Goal: Task Accomplishment & Management: Manage account settings

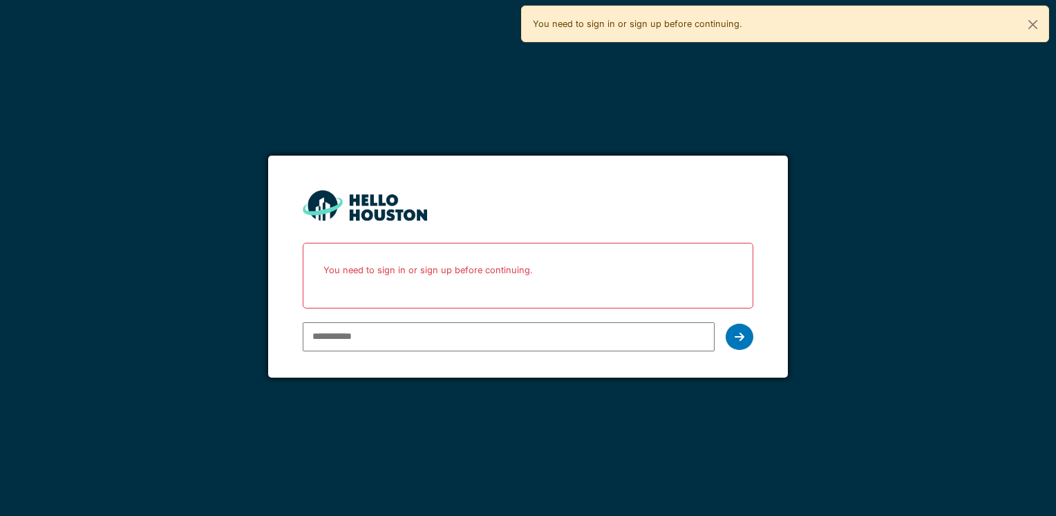
type input "**********"
click at [738, 341] on icon at bounding box center [740, 336] width 10 height 11
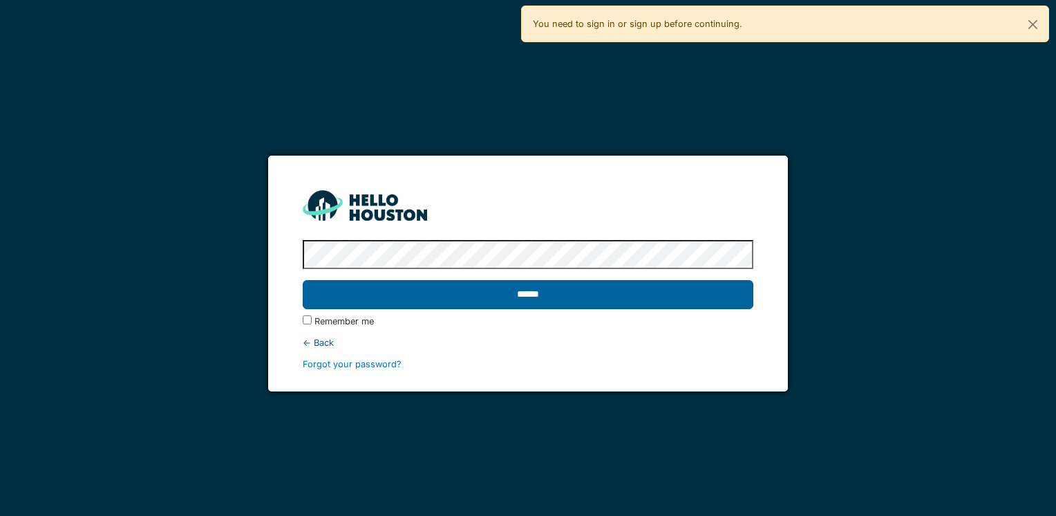
click at [534, 297] on input "******" at bounding box center [528, 294] width 450 height 29
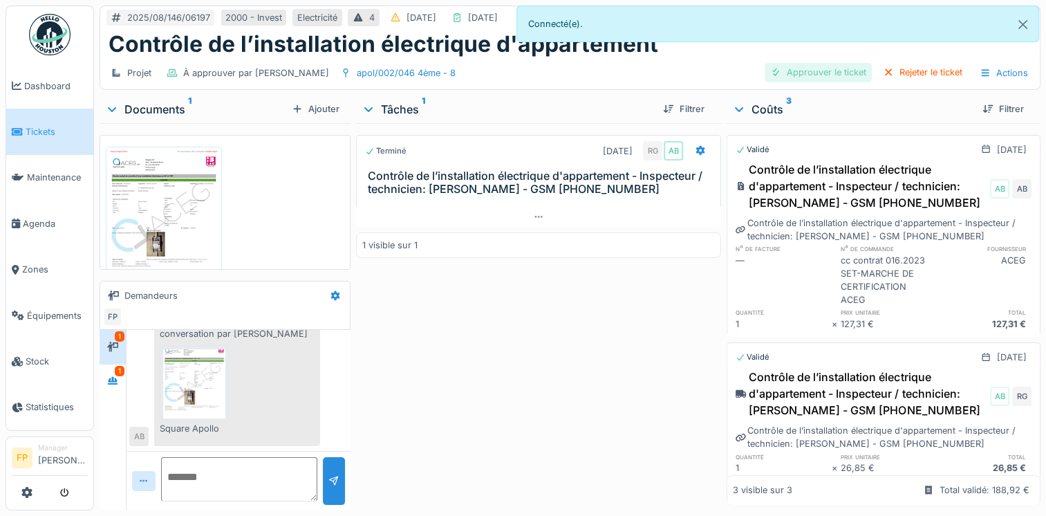
click at [818, 74] on div "Approuver le ticket" at bounding box center [817, 72] width 107 height 19
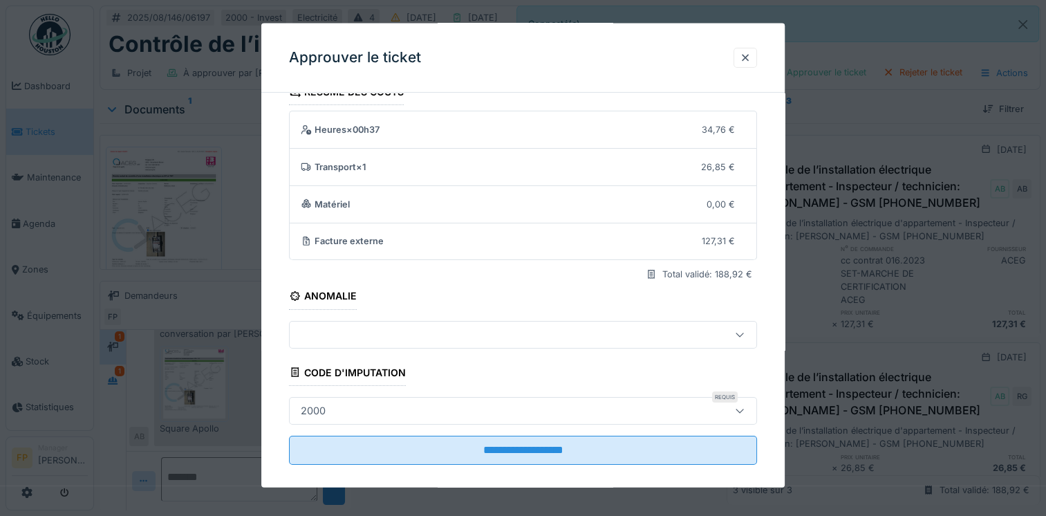
scroll to position [38, 0]
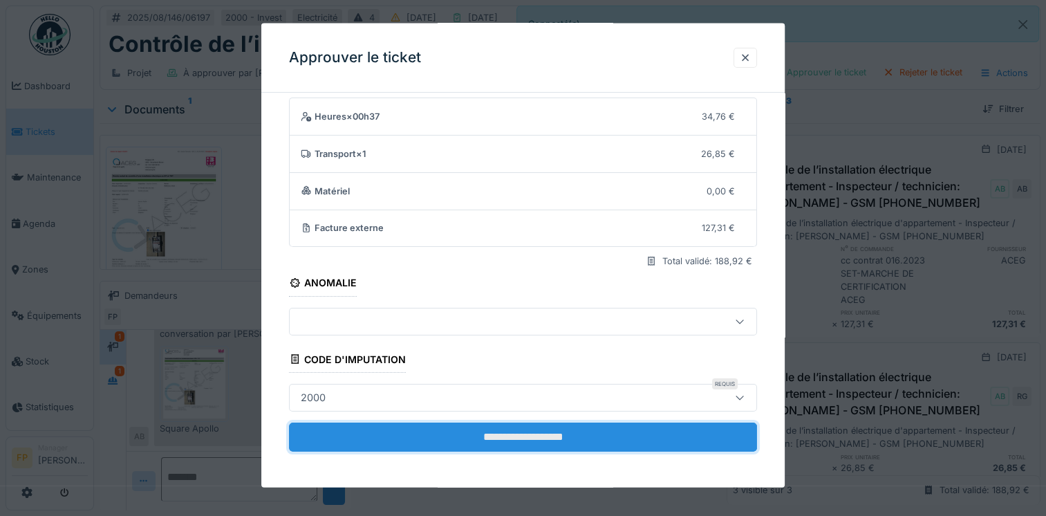
click at [529, 440] on input "**********" at bounding box center [523, 436] width 468 height 29
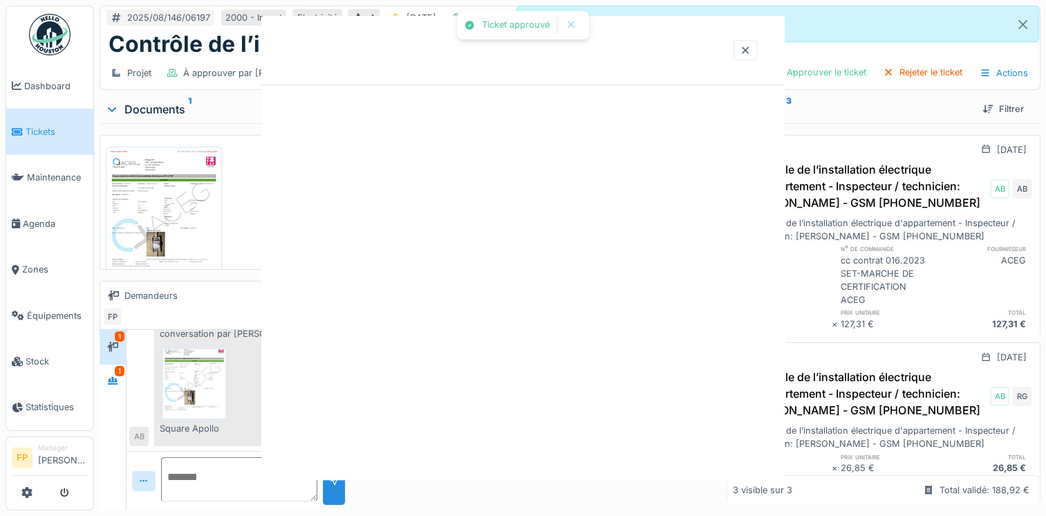
scroll to position [0, 0]
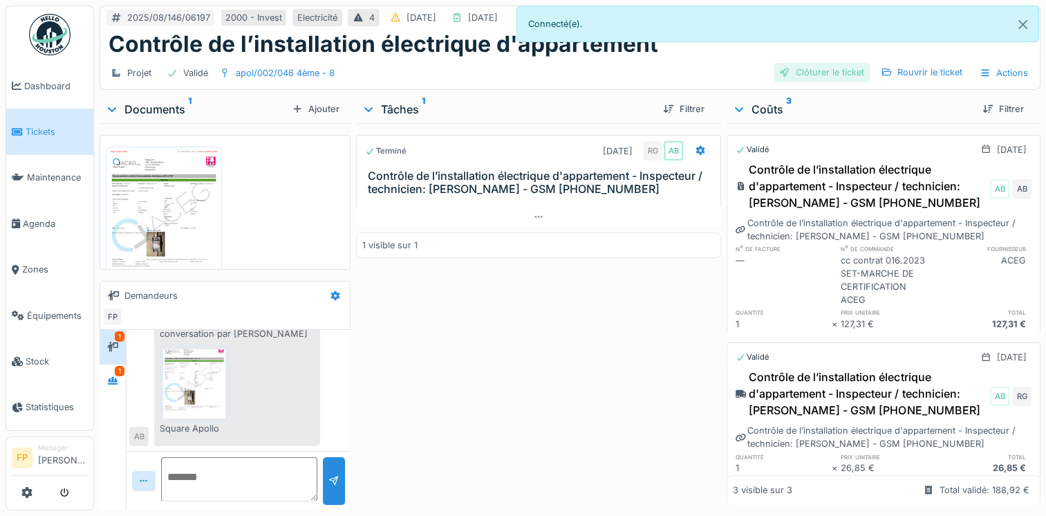
click at [836, 76] on div "Clôturer le ticket" at bounding box center [821, 72] width 96 height 19
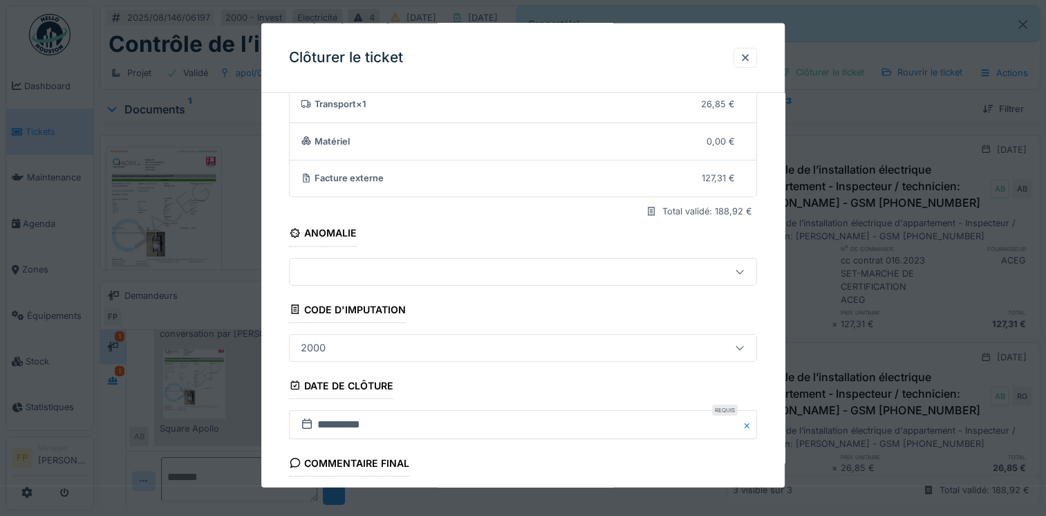
scroll to position [223, 0]
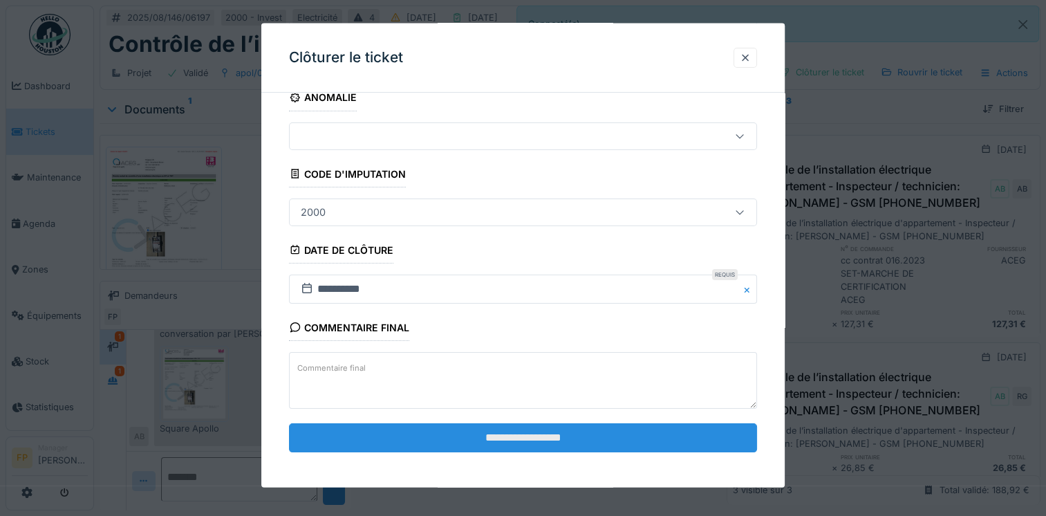
click at [536, 431] on input "**********" at bounding box center [523, 437] width 468 height 29
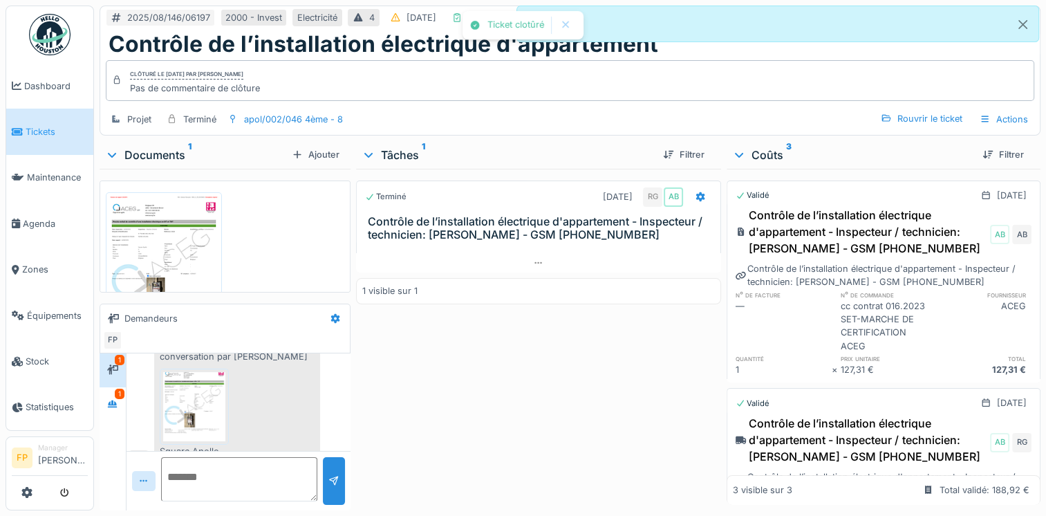
scroll to position [113, 0]
click at [992, 122] on div "Actions" at bounding box center [1003, 119] width 61 height 20
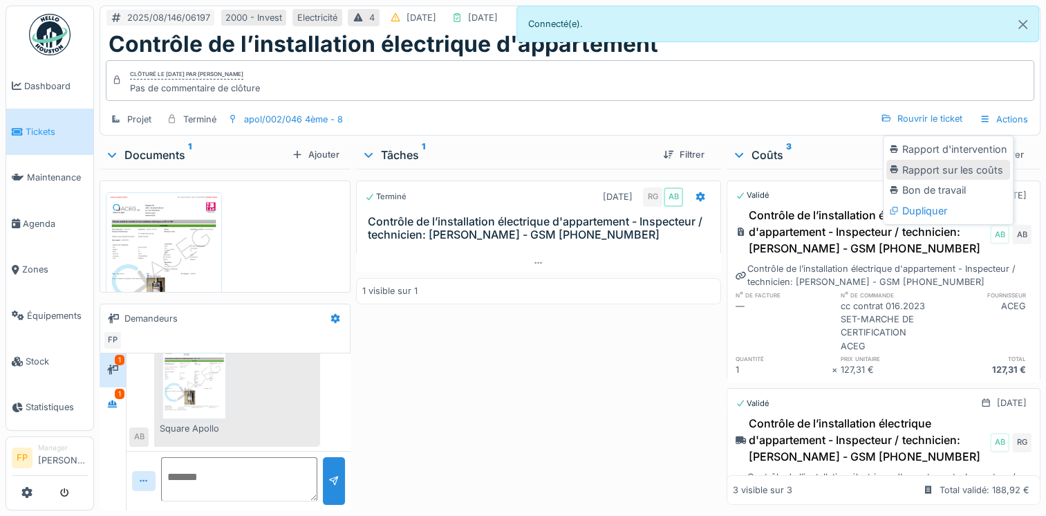
click at [943, 168] on div "Rapport sur les coûts" at bounding box center [948, 170] width 124 height 21
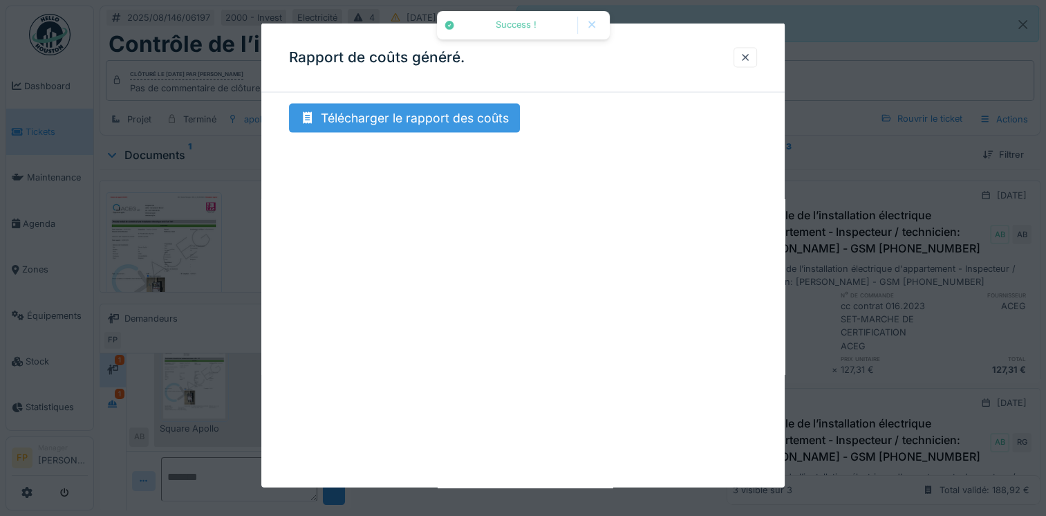
click at [435, 118] on div "Télécharger le rapport des coûts" at bounding box center [404, 118] width 231 height 29
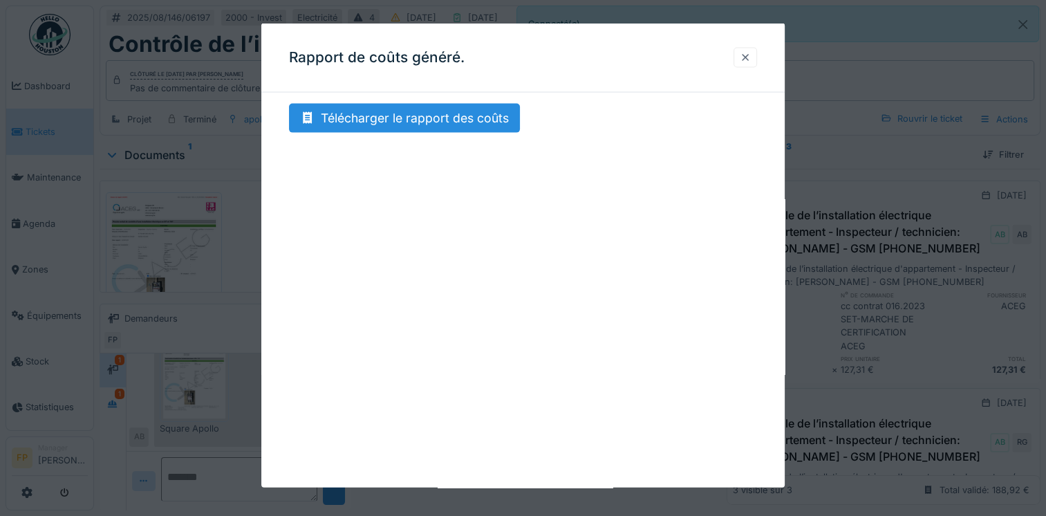
click at [751, 55] on div at bounding box center [745, 56] width 11 height 13
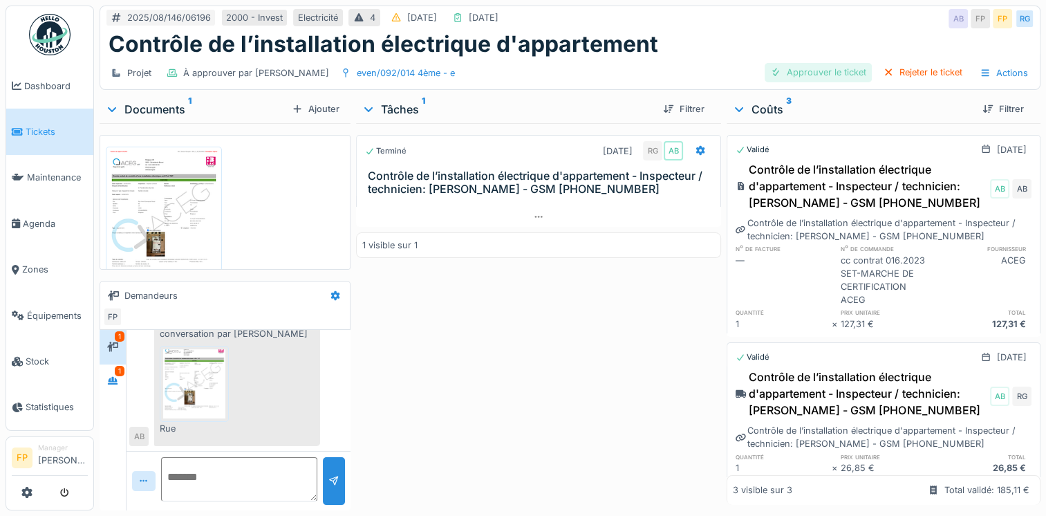
click at [820, 70] on div "Approuver le ticket" at bounding box center [817, 72] width 107 height 19
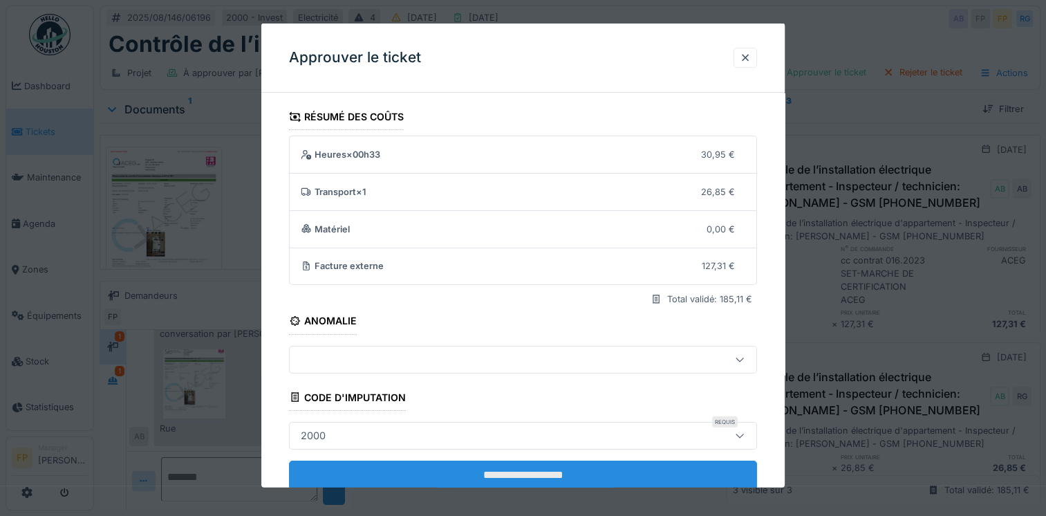
click at [563, 469] on input "**********" at bounding box center [523, 474] width 468 height 29
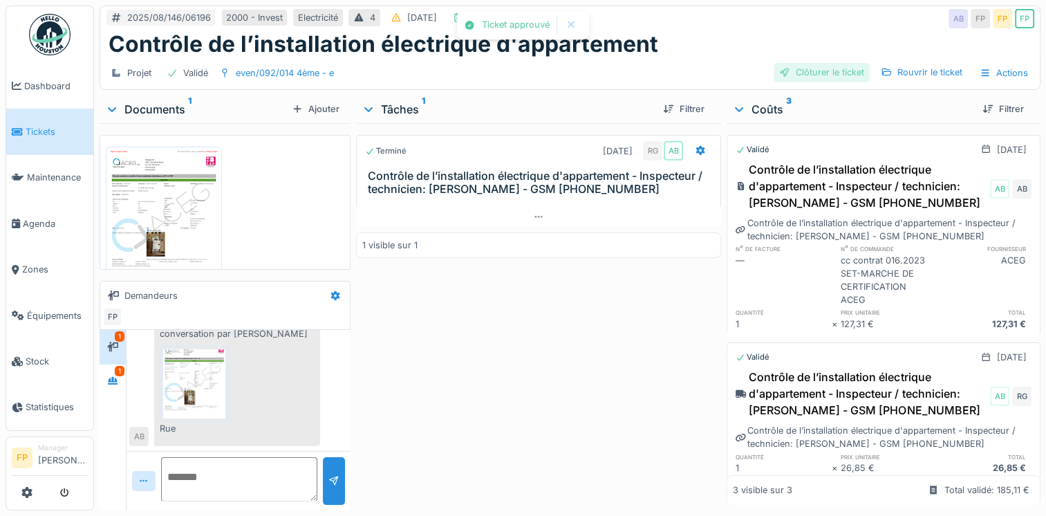
click at [820, 73] on div "Clôturer le ticket" at bounding box center [821, 72] width 96 height 19
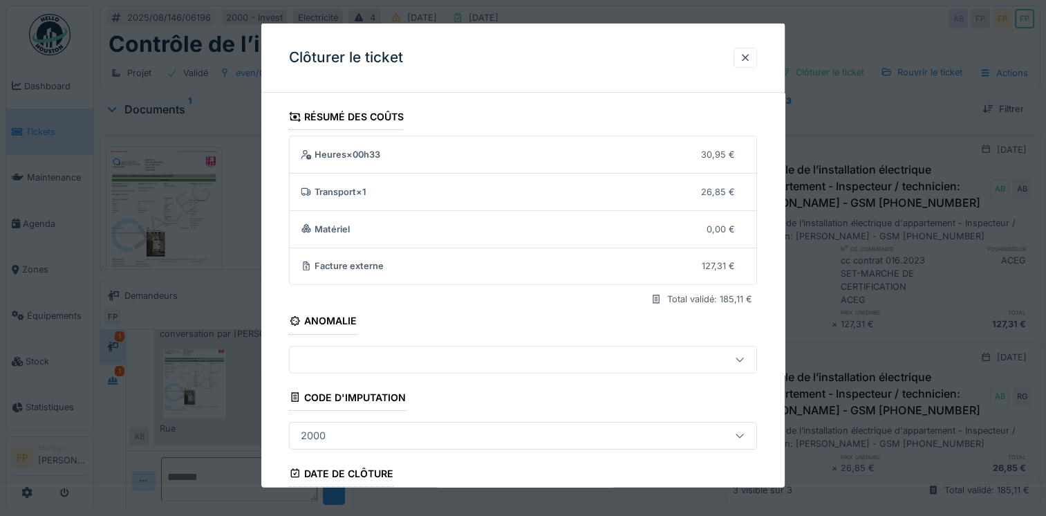
scroll to position [223, 0]
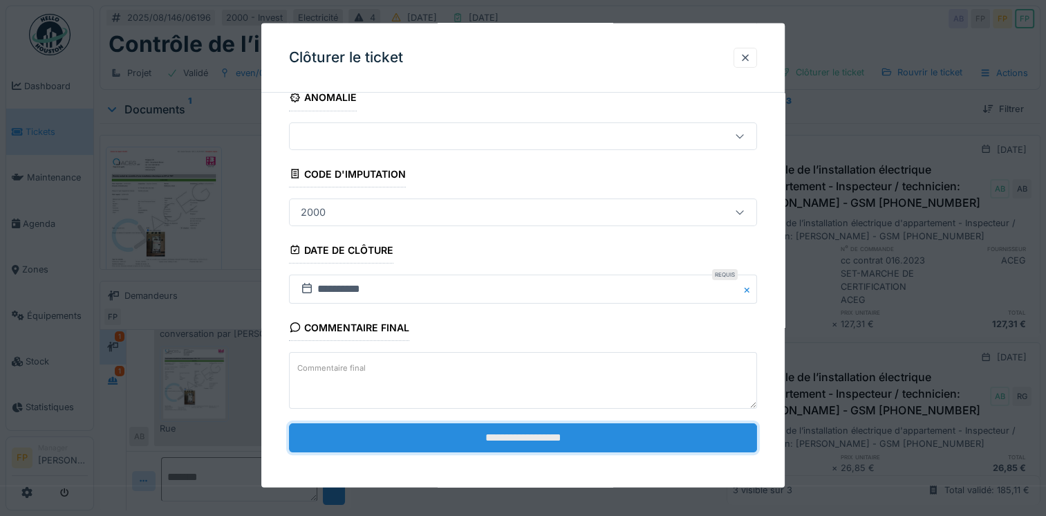
click at [536, 438] on input "**********" at bounding box center [523, 437] width 468 height 29
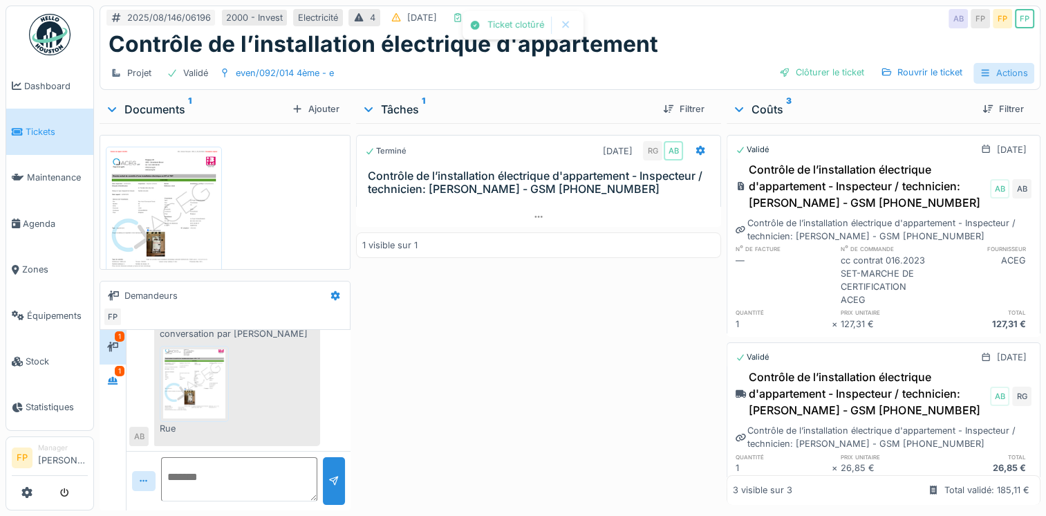
scroll to position [113, 0]
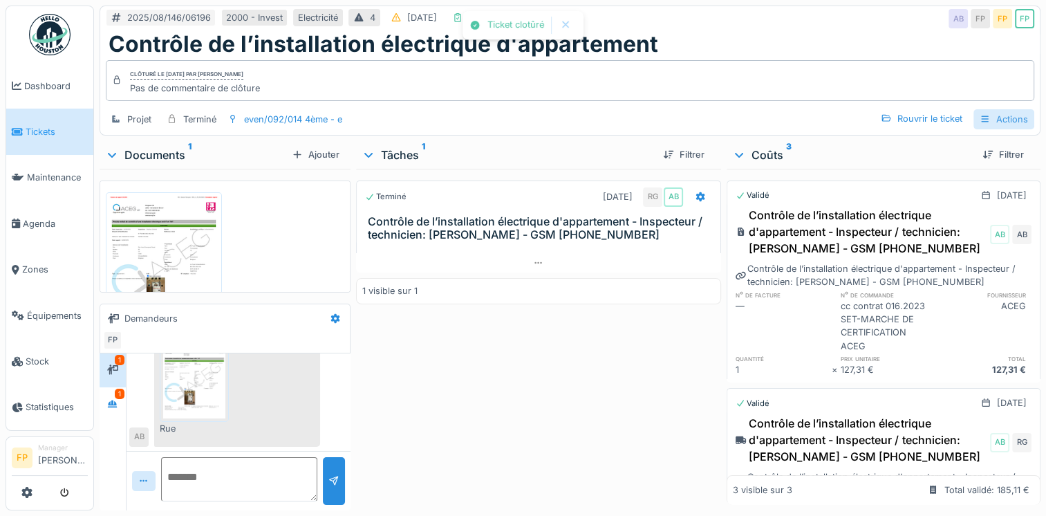
click at [1001, 124] on div "Actions" at bounding box center [1003, 119] width 61 height 20
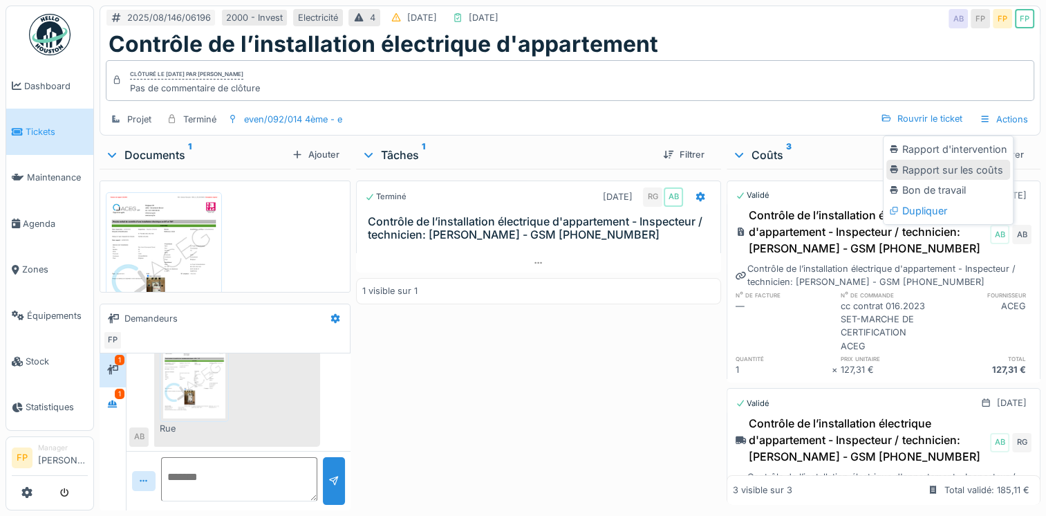
click at [977, 172] on div "Rapport sur les coûts" at bounding box center [948, 170] width 124 height 21
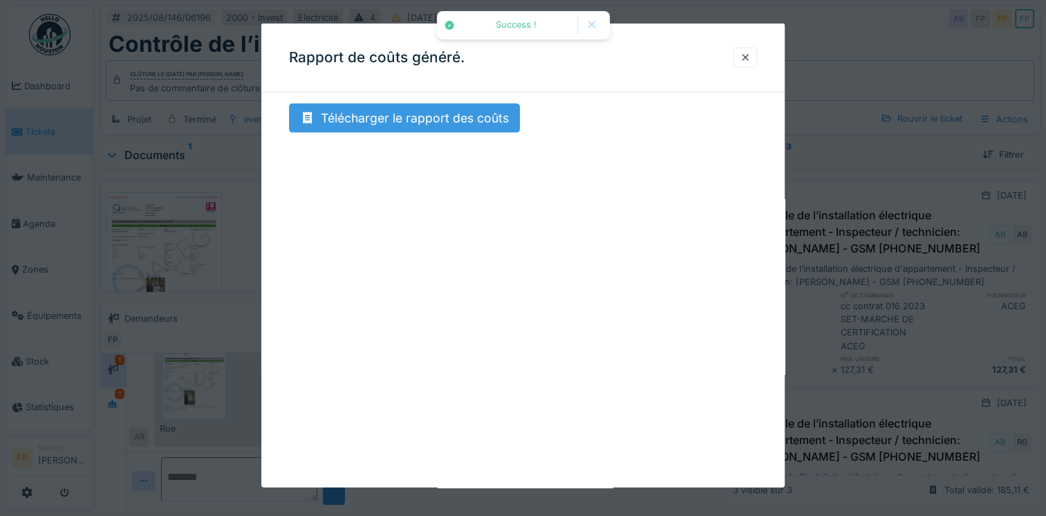
click at [406, 112] on div "Télécharger le rapport des coûts" at bounding box center [404, 118] width 231 height 29
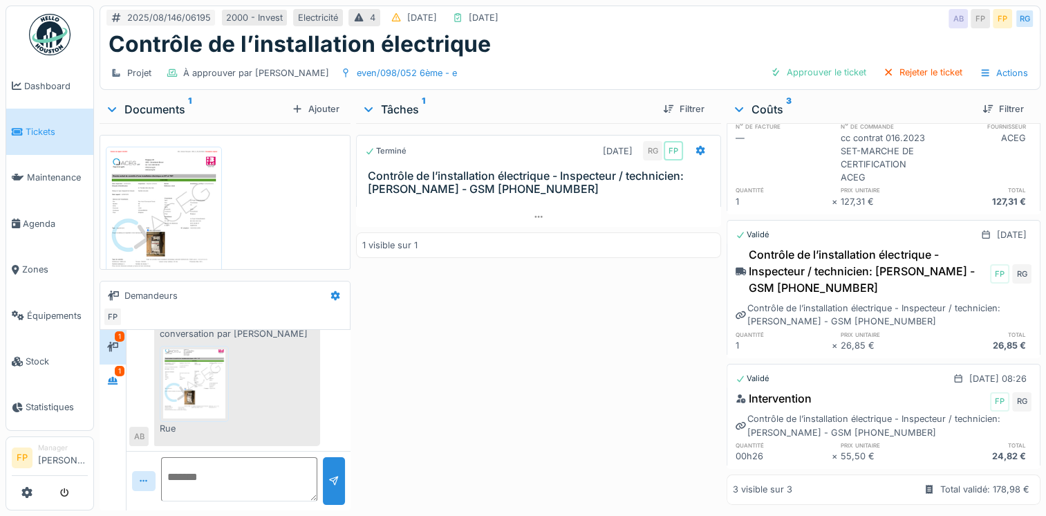
scroll to position [69, 0]
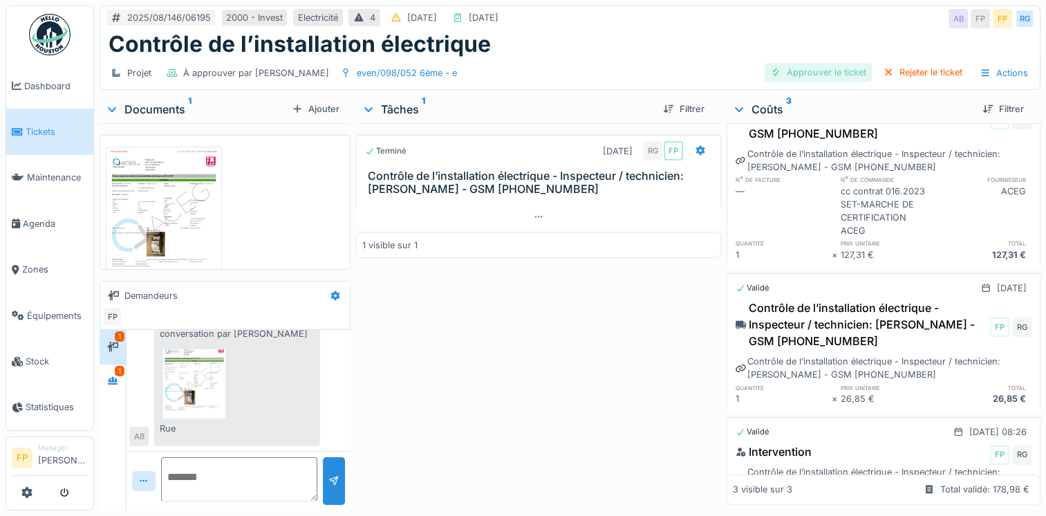
click at [807, 70] on div "Approuver le ticket" at bounding box center [817, 72] width 107 height 19
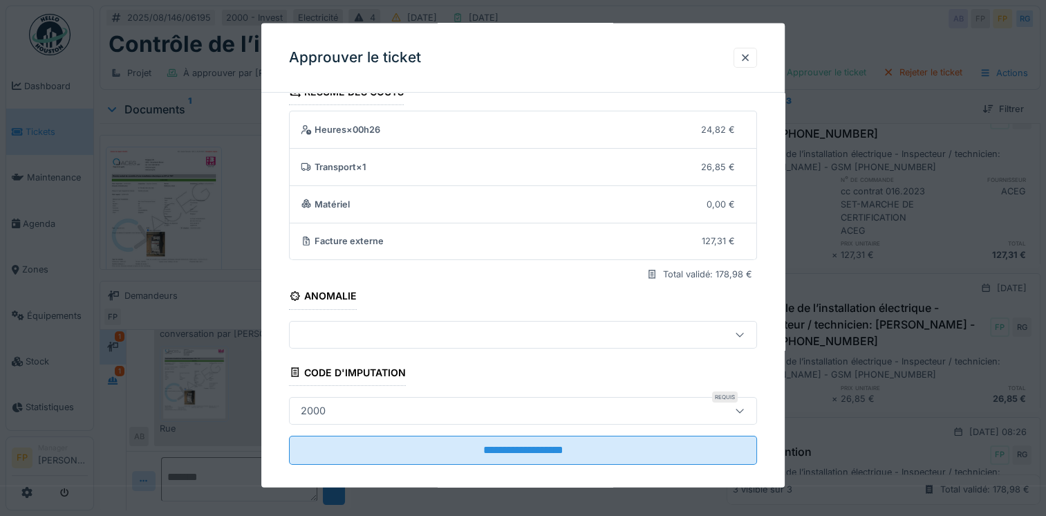
scroll to position [38, 0]
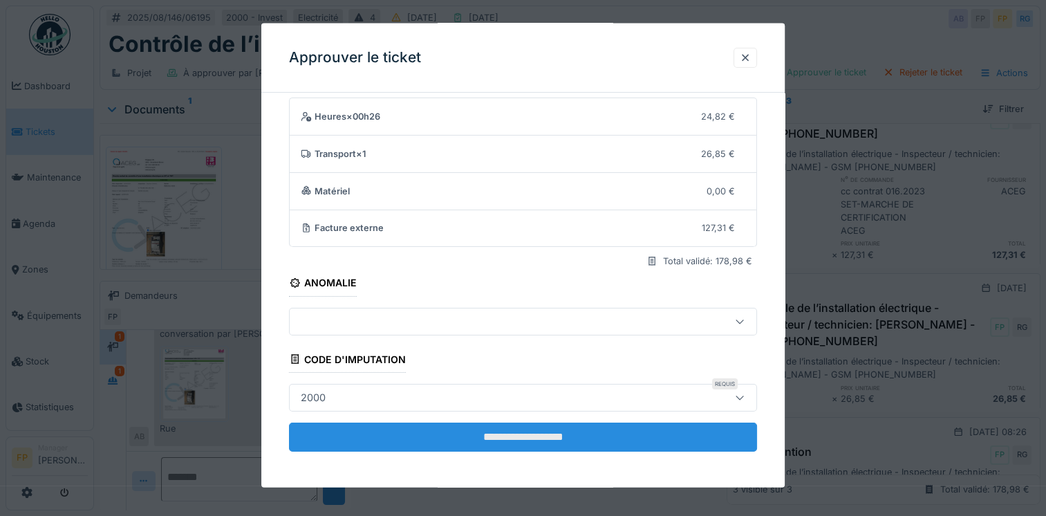
click at [547, 439] on input "**********" at bounding box center [523, 436] width 468 height 29
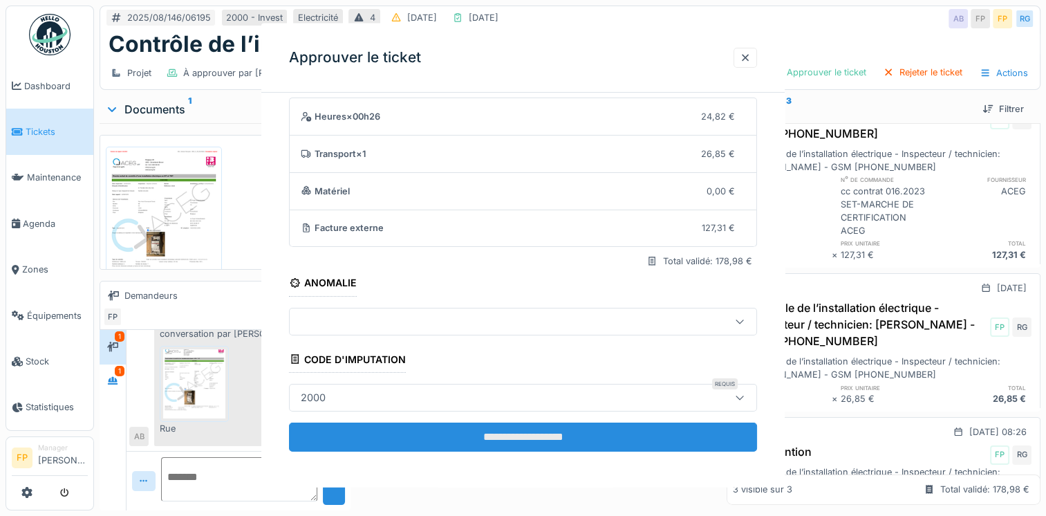
scroll to position [0, 0]
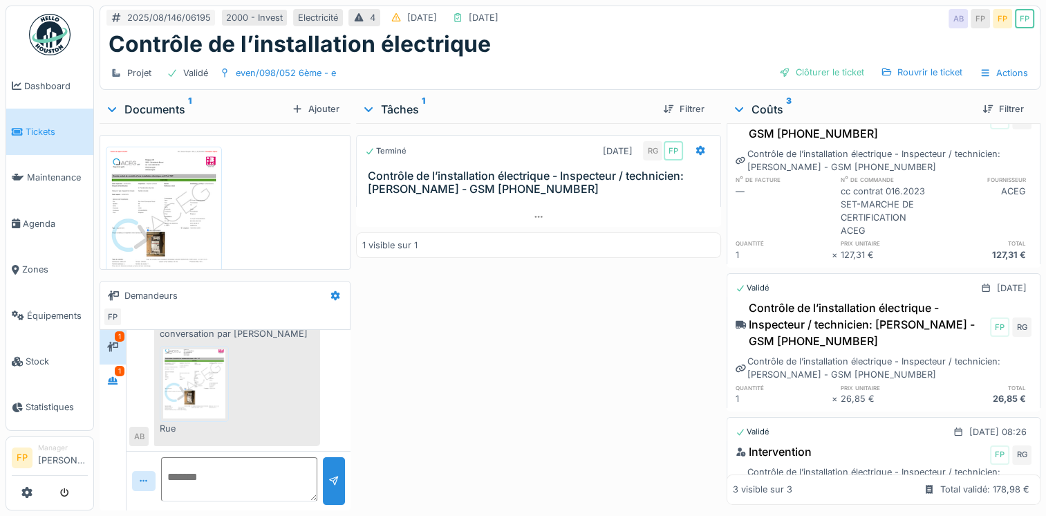
click at [805, 65] on div "Clôturer le ticket" at bounding box center [821, 72] width 96 height 19
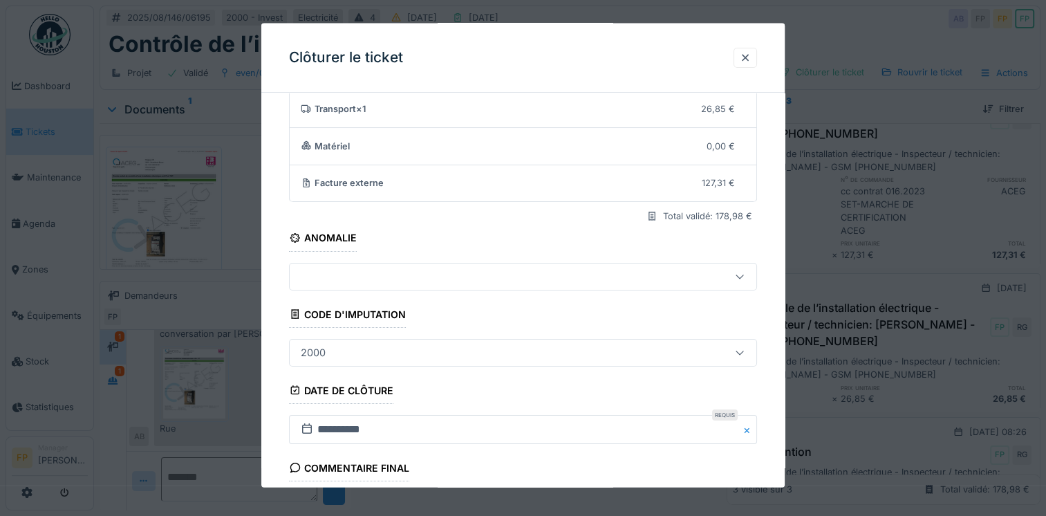
scroll to position [223, 0]
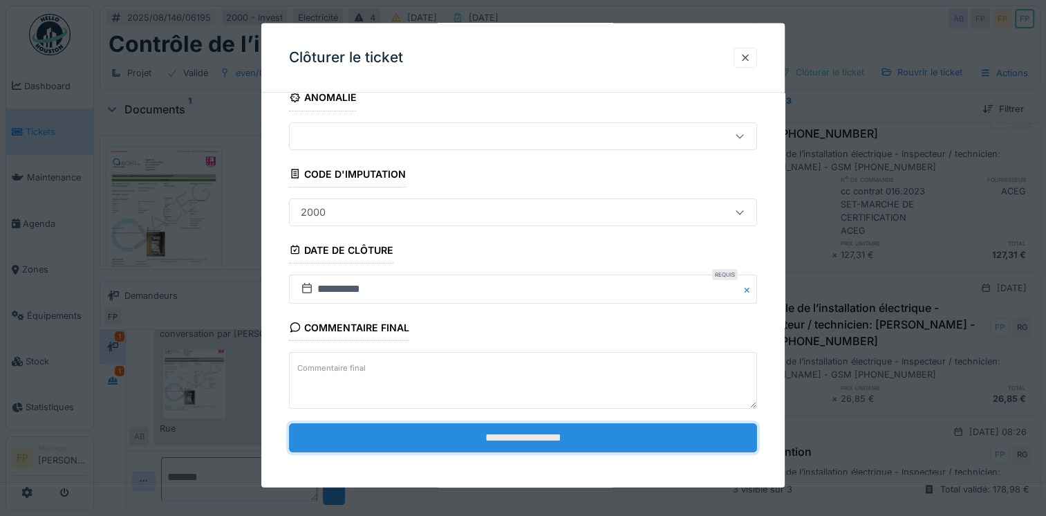
click at [547, 444] on input "**********" at bounding box center [523, 437] width 468 height 29
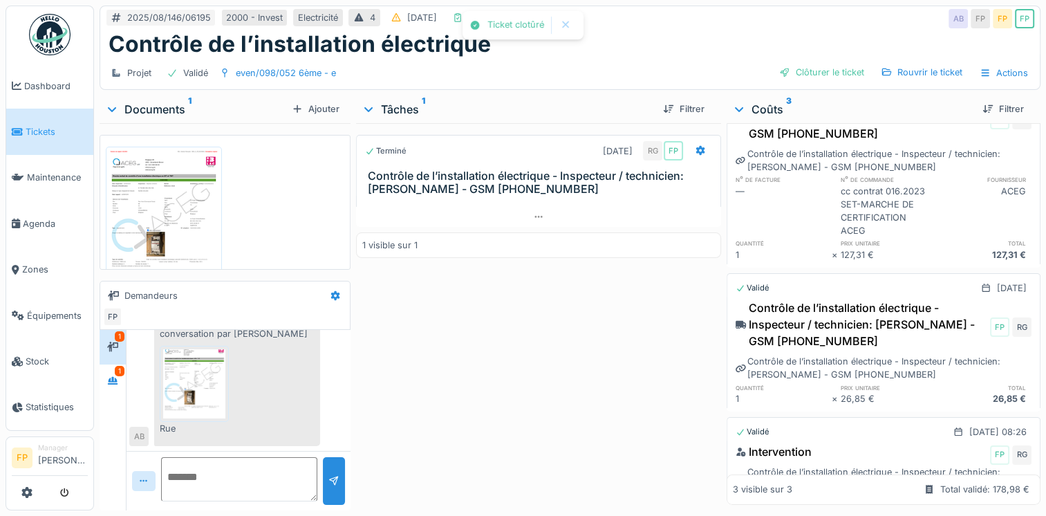
scroll to position [113, 0]
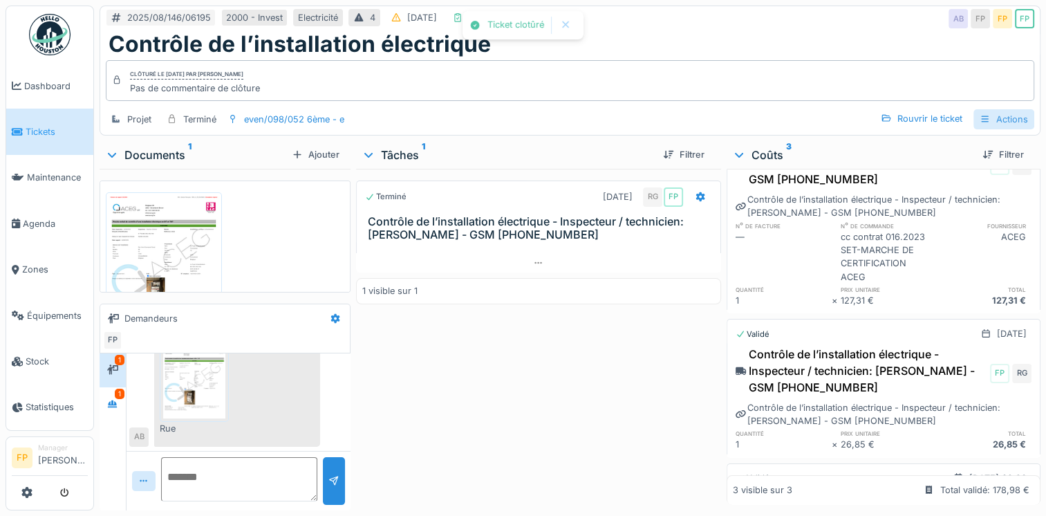
click at [1001, 121] on div "Actions" at bounding box center [1003, 119] width 61 height 20
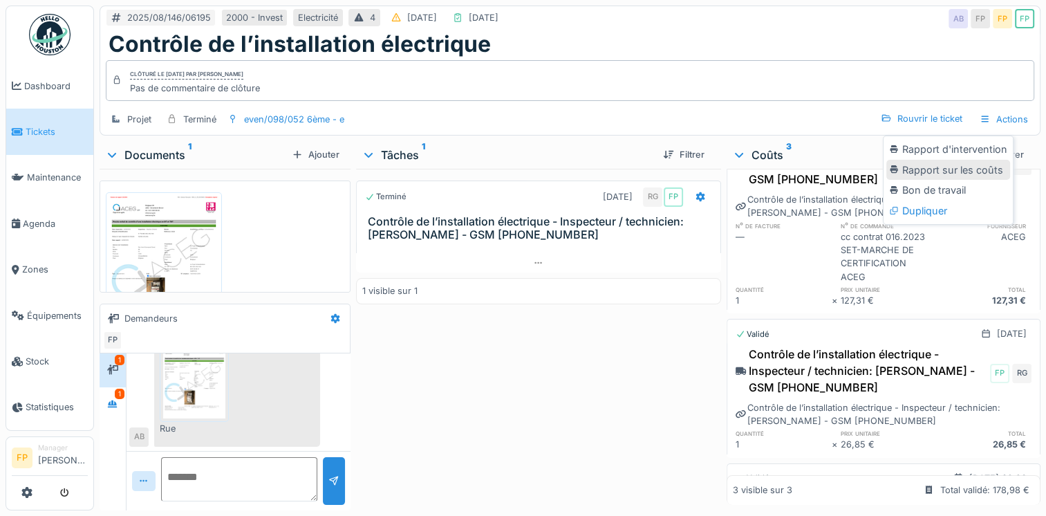
click at [976, 176] on div "Rapport sur les coûts" at bounding box center [948, 170] width 124 height 21
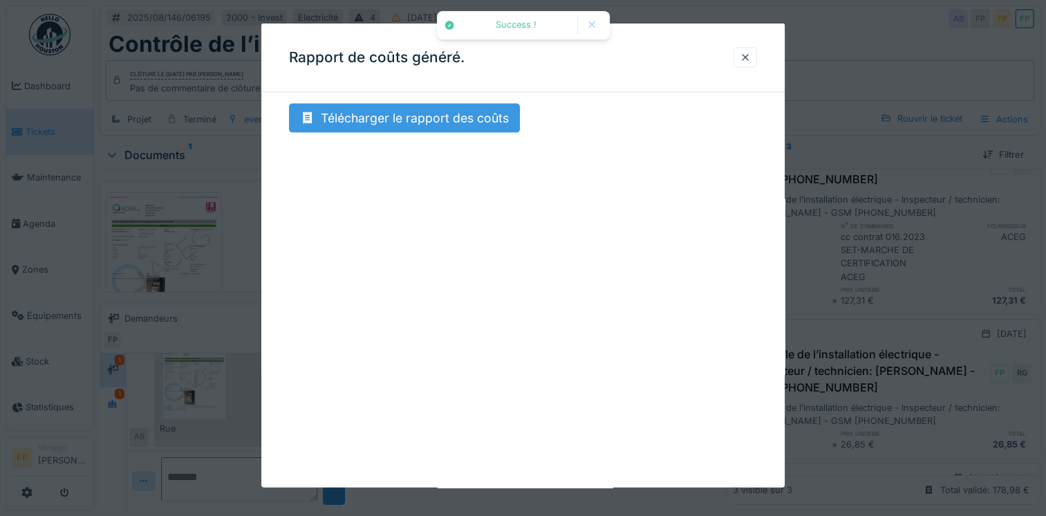
click at [440, 123] on div "Télécharger le rapport des coûts" at bounding box center [404, 118] width 231 height 29
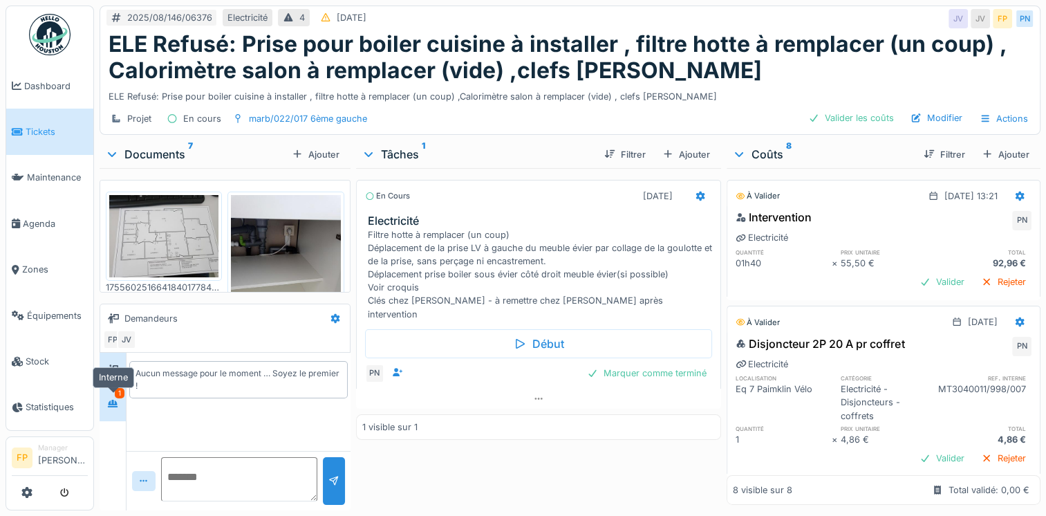
click at [106, 402] on div at bounding box center [112, 403] width 21 height 17
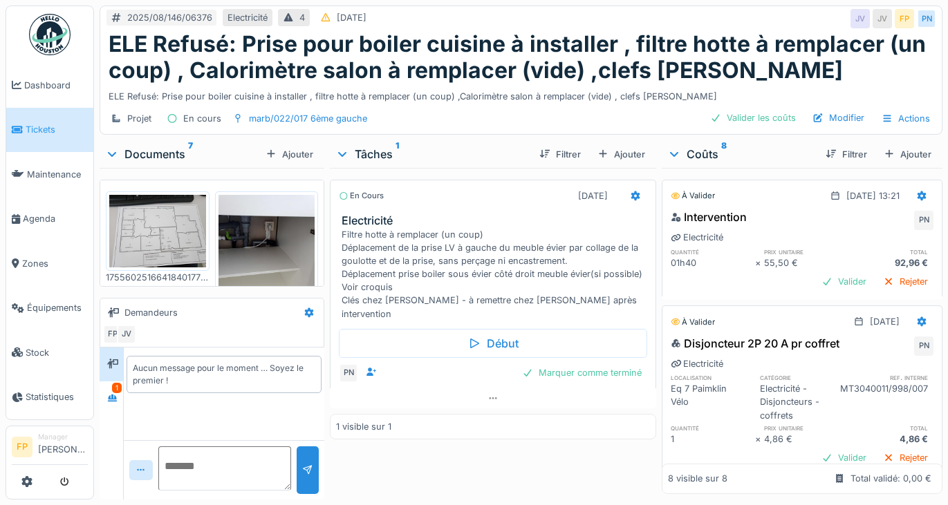
click at [687, 151] on div "Coûts 8" at bounding box center [740, 154] width 147 height 17
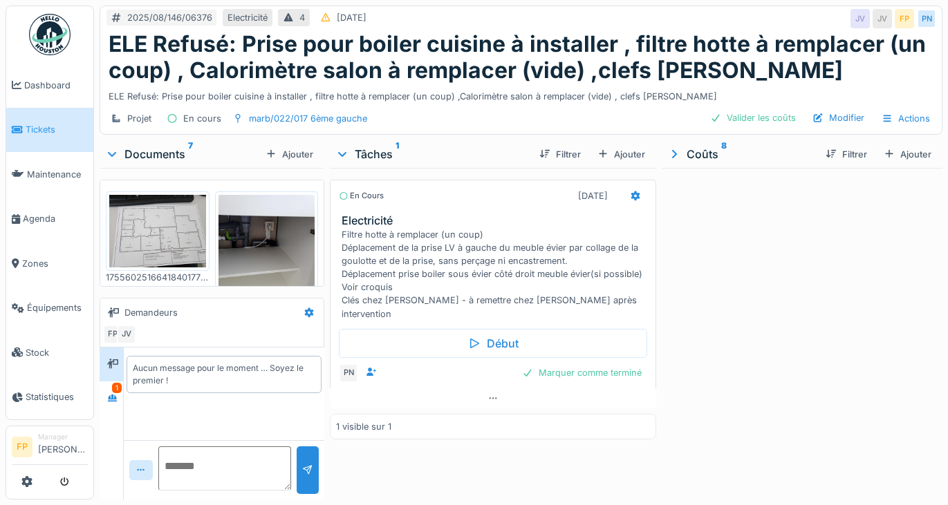
click at [703, 153] on div "Coûts 8" at bounding box center [740, 154] width 147 height 17
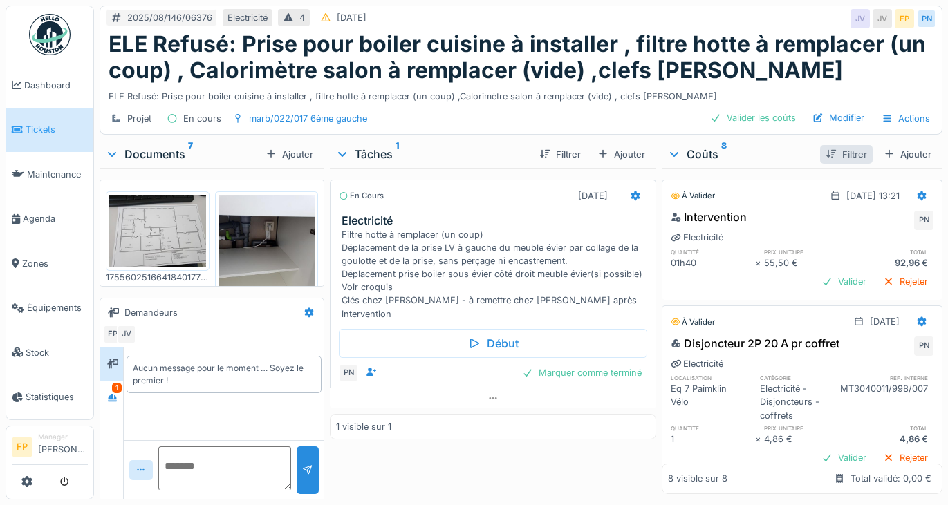
click at [830, 156] on div "Filtrer" at bounding box center [846, 154] width 53 height 19
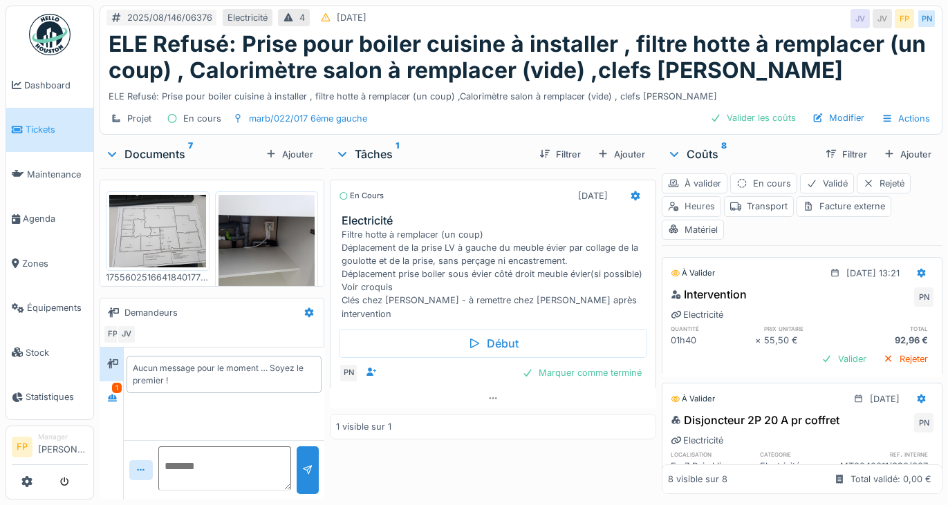
click at [695, 205] on div "Heures" at bounding box center [690, 206] width 59 height 20
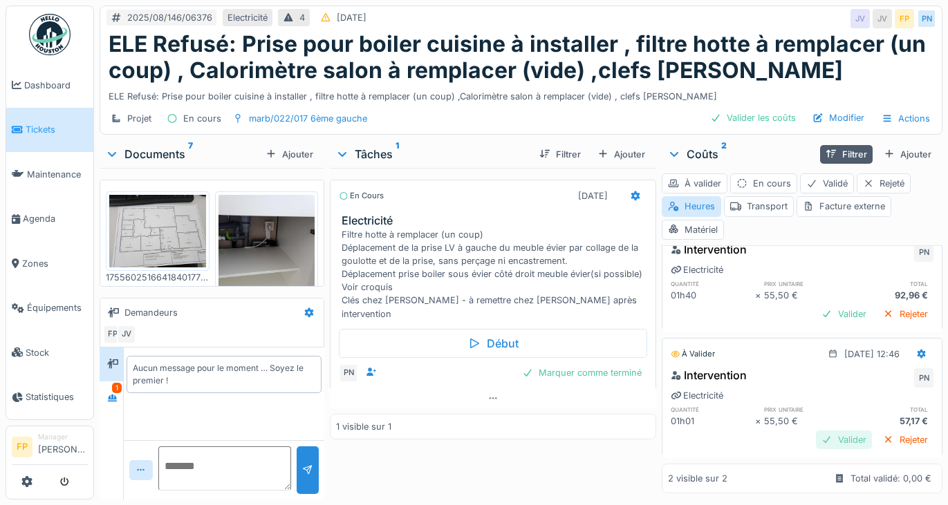
click at [818, 431] on div "Valider" at bounding box center [844, 440] width 56 height 19
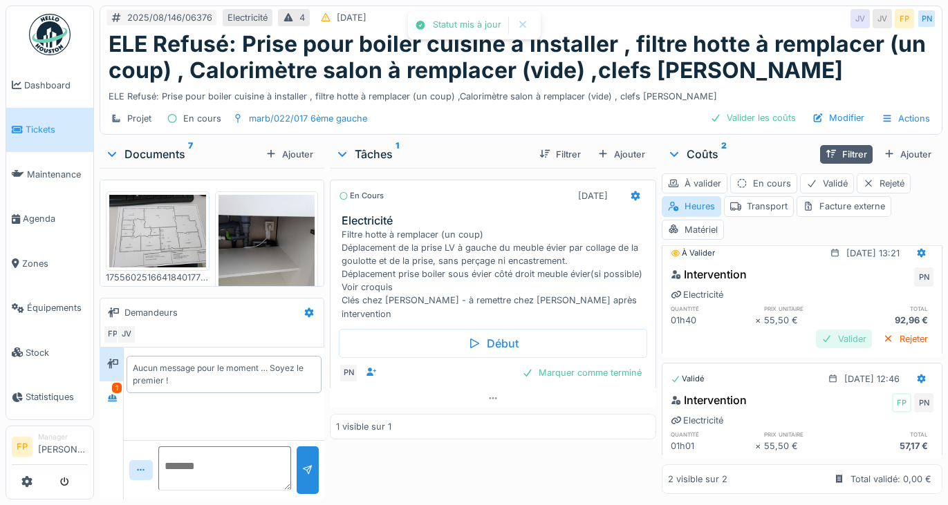
click at [818, 330] on div "Valider" at bounding box center [844, 339] width 56 height 19
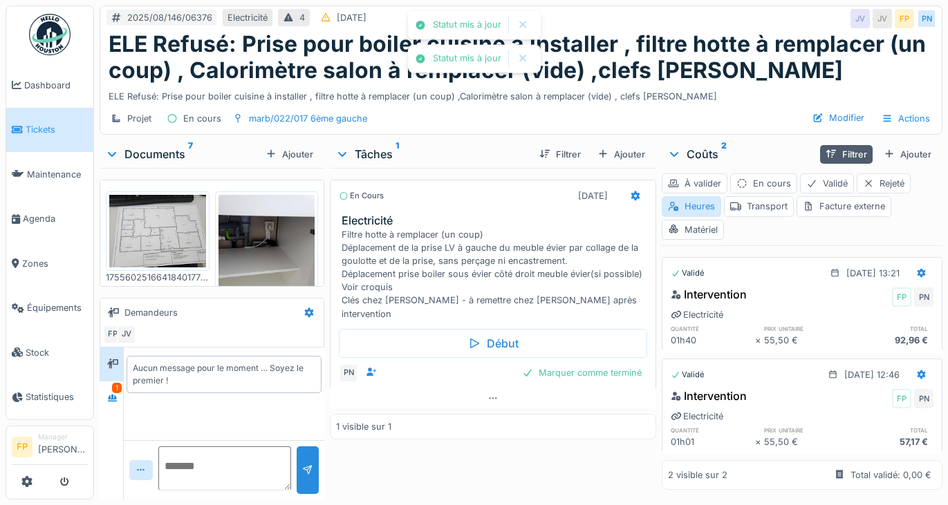
scroll to position [17, 0]
click at [704, 208] on div "Heures" at bounding box center [690, 206] width 59 height 20
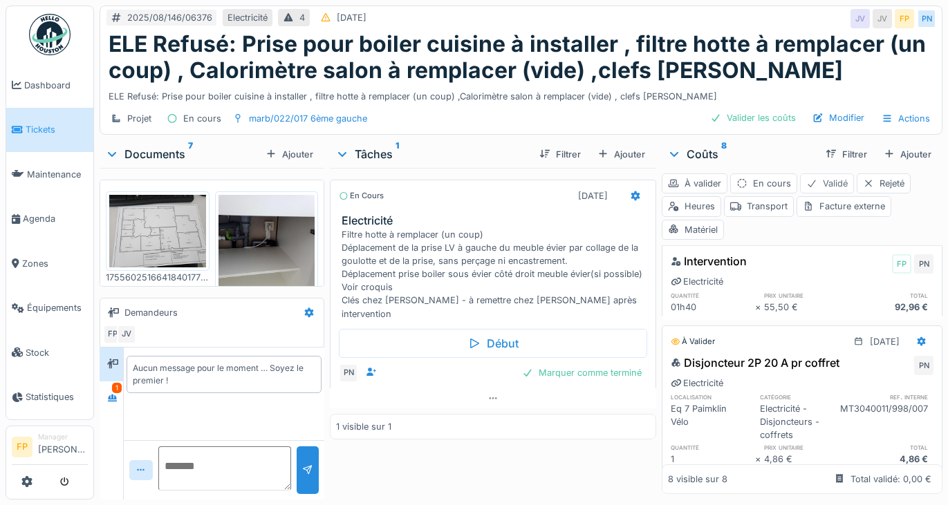
scroll to position [41, 0]
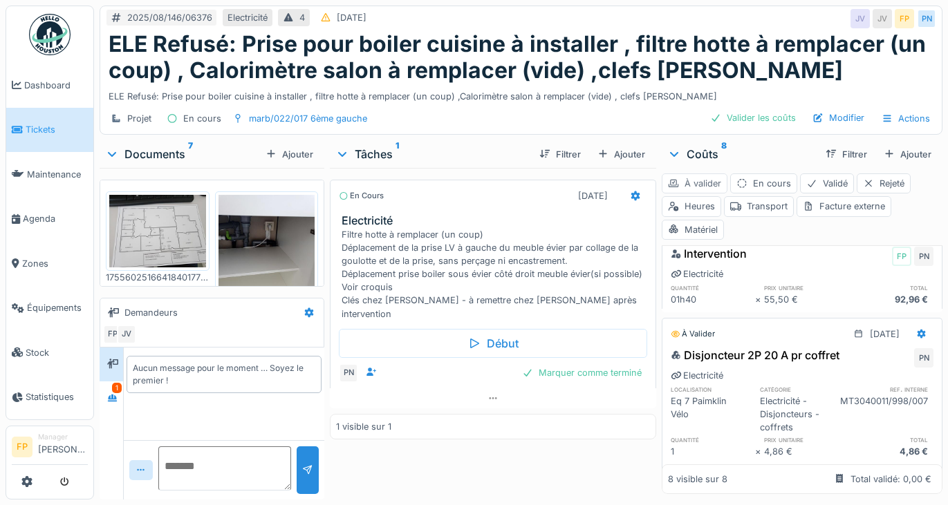
click at [680, 180] on div "À valider" at bounding box center [694, 183] width 66 height 20
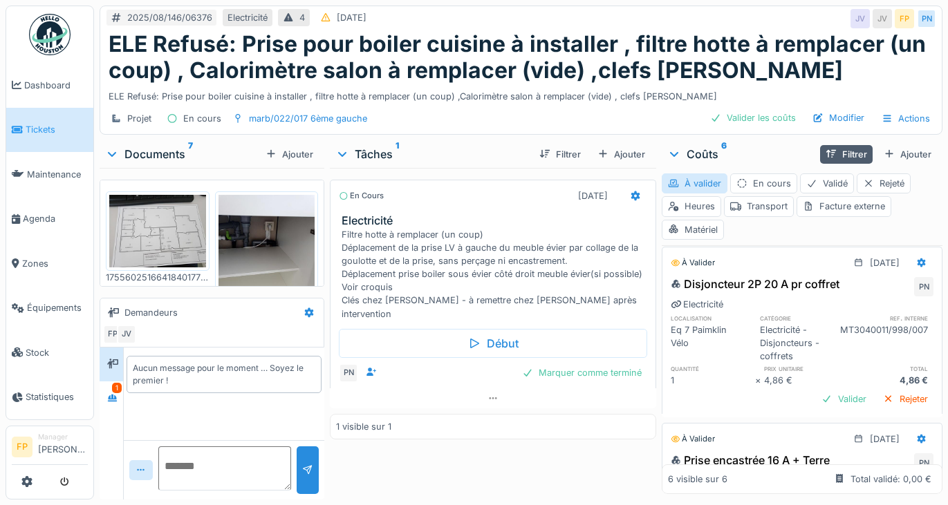
scroll to position [0, 0]
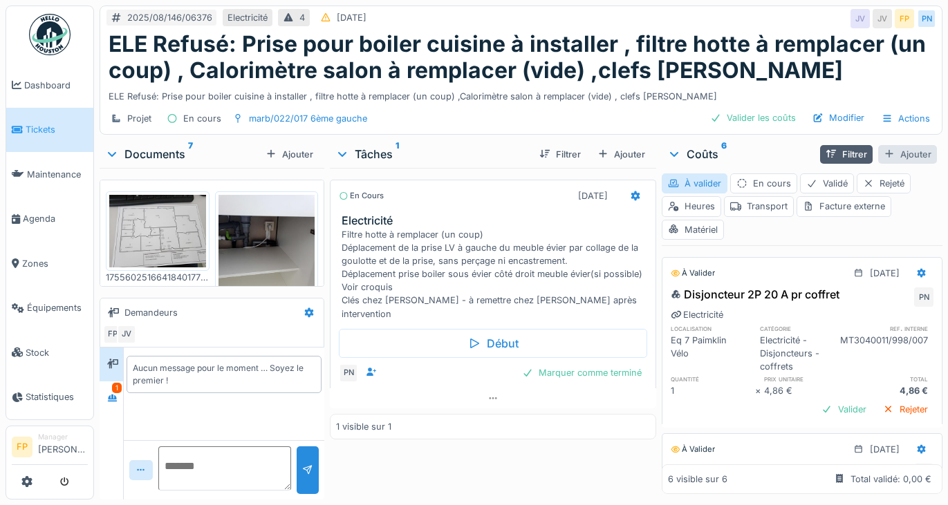
click at [896, 154] on div "Ajouter" at bounding box center [907, 154] width 59 height 19
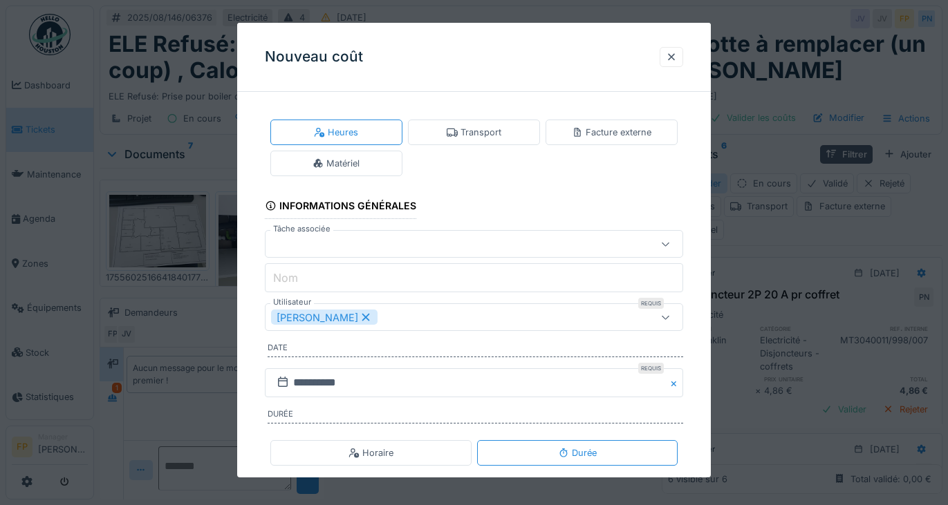
click at [337, 248] on div at bounding box center [448, 243] width 355 height 15
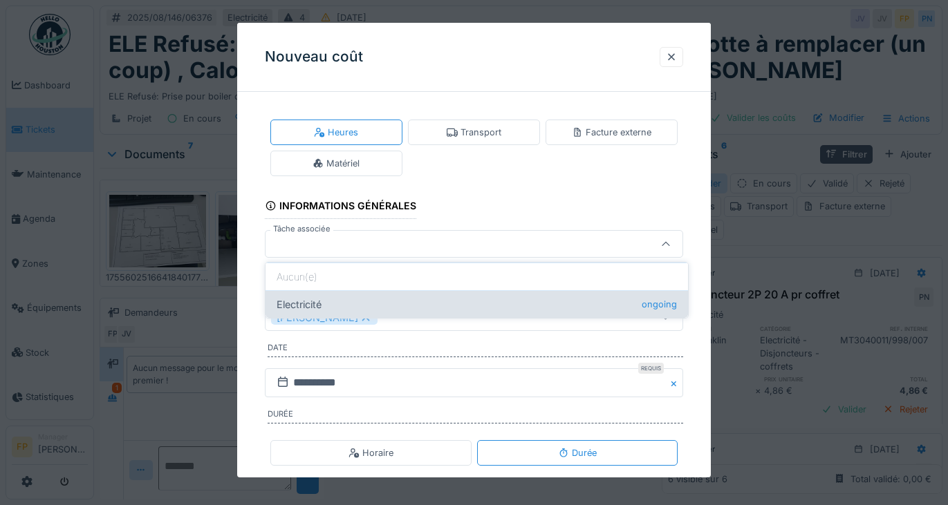
click at [355, 308] on div "Electricité ongoing" at bounding box center [476, 304] width 422 height 28
type input "******"
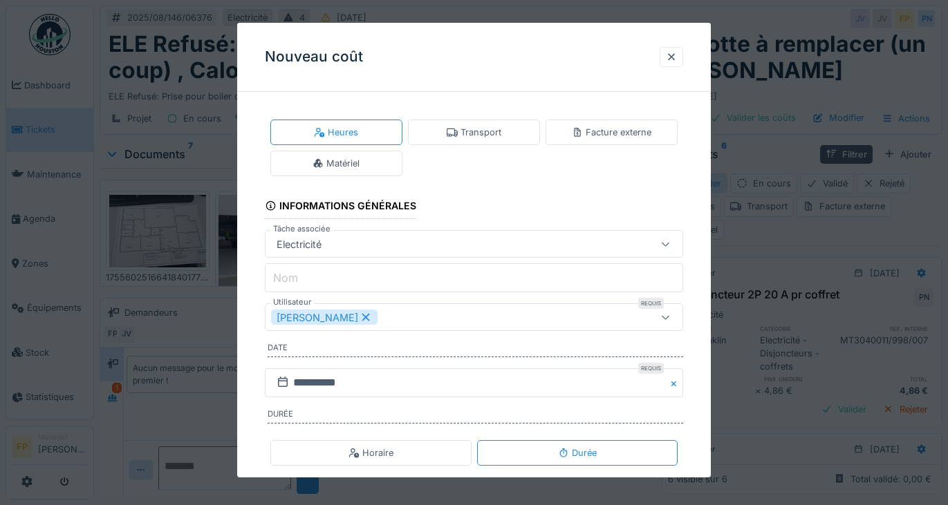
click at [350, 284] on input "Nom" at bounding box center [474, 277] width 419 height 29
click at [249, 251] on div "**********" at bounding box center [474, 349] width 474 height 493
click at [368, 317] on icon at bounding box center [365, 318] width 8 height 8
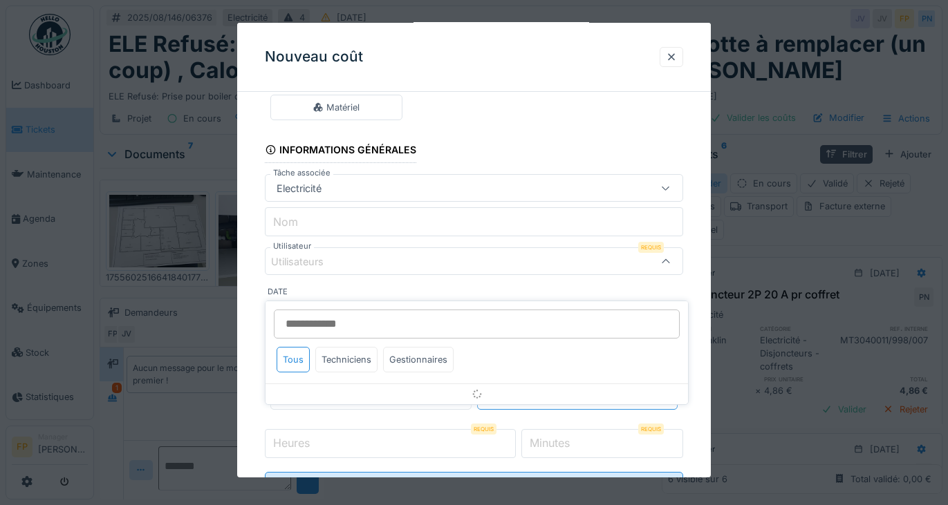
scroll to position [68, 0]
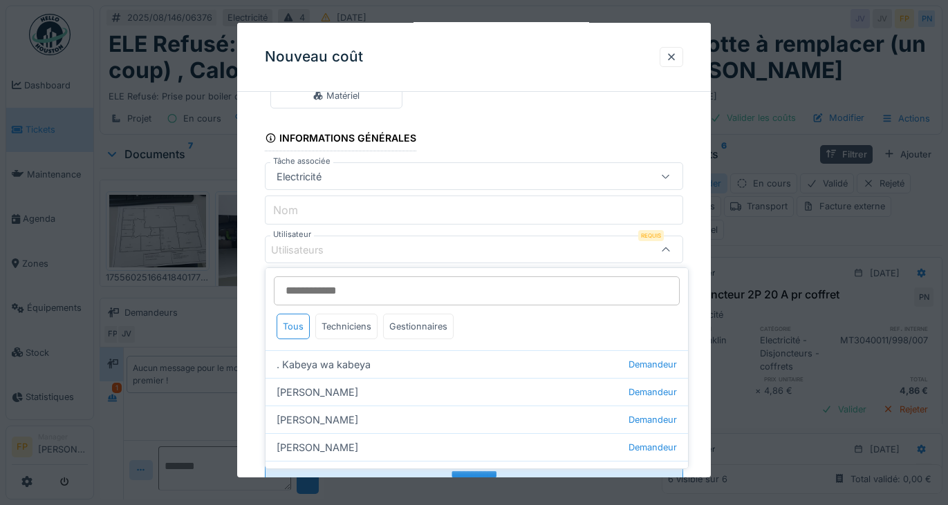
click at [339, 292] on input "Utilisateur" at bounding box center [477, 290] width 406 height 29
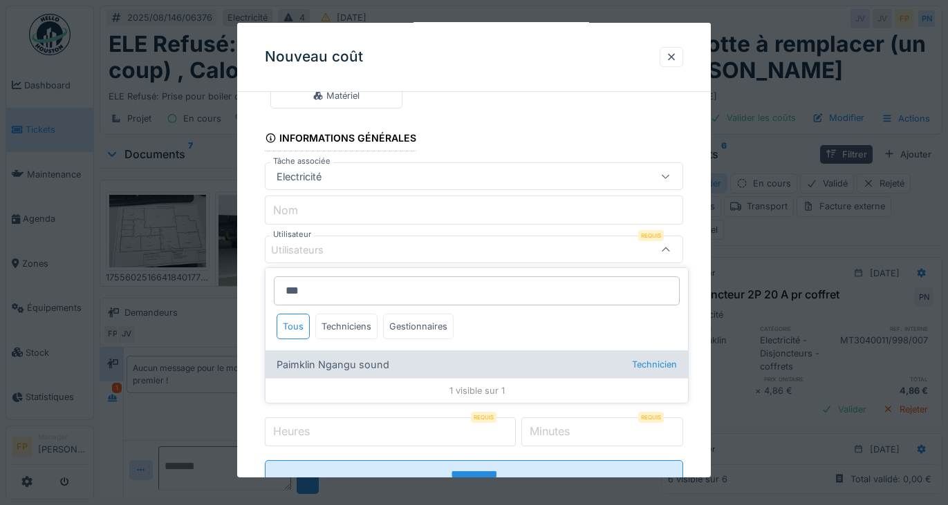
type input "***"
click at [369, 356] on div "Paimklin Ngangu sound Technicien" at bounding box center [476, 364] width 422 height 28
type input "****"
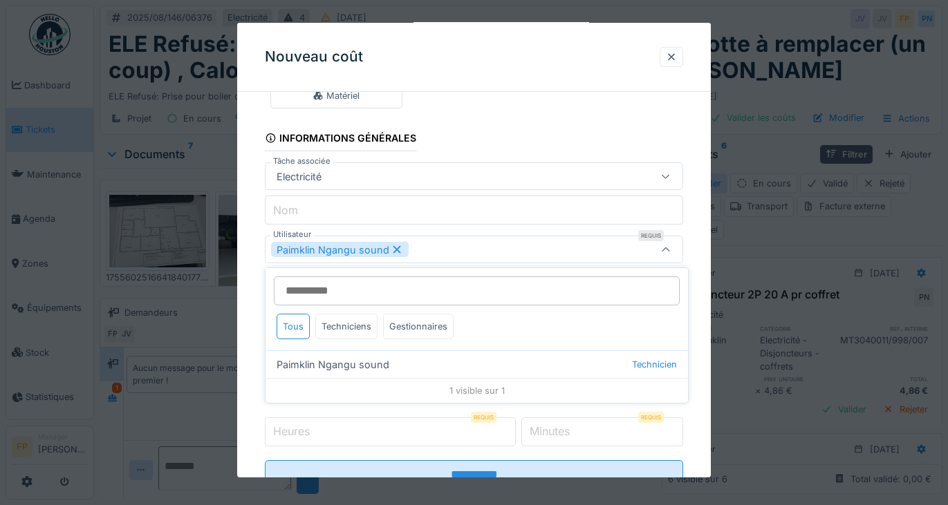
click at [254, 294] on div "**********" at bounding box center [474, 281] width 474 height 493
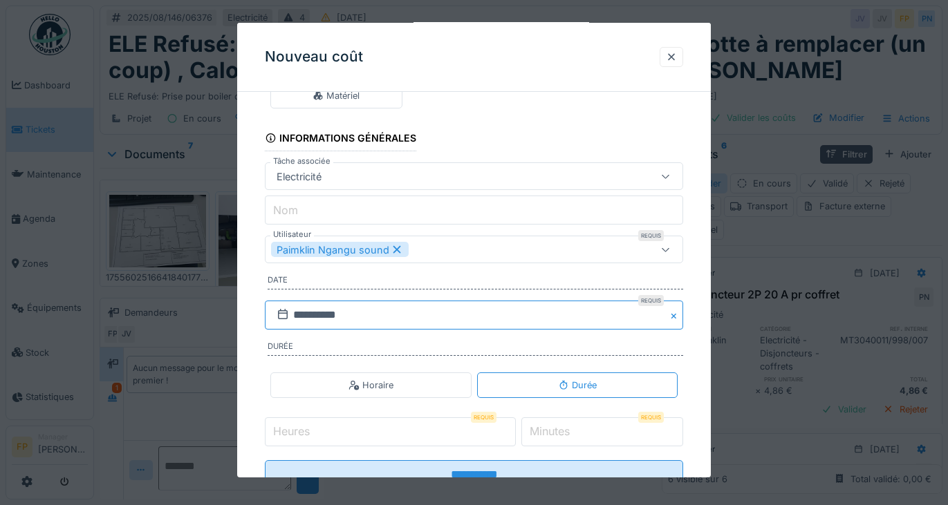
click at [334, 314] on input "**********" at bounding box center [474, 315] width 419 height 29
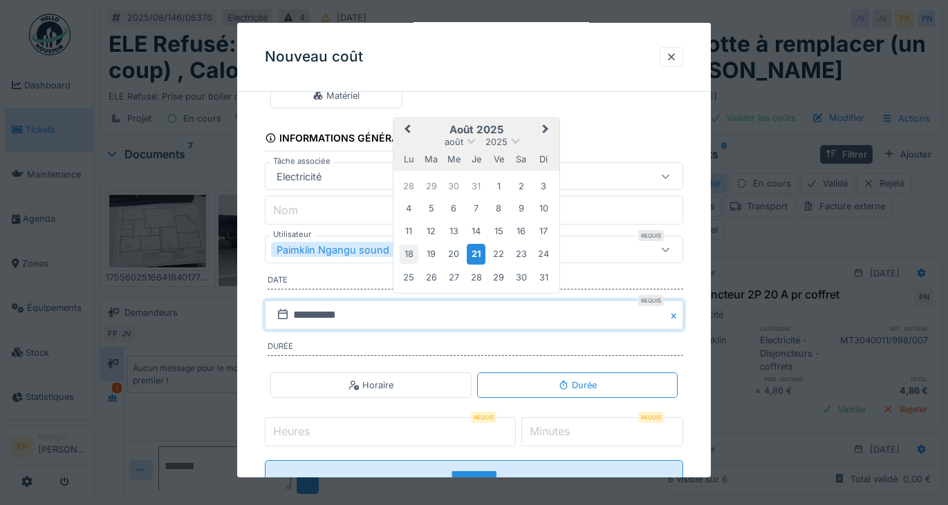
click at [405, 250] on div "18" at bounding box center [408, 254] width 19 height 19
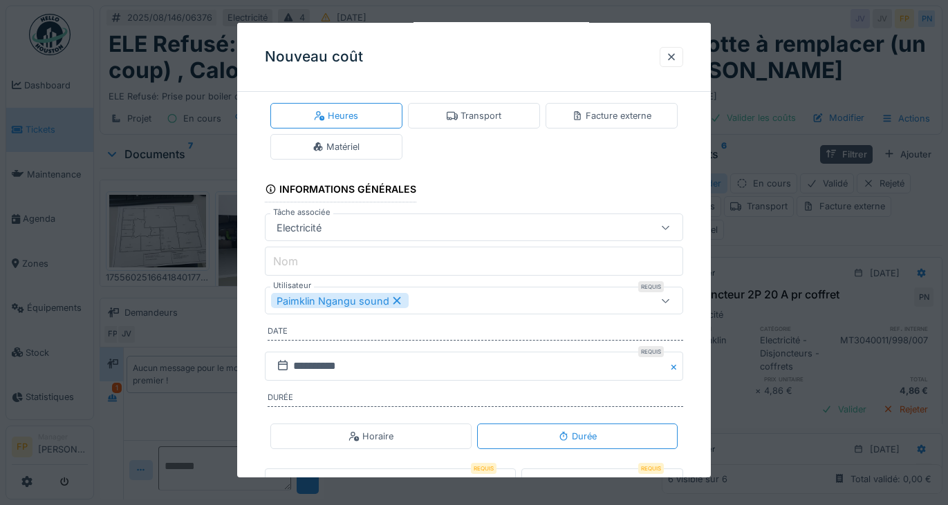
scroll to position [0, 0]
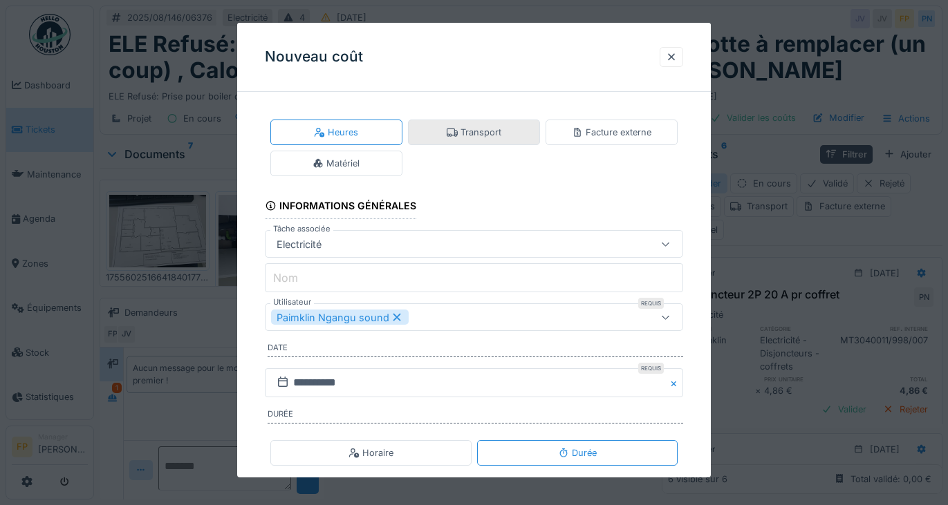
click at [495, 138] on div "Transport" at bounding box center [473, 132] width 55 height 13
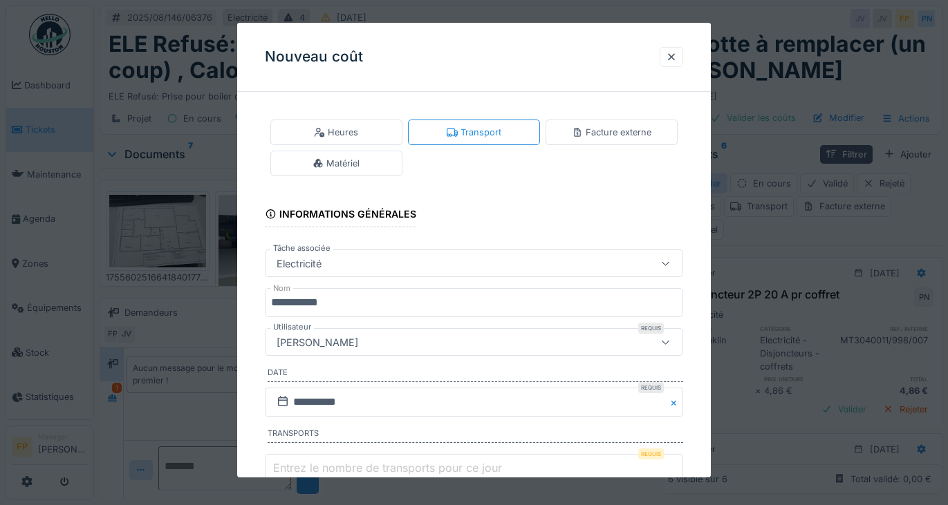
click at [378, 346] on div "[PERSON_NAME]" at bounding box center [448, 342] width 355 height 15
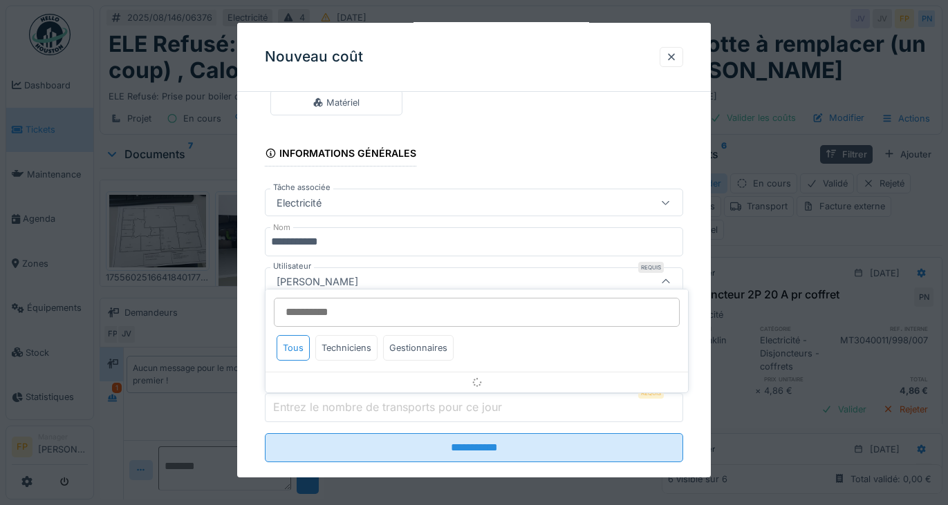
scroll to position [84, 0]
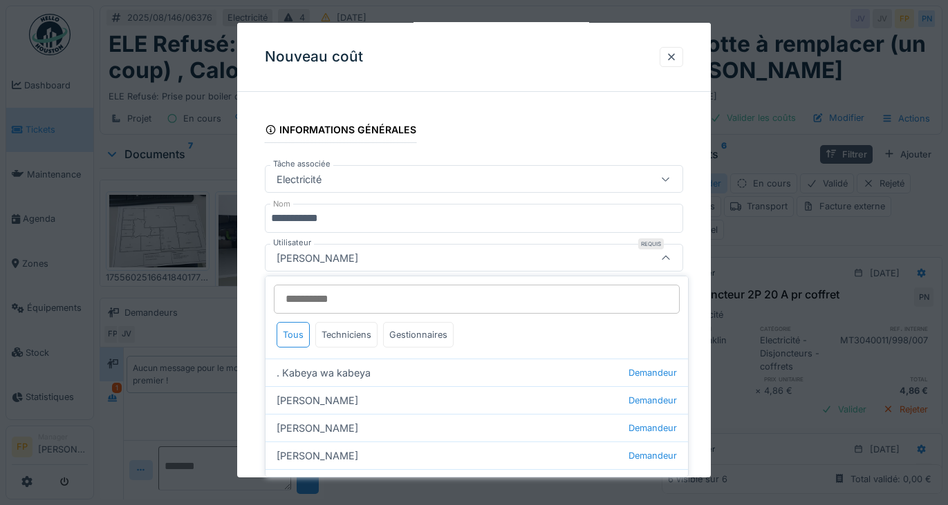
click at [349, 300] on input "Utilisateur" at bounding box center [477, 299] width 406 height 29
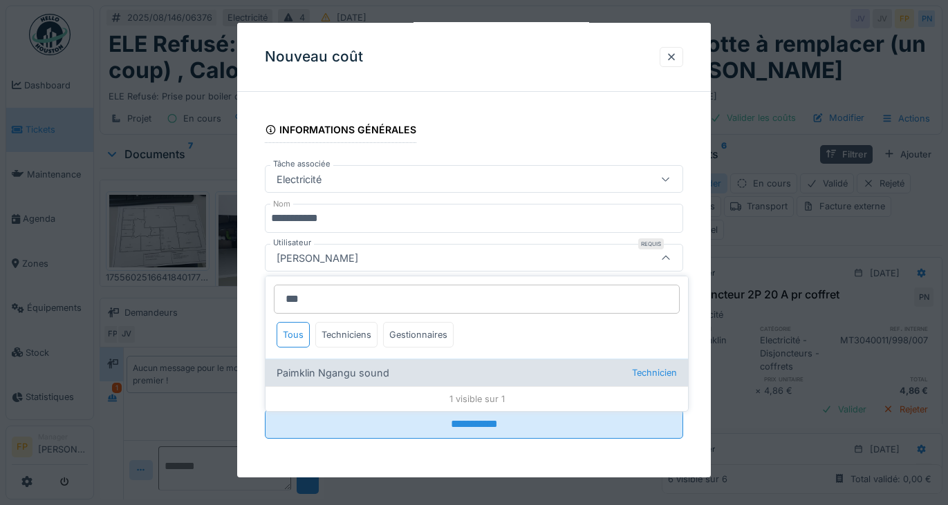
type input "***"
click at [348, 376] on div "Paimklin Ngangu sound Technicien" at bounding box center [476, 373] width 422 height 28
type input "****"
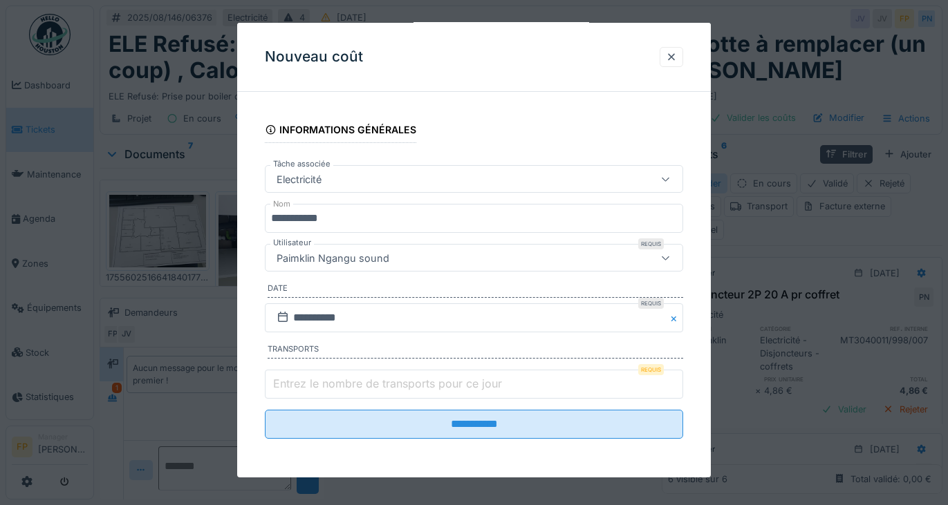
click at [249, 314] on div "**********" at bounding box center [474, 248] width 474 height 459
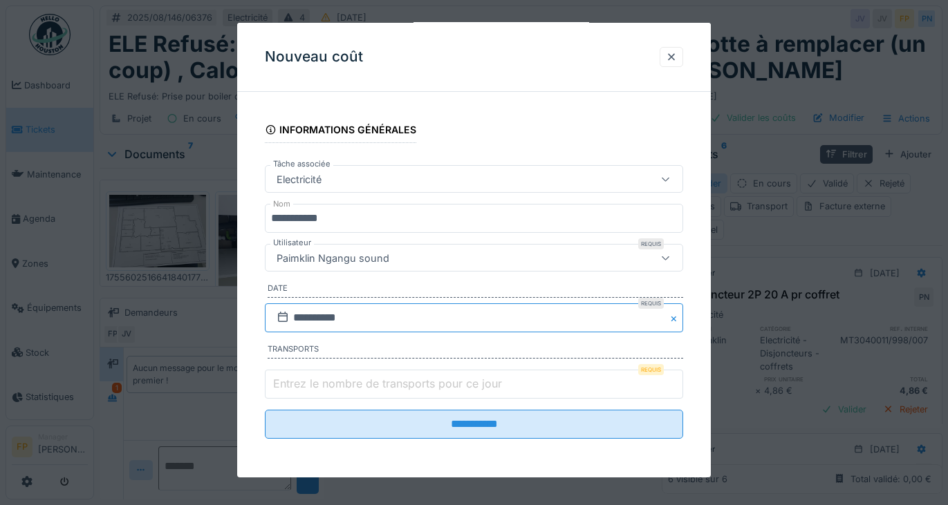
click at [330, 324] on input "**********" at bounding box center [474, 317] width 419 height 29
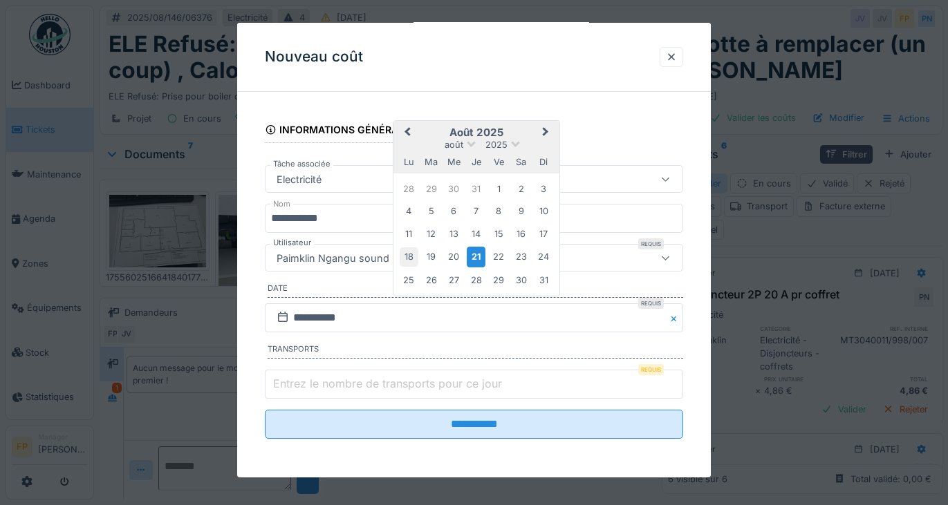
click at [411, 250] on div "18" at bounding box center [408, 256] width 19 height 19
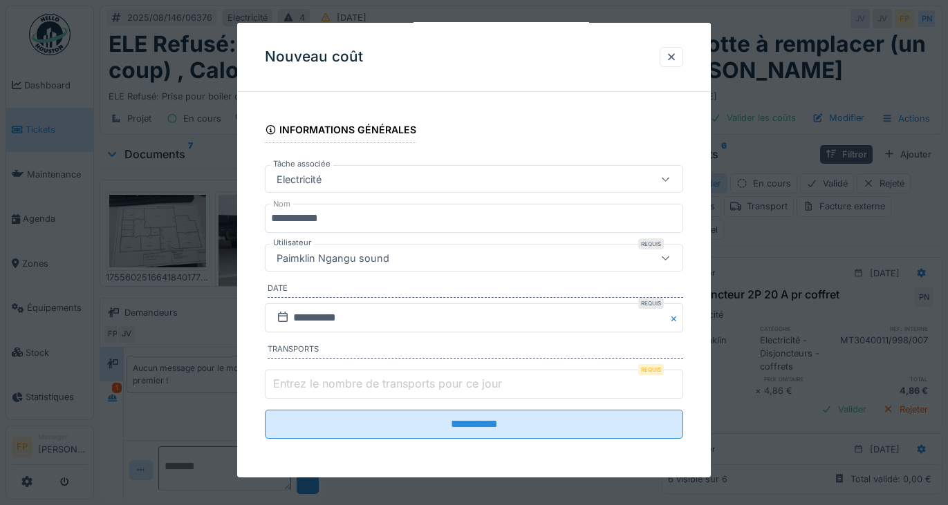
type input "*"
click at [675, 379] on input "*" at bounding box center [474, 384] width 419 height 29
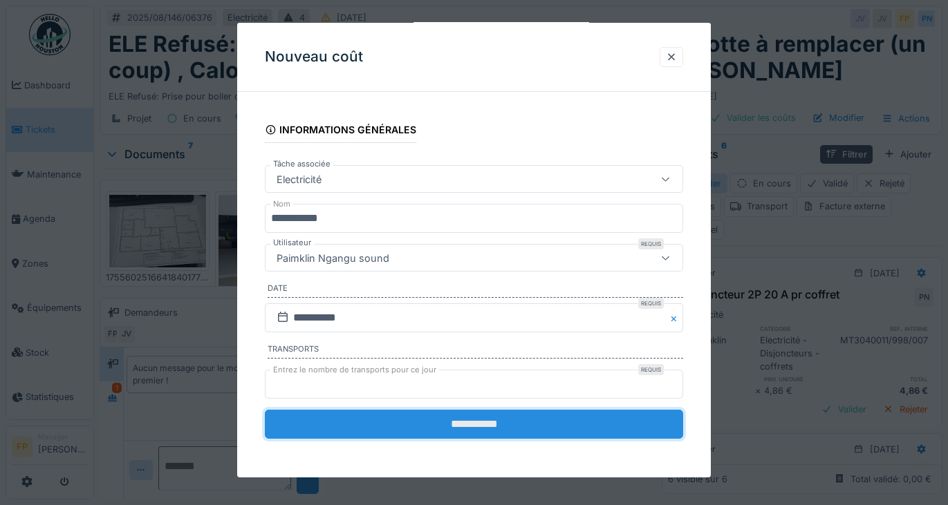
click at [529, 430] on input "**********" at bounding box center [474, 424] width 419 height 29
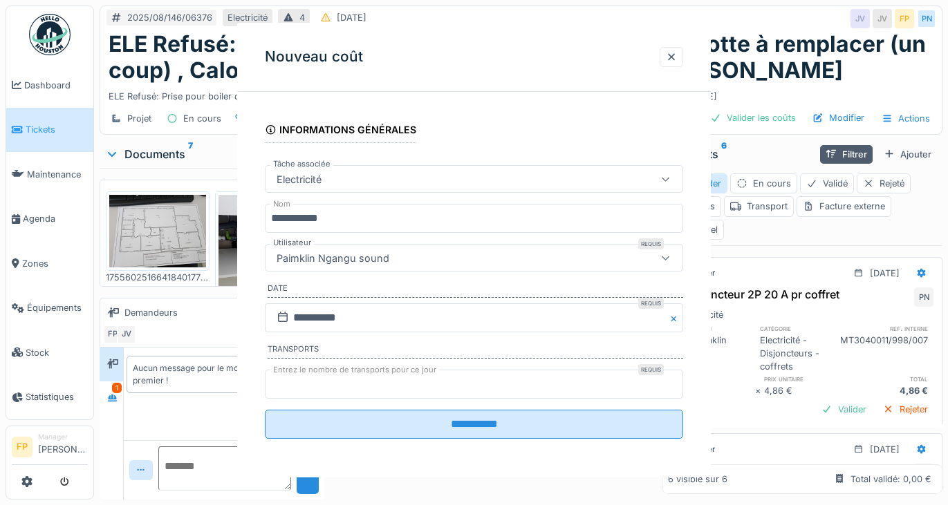
scroll to position [0, 0]
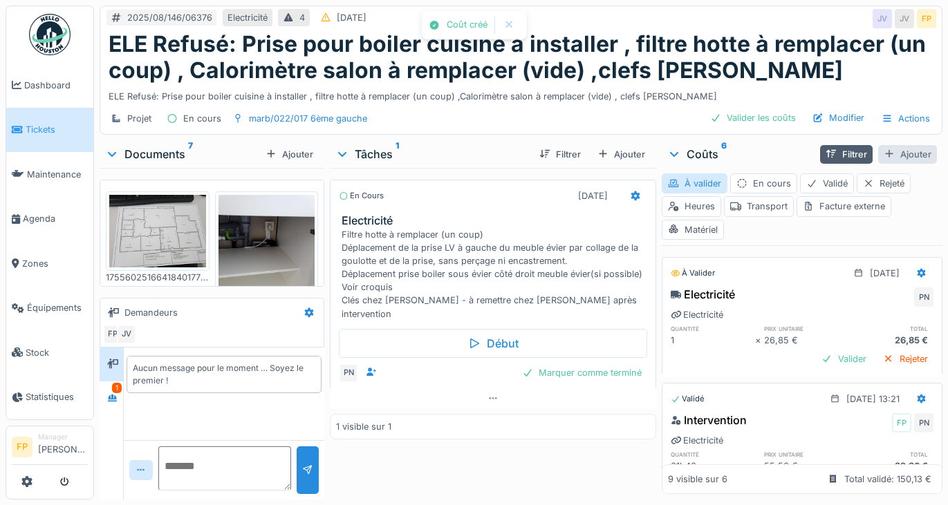
click at [897, 156] on div "Ajouter" at bounding box center [907, 154] width 59 height 19
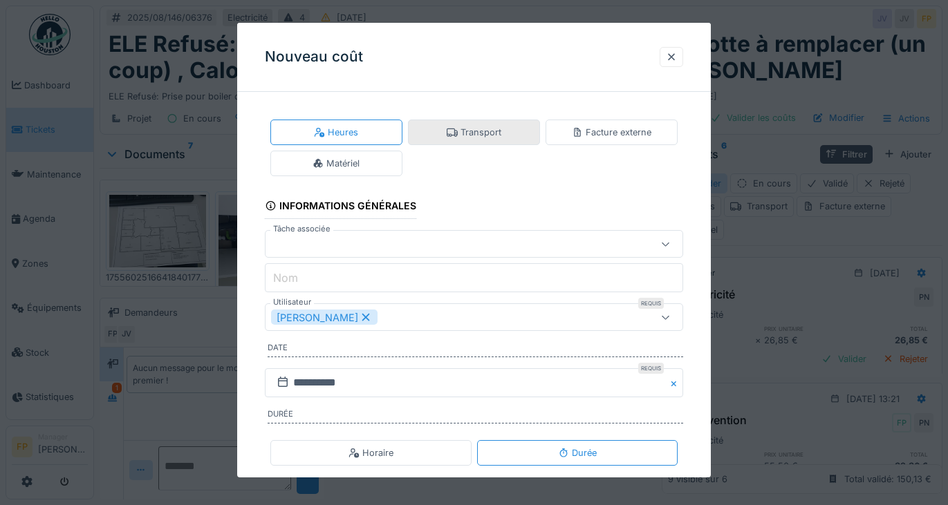
click at [490, 128] on div "Transport" at bounding box center [473, 132] width 55 height 13
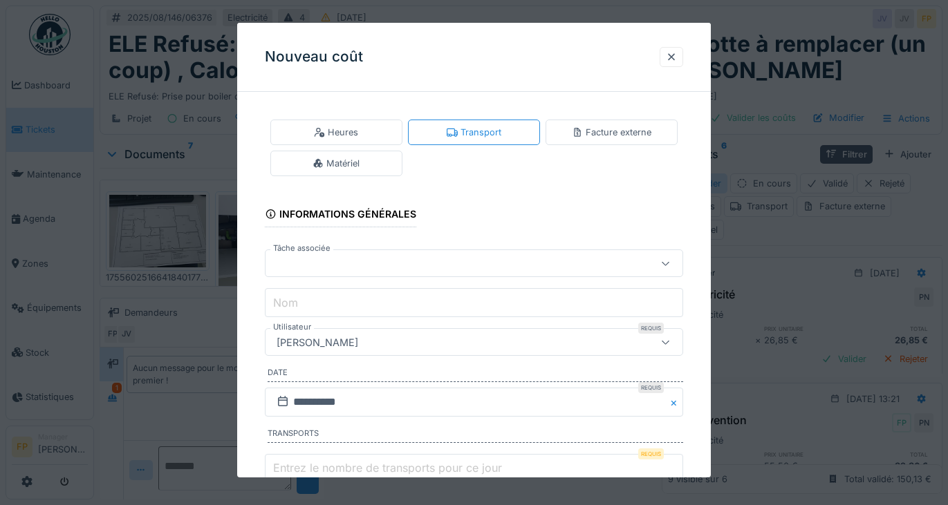
click at [343, 264] on div at bounding box center [448, 263] width 355 height 15
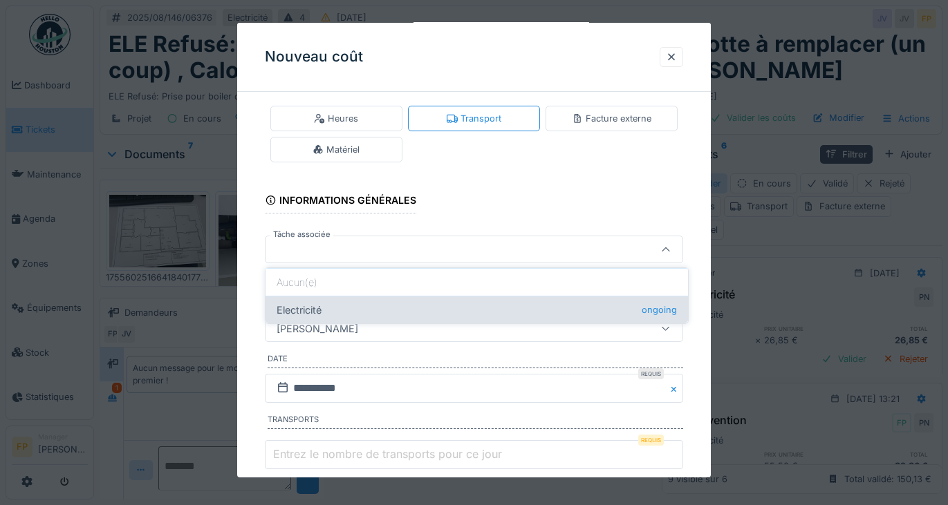
click at [349, 309] on div "Electricité ongoing" at bounding box center [476, 310] width 422 height 28
type input "******"
type input "**********"
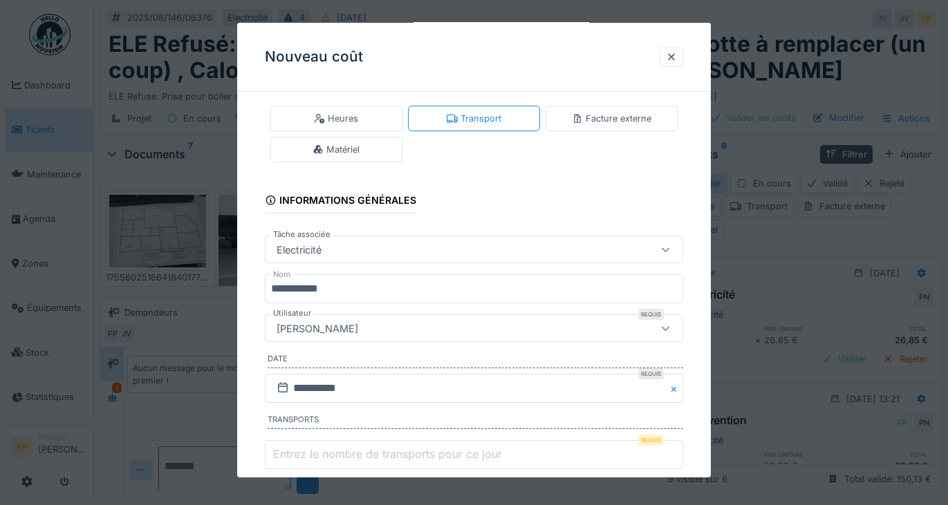
click at [370, 328] on div "[PERSON_NAME]" at bounding box center [448, 328] width 355 height 15
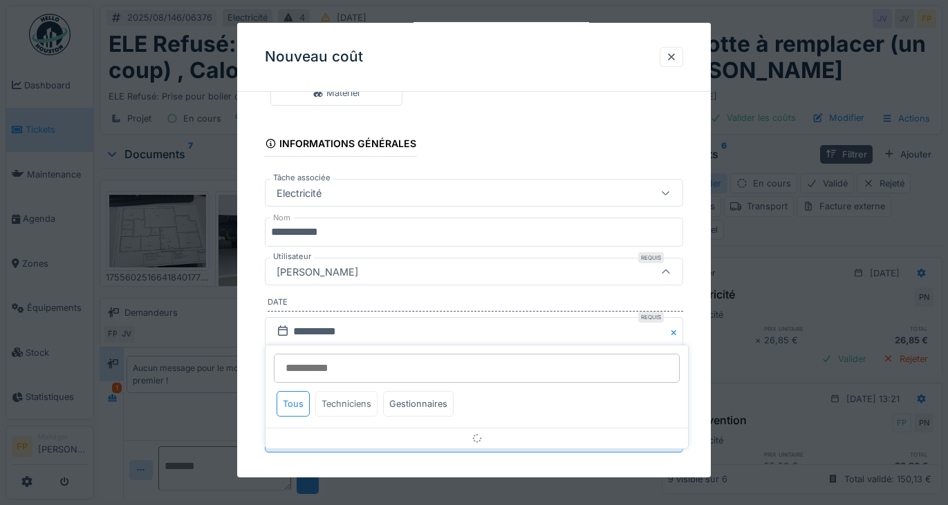
scroll to position [84, 0]
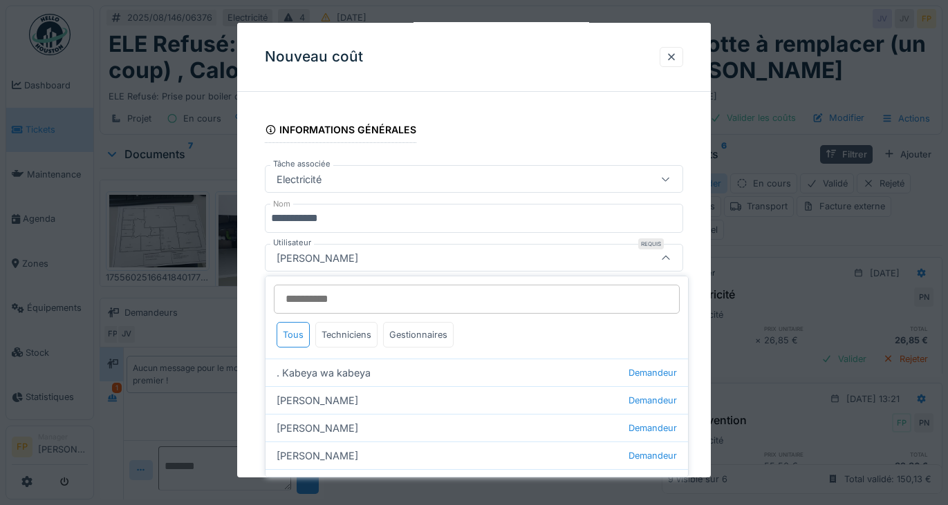
click at [341, 297] on input "Utilisateur" at bounding box center [477, 299] width 406 height 29
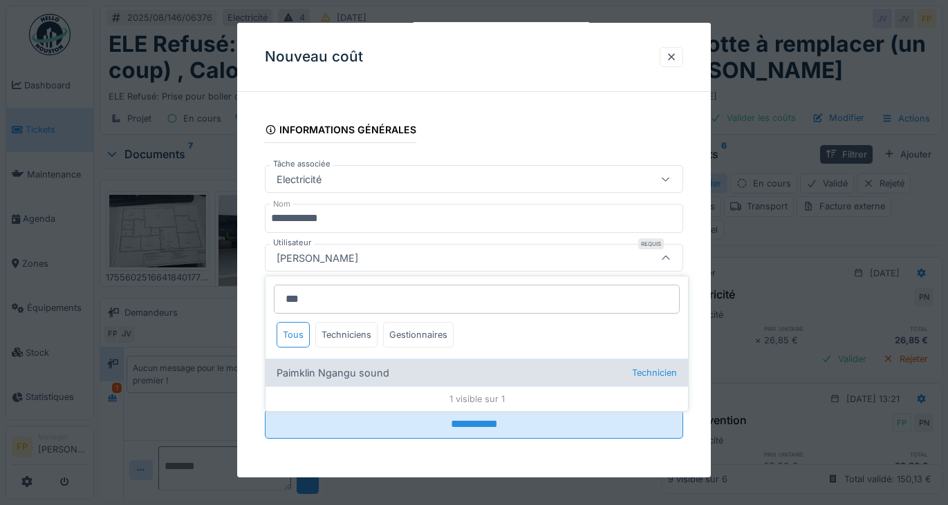
type input "***"
click at [339, 374] on div "Paimklin Ngangu sound Technicien" at bounding box center [476, 373] width 422 height 28
type input "****"
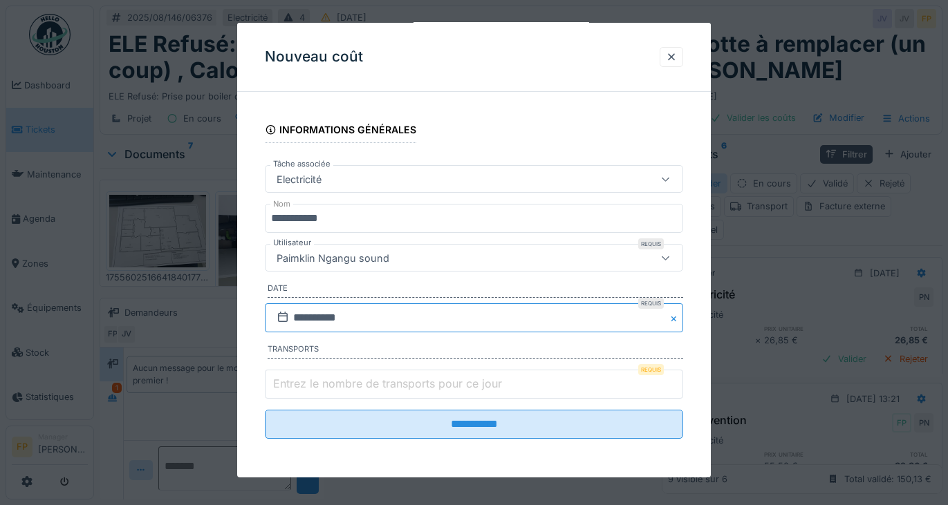
click at [331, 321] on input "**********" at bounding box center [474, 317] width 419 height 29
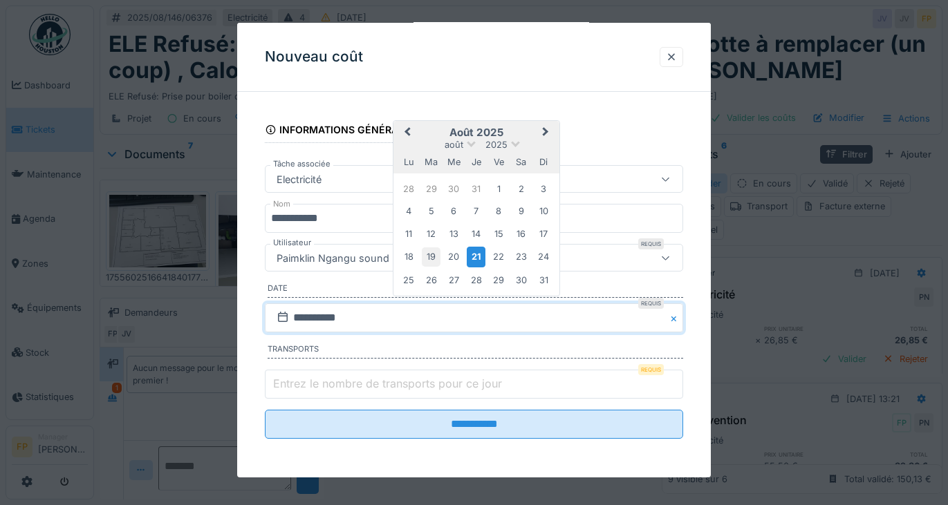
click at [433, 254] on div "19" at bounding box center [431, 256] width 19 height 19
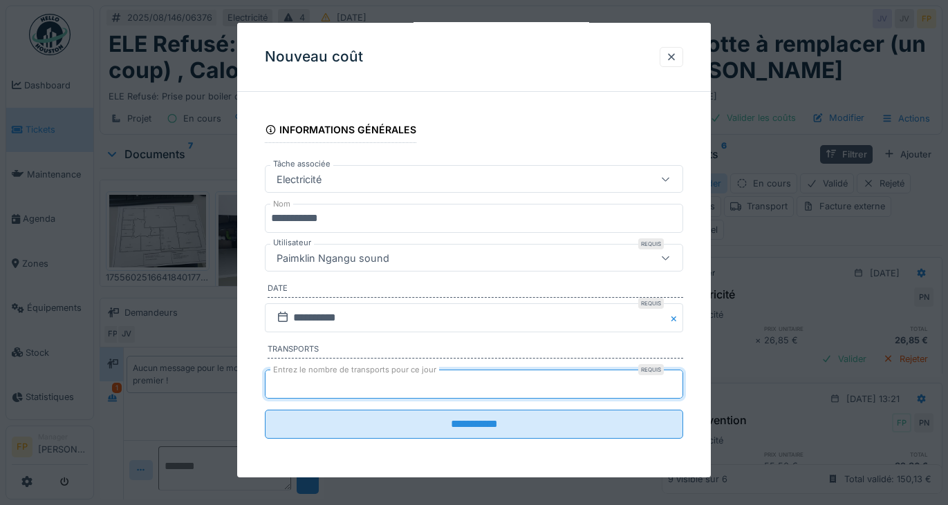
type input "*"
click at [677, 384] on input "*" at bounding box center [474, 384] width 419 height 29
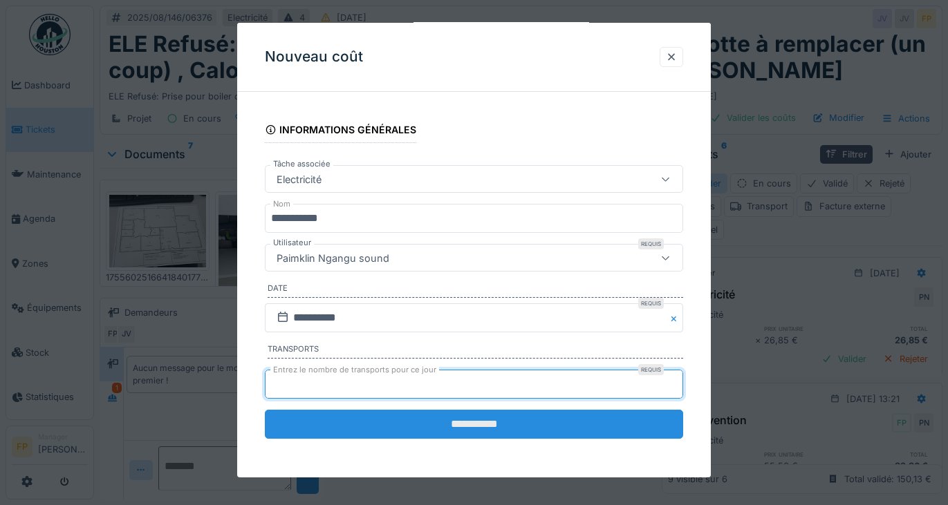
click at [479, 424] on input "**********" at bounding box center [474, 424] width 419 height 29
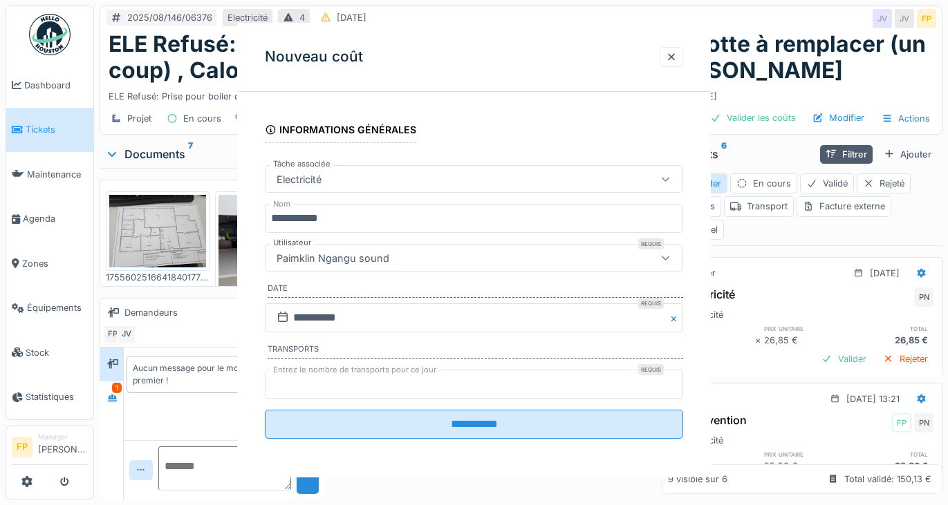
scroll to position [0, 0]
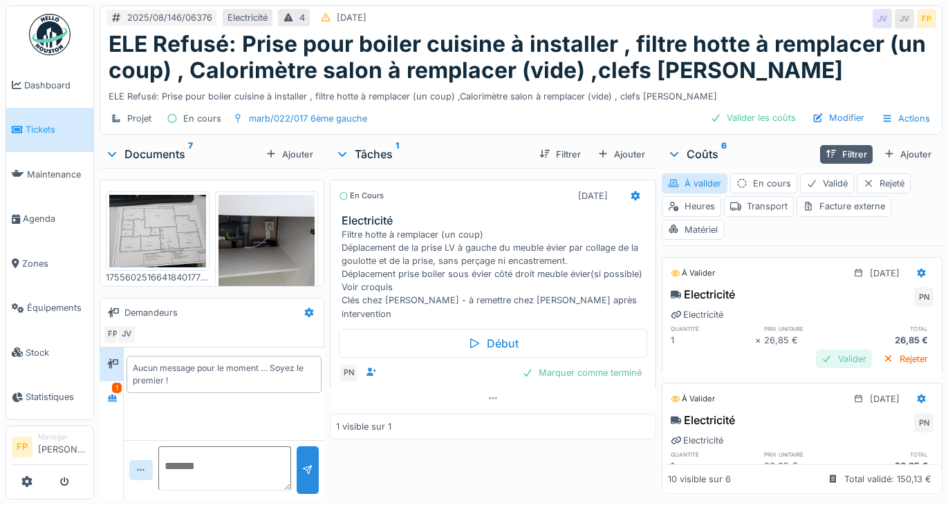
click at [816, 357] on div "Valider" at bounding box center [844, 359] width 56 height 19
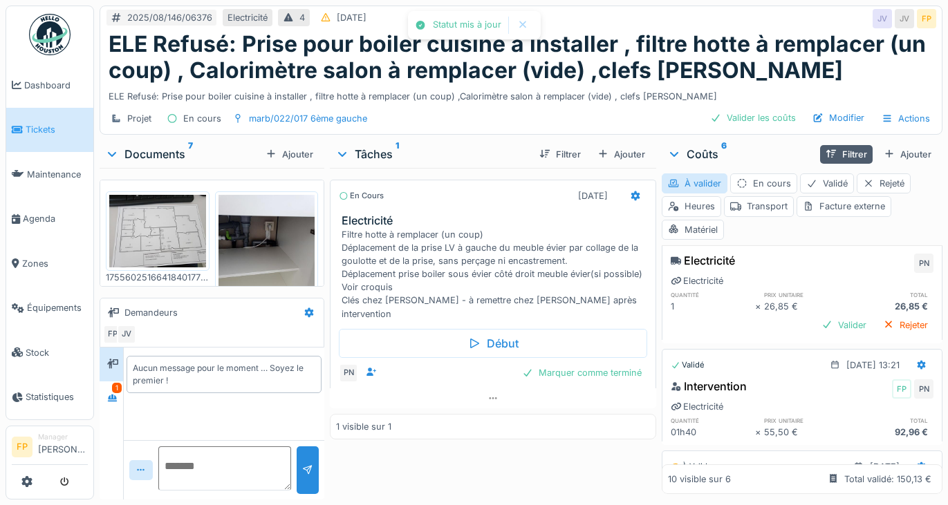
scroll to position [138, 0]
click at [817, 319] on div "Valider" at bounding box center [844, 322] width 56 height 19
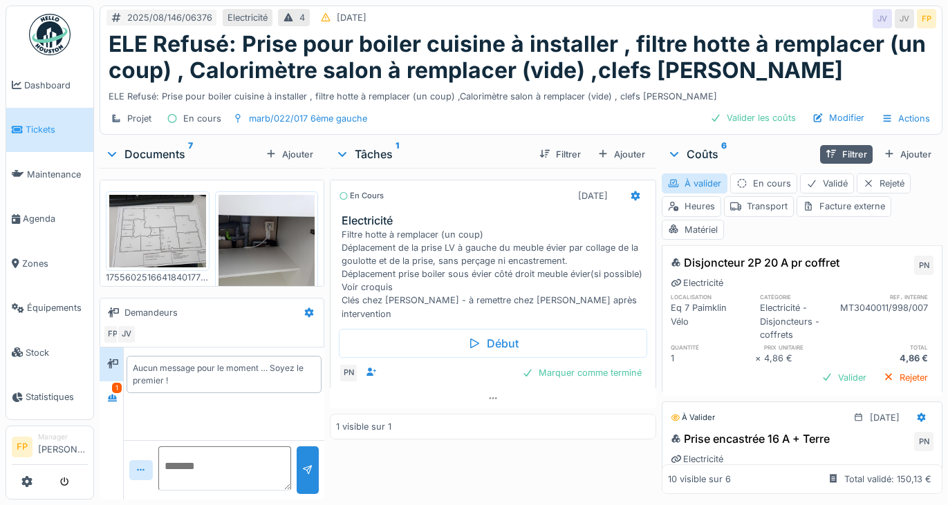
scroll to position [346, 0]
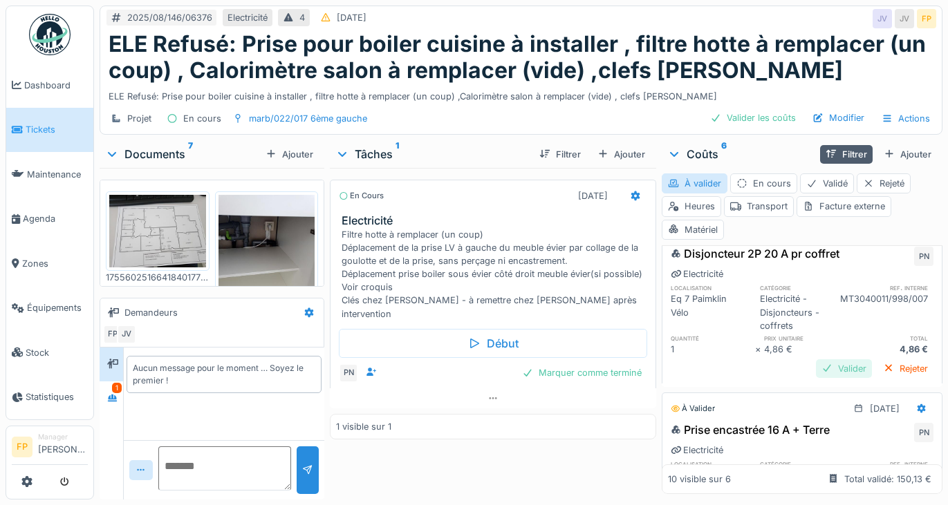
click at [816, 366] on div "Valider" at bounding box center [844, 368] width 56 height 19
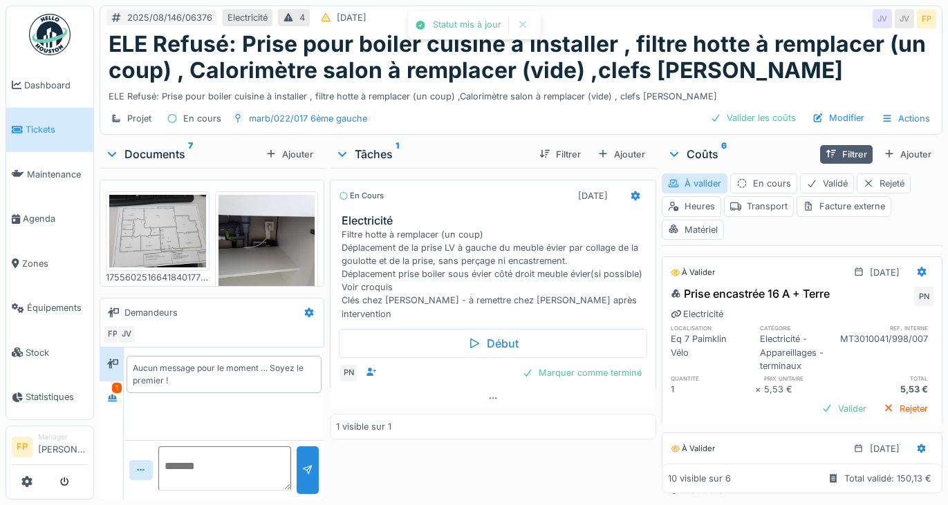
scroll to position [484, 0]
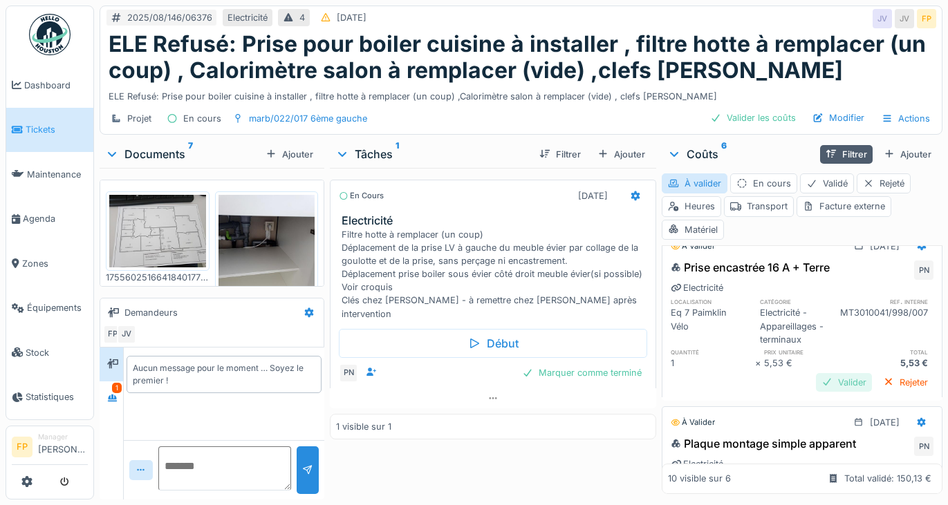
click at [816, 382] on div "Valider" at bounding box center [844, 382] width 56 height 19
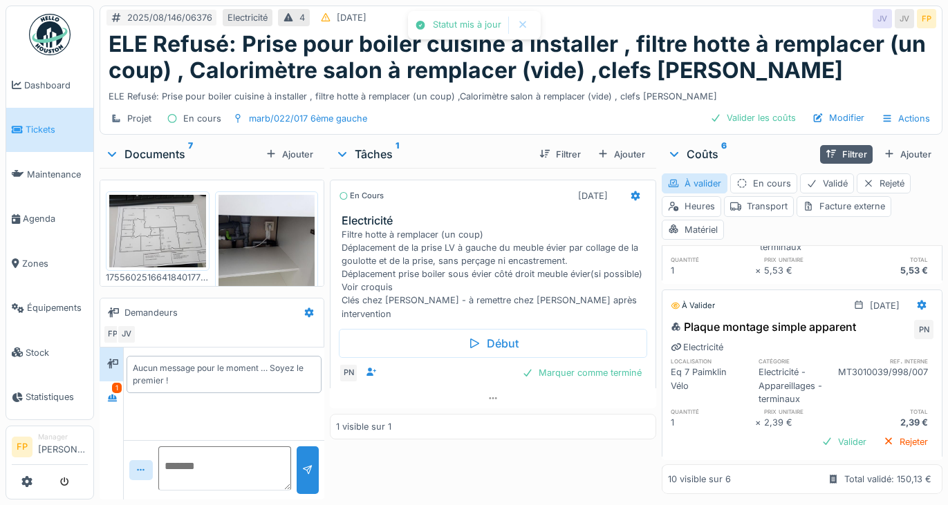
scroll to position [622, 0]
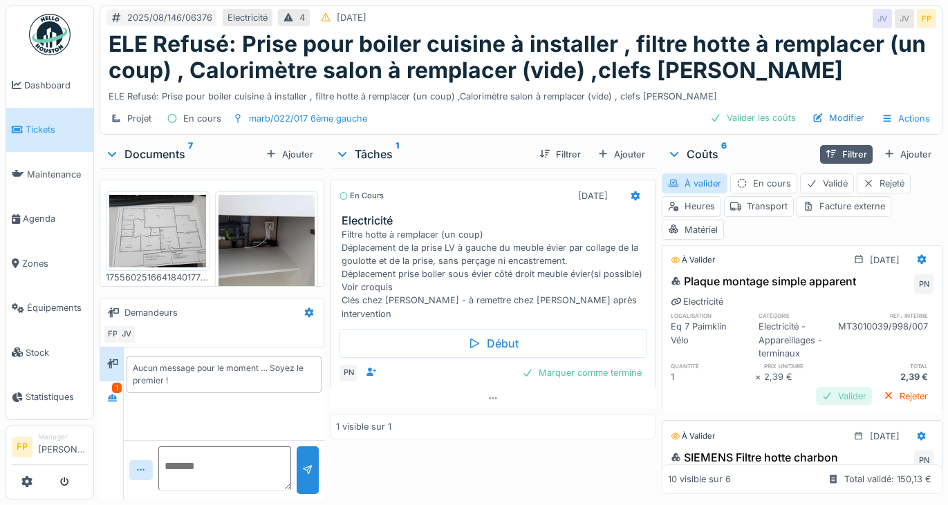
click at [816, 392] on div "Valider" at bounding box center [844, 396] width 56 height 19
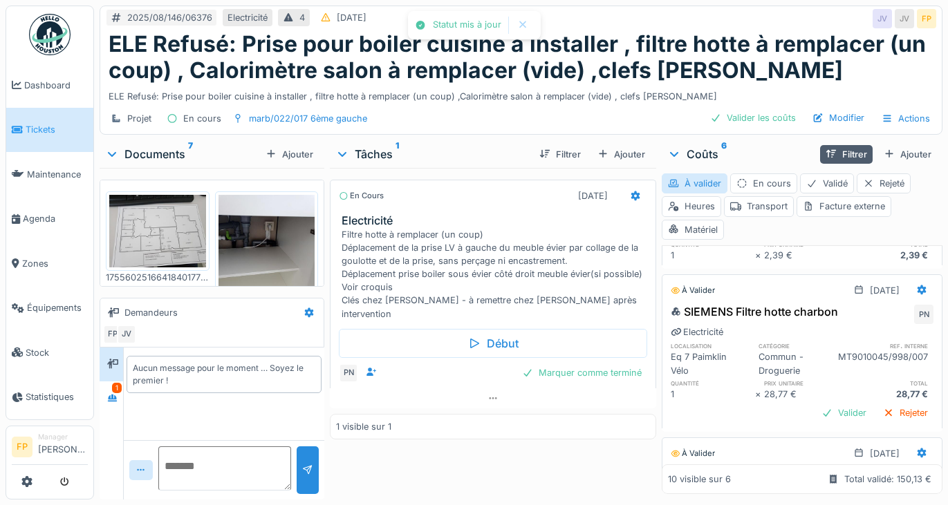
scroll to position [760, 0]
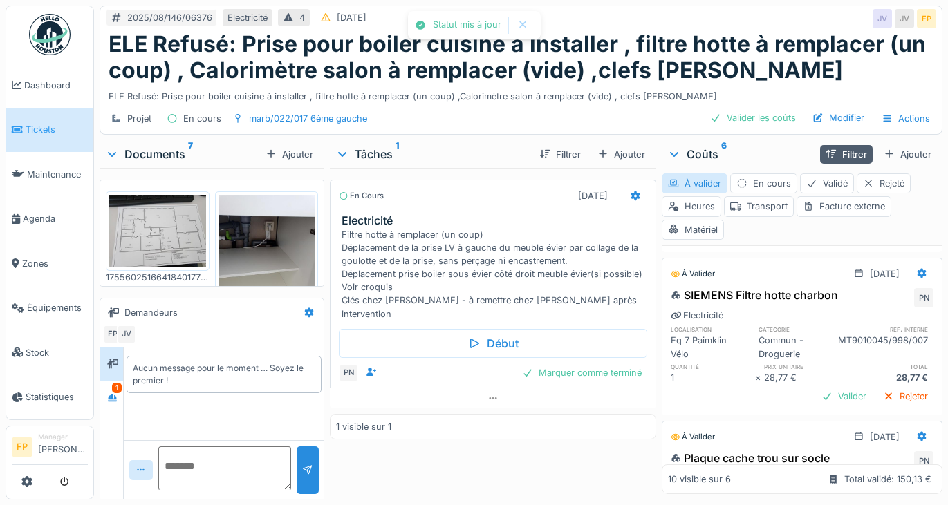
click at [816, 392] on div "Valider" at bounding box center [844, 396] width 56 height 19
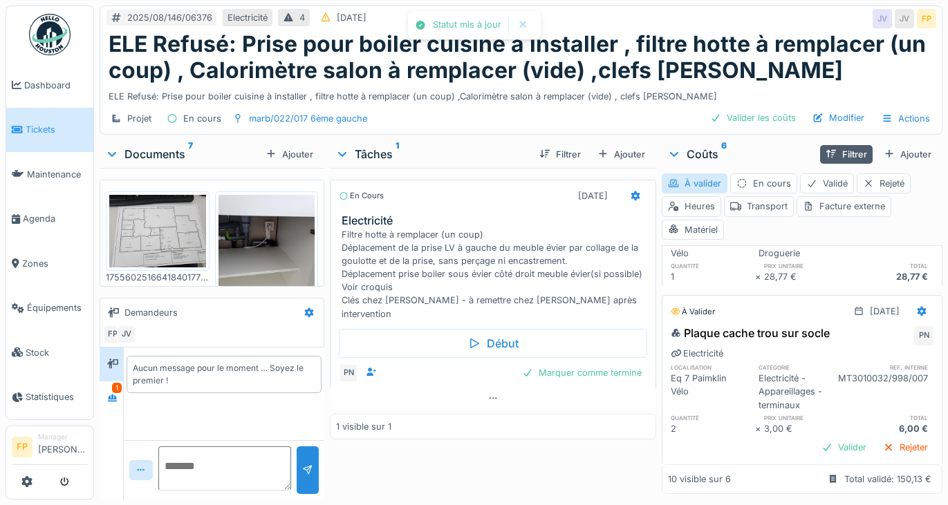
scroll to position [899, 0]
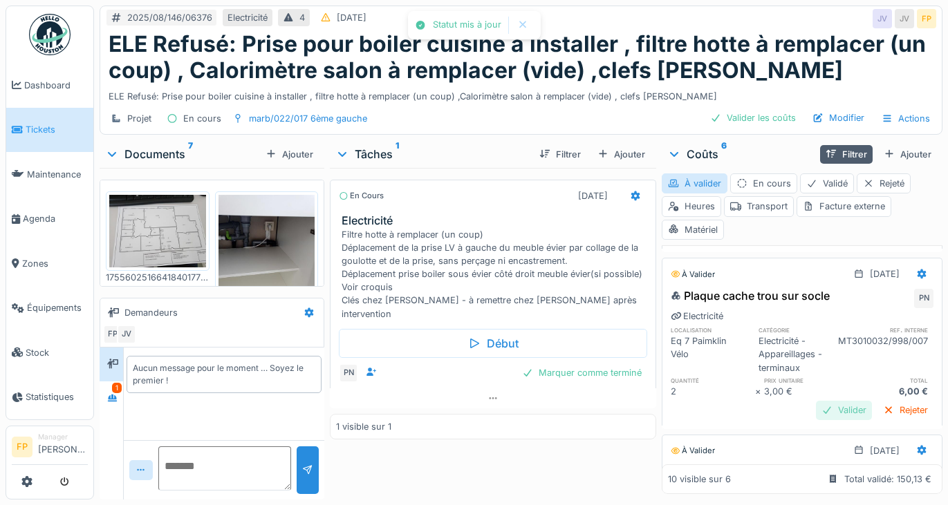
click at [819, 407] on div "Valider" at bounding box center [844, 410] width 56 height 19
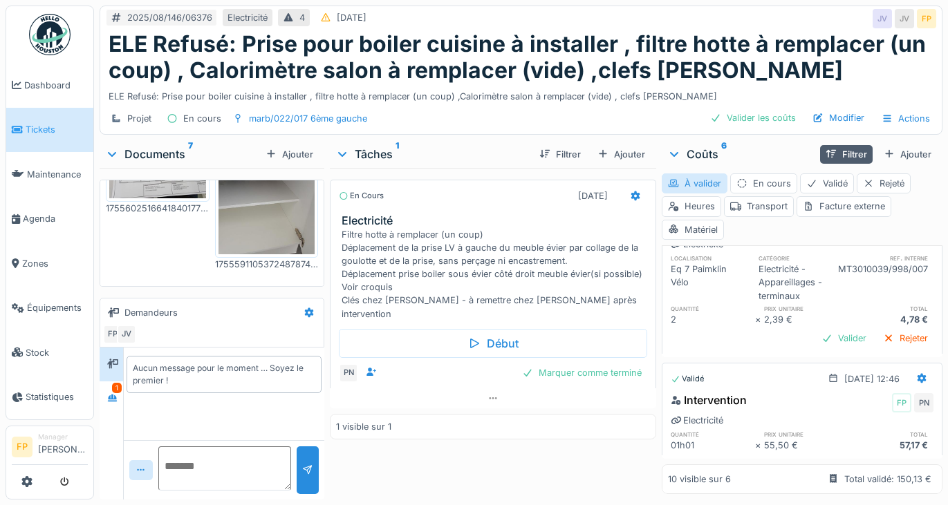
scroll to position [0, 0]
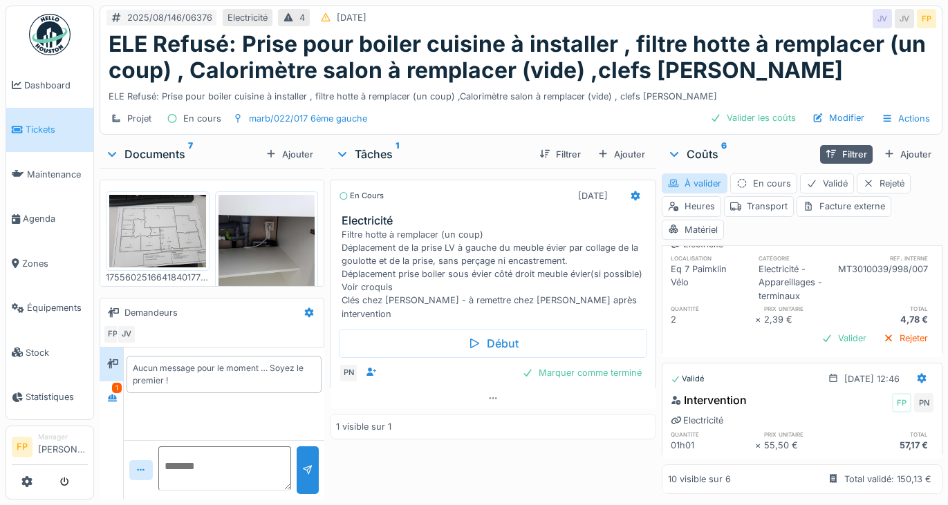
click at [271, 251] on img at bounding box center [266, 259] width 97 height 129
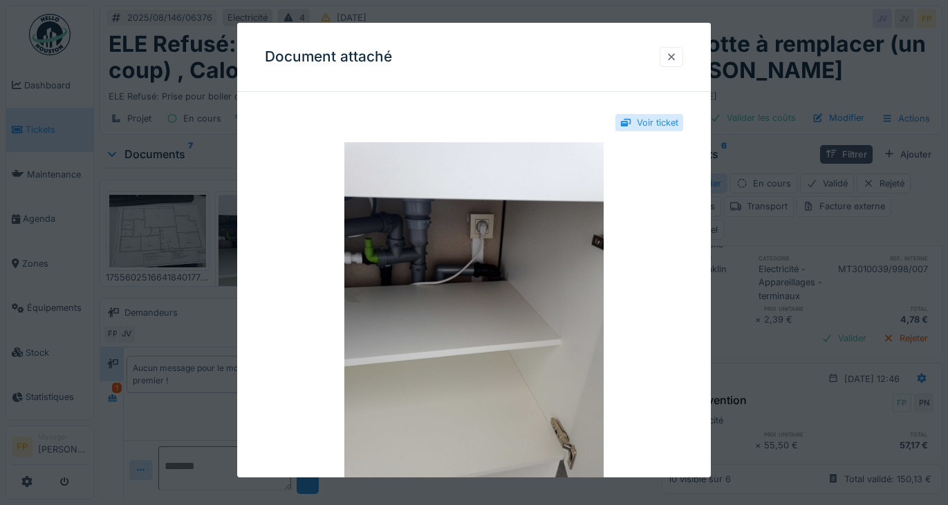
click at [675, 55] on div at bounding box center [671, 56] width 11 height 13
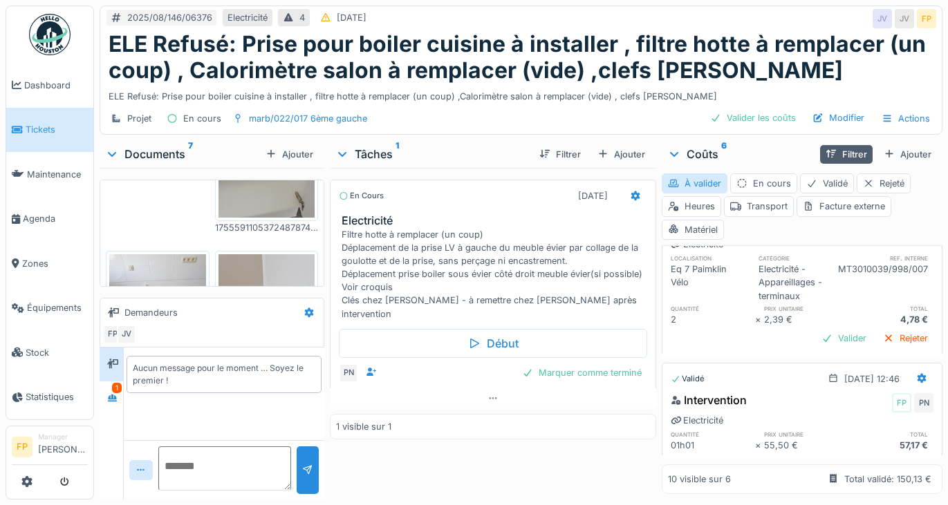
scroll to position [138, 0]
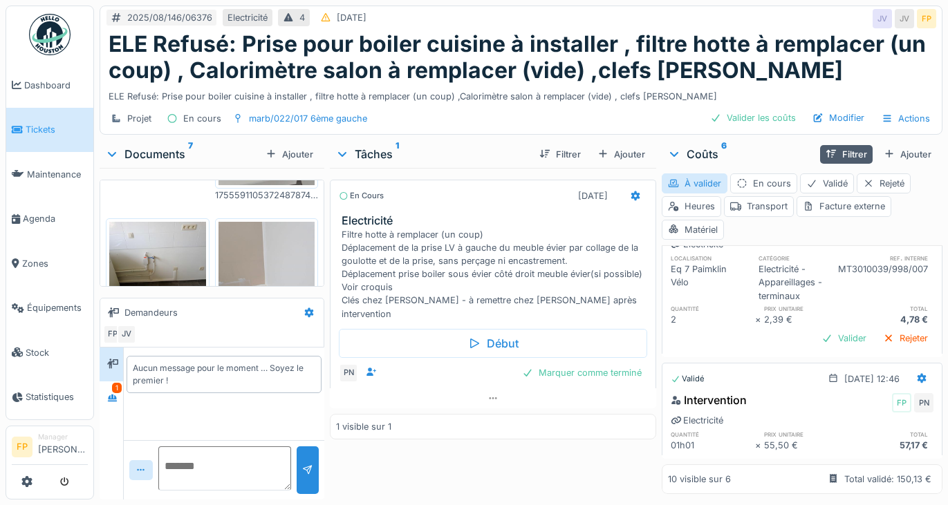
click at [163, 245] on img at bounding box center [157, 258] width 97 height 73
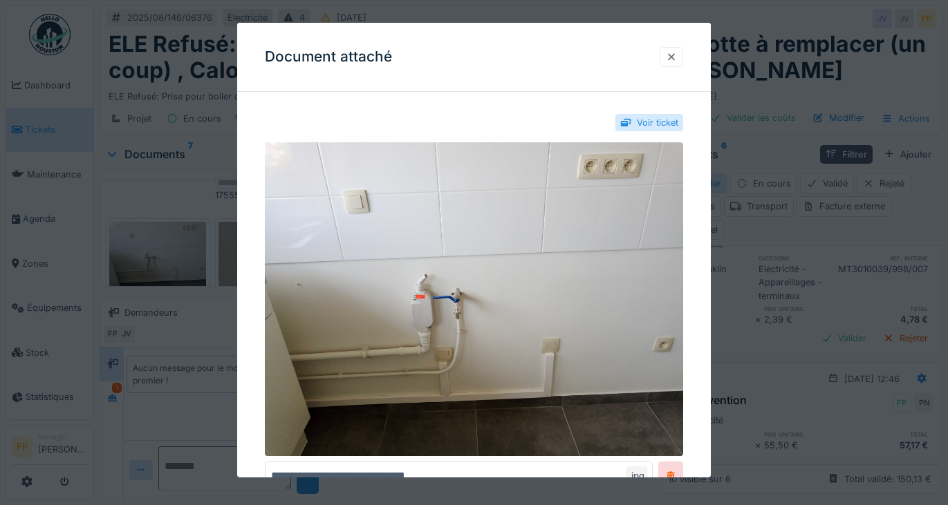
click at [677, 57] on div at bounding box center [671, 56] width 11 height 13
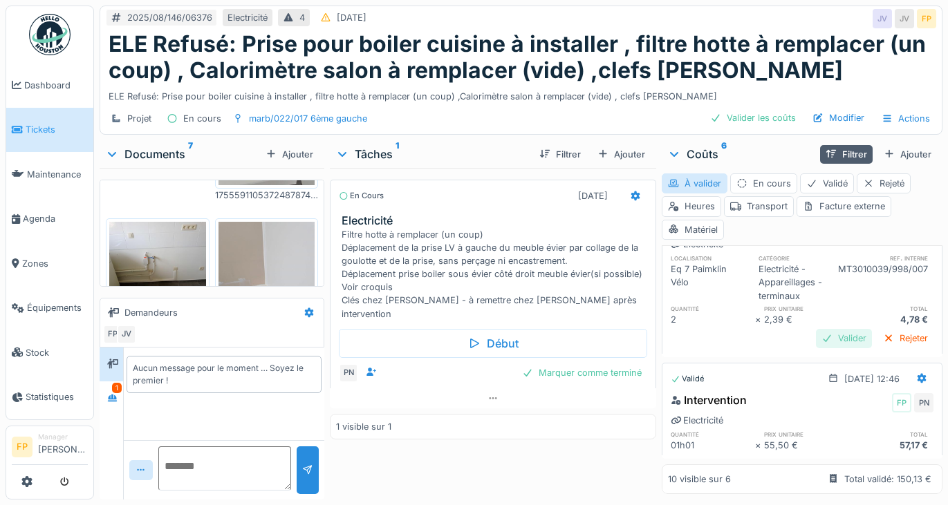
scroll to position [1074, 0]
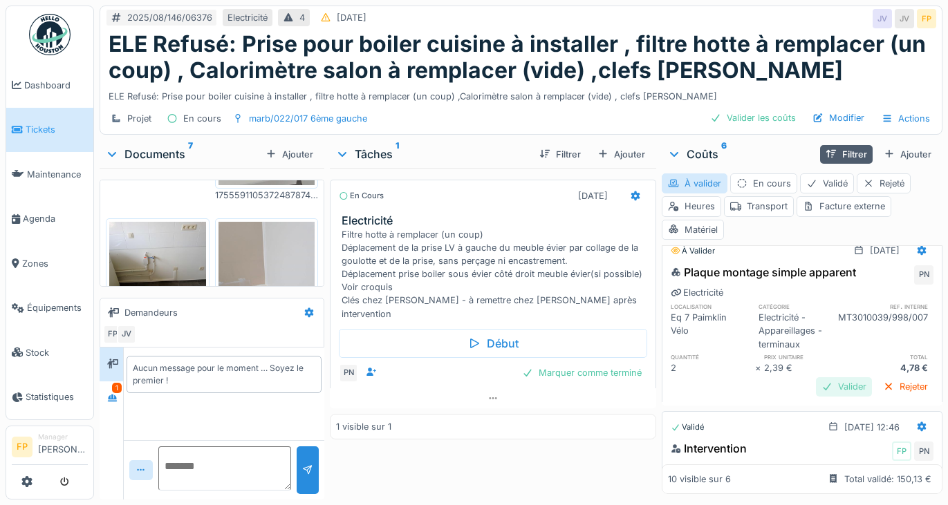
click at [819, 388] on div "Valider" at bounding box center [844, 386] width 56 height 19
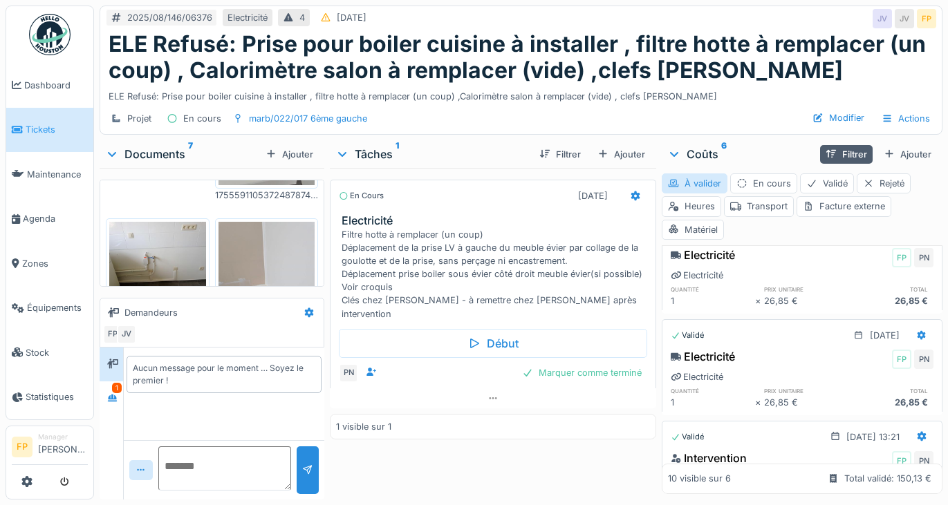
scroll to position [0, 0]
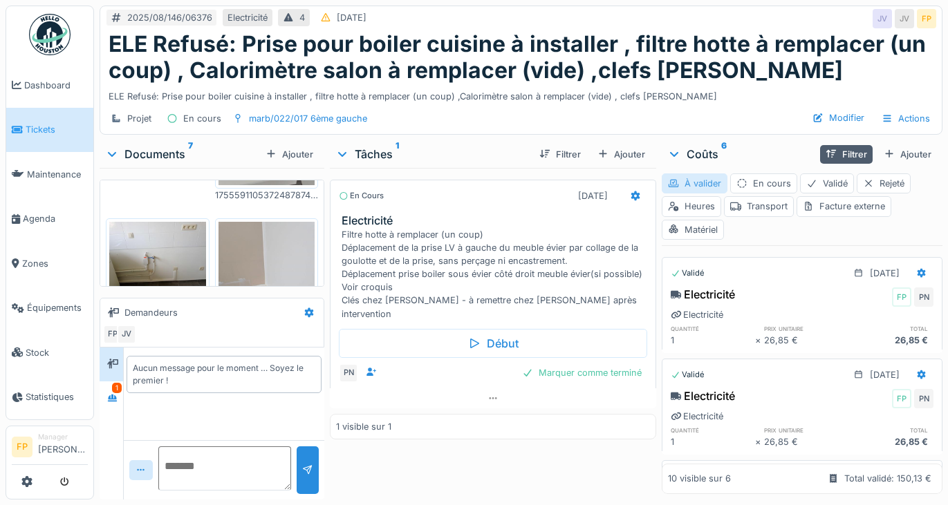
click at [692, 182] on div "À valider" at bounding box center [694, 183] width 66 height 20
click at [693, 183] on div "À valider" at bounding box center [694, 183] width 66 height 20
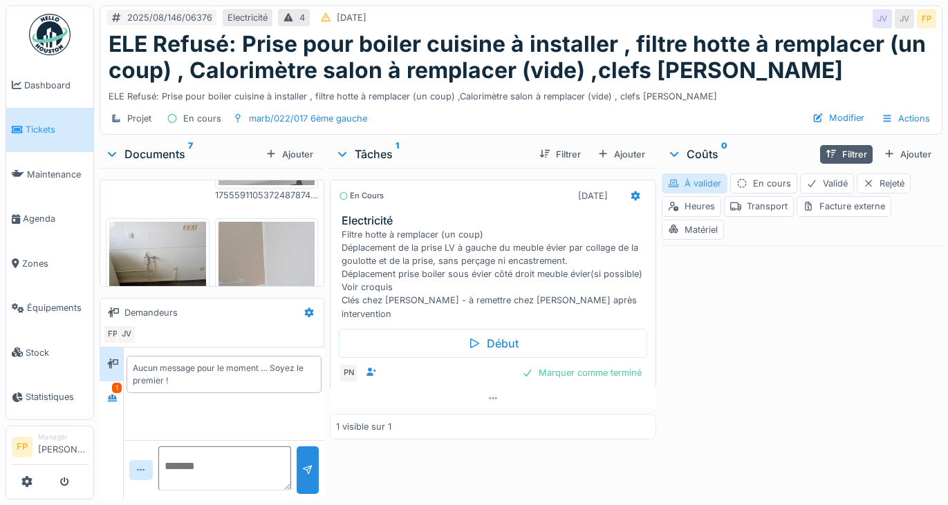
click at [693, 183] on div "À valider" at bounding box center [694, 183] width 66 height 20
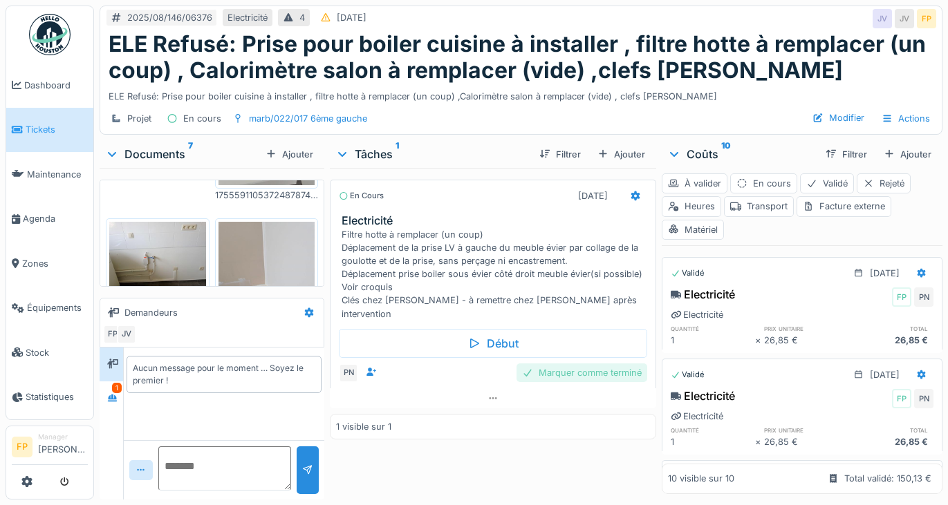
click at [607, 364] on div "Marquer comme terminé" at bounding box center [581, 373] width 131 height 19
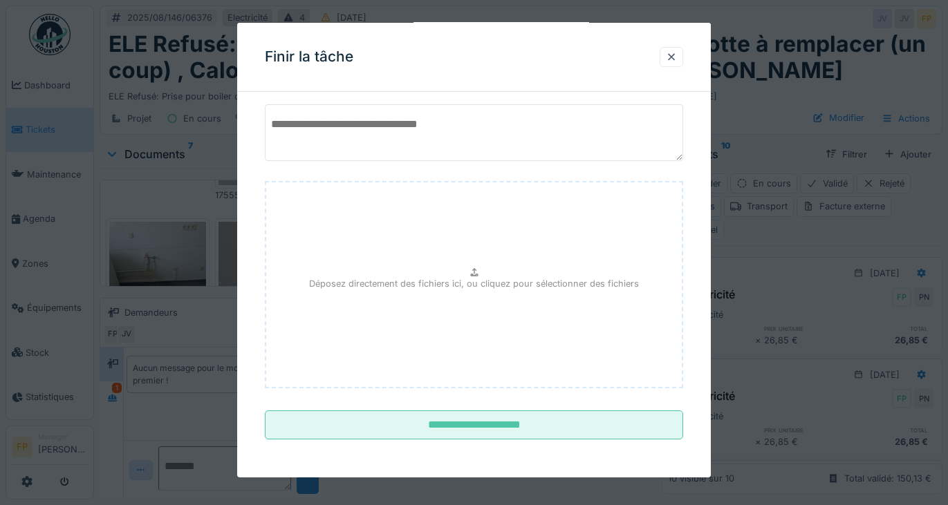
scroll to position [109, 0]
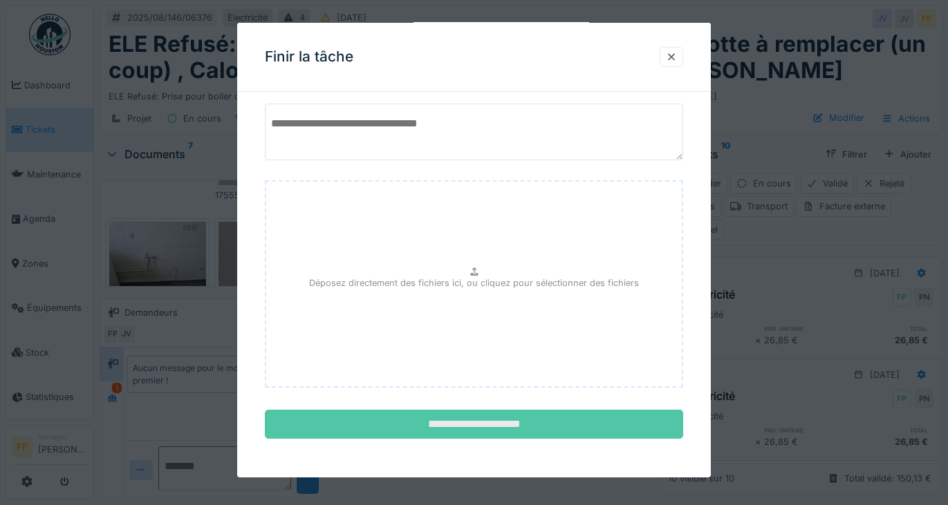
click at [481, 423] on input "**********" at bounding box center [474, 424] width 419 height 29
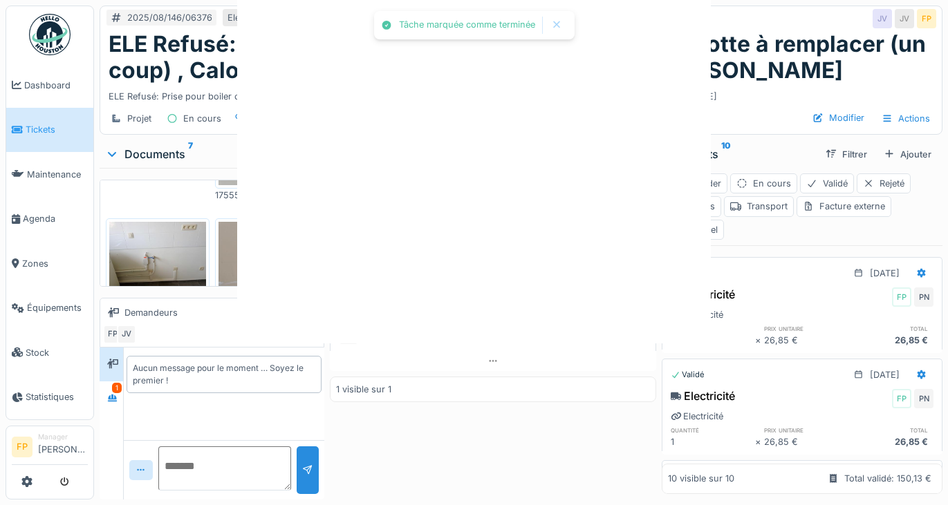
scroll to position [0, 0]
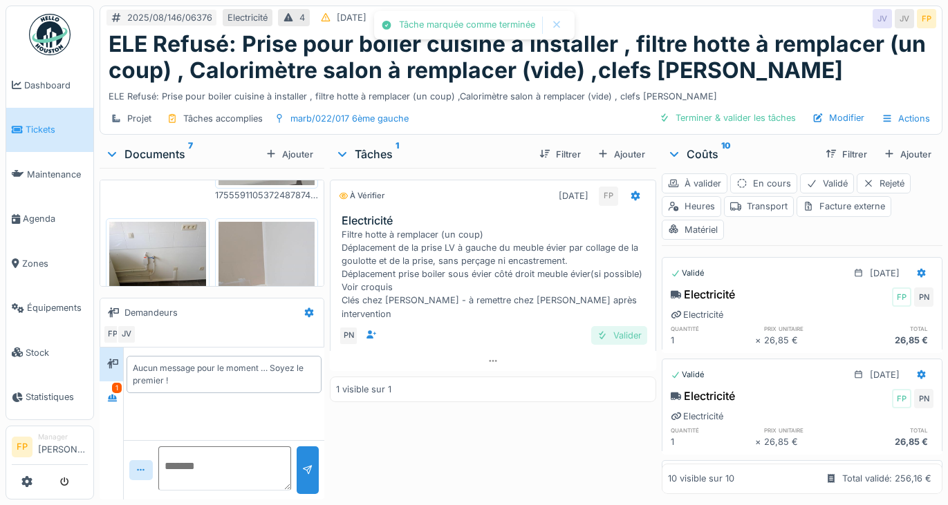
click at [616, 326] on div "Valider" at bounding box center [619, 335] width 56 height 19
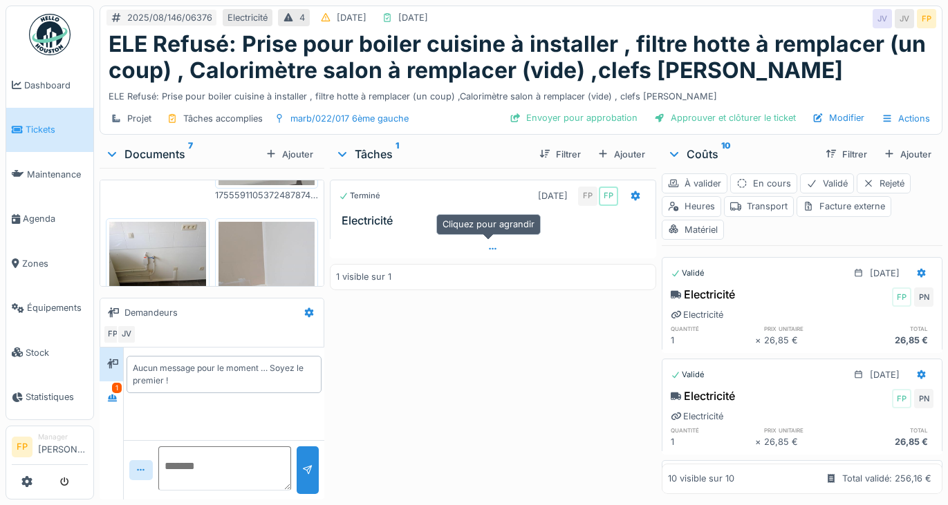
click at [489, 253] on icon at bounding box center [492, 249] width 11 height 9
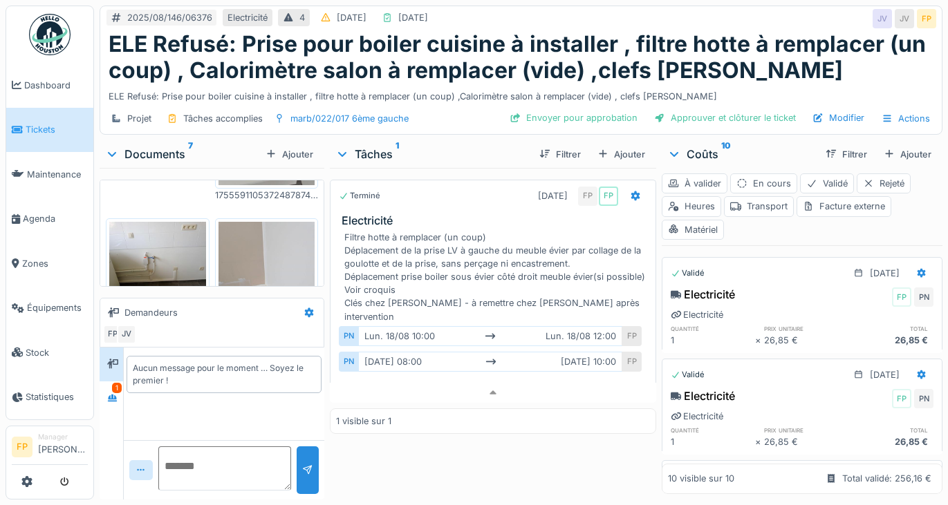
click at [199, 451] on textarea at bounding box center [224, 468] width 133 height 44
type textarea "**********"
click at [306, 464] on div at bounding box center [307, 470] width 11 height 13
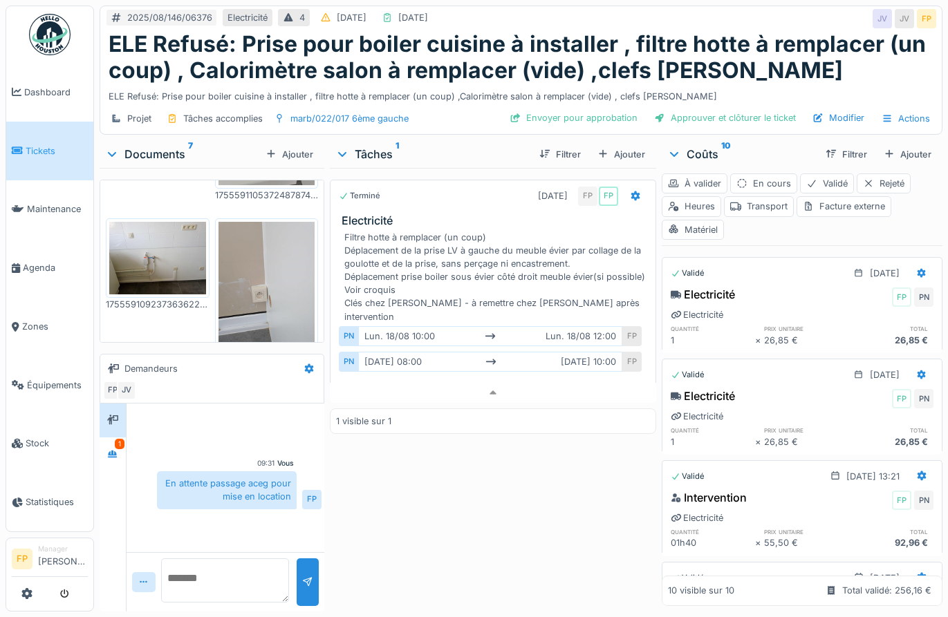
scroll to position [0, 0]
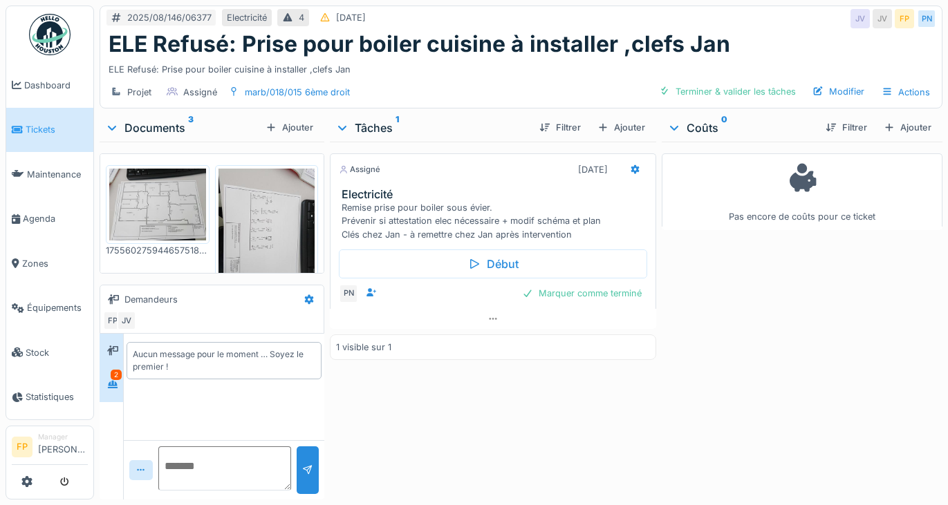
click at [110, 370] on div "2" at bounding box center [111, 385] width 23 height 34
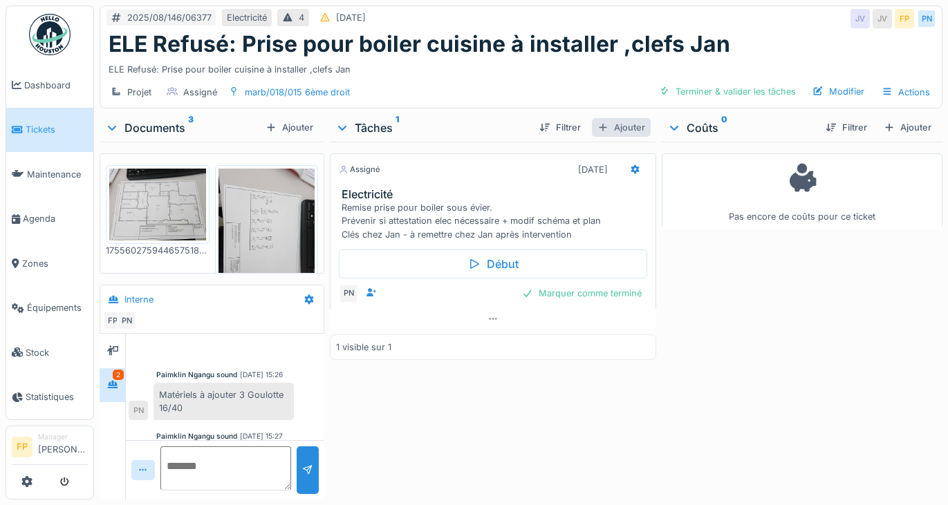
click at [629, 127] on div "Ajouter" at bounding box center [621, 127] width 59 height 19
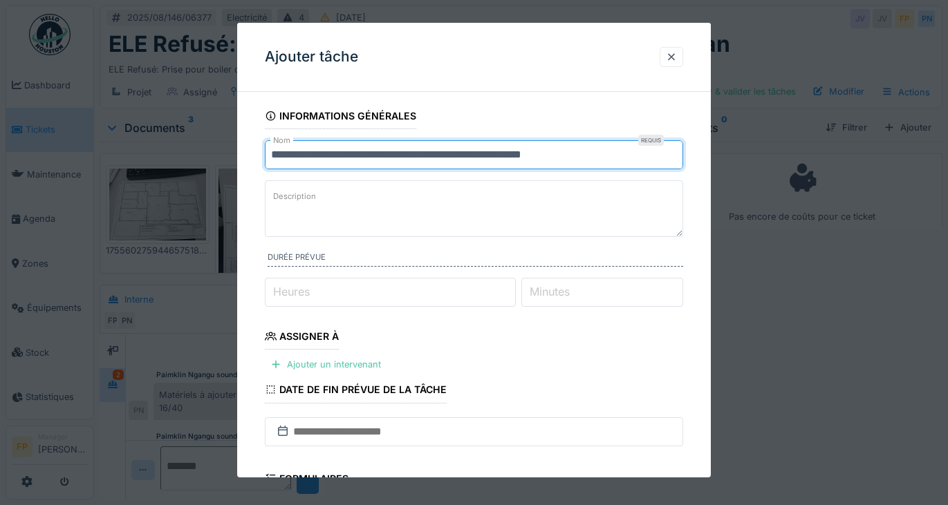
drag, startPoint x: 594, startPoint y: 158, endPoint x: 152, endPoint y: 157, distance: 442.3
click at [152, 157] on div "**********" at bounding box center [521, 252] width 854 height 505
type input "**********"
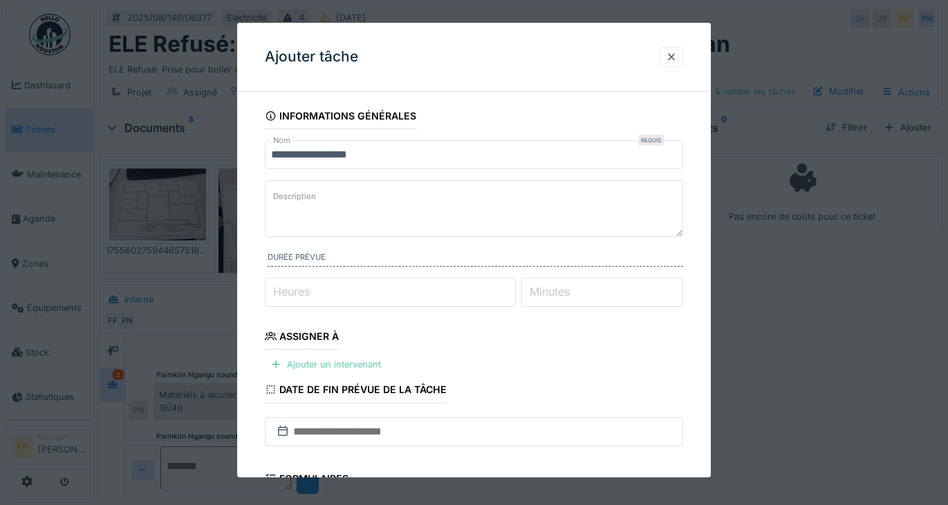
click at [359, 364] on div "Ajouter un intervenant" at bounding box center [326, 364] width 122 height 19
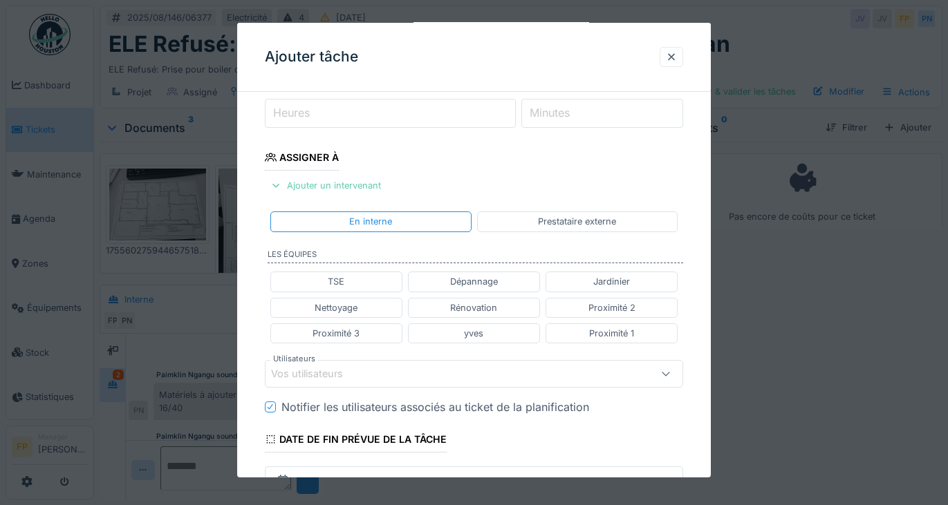
scroll to position [138, 0]
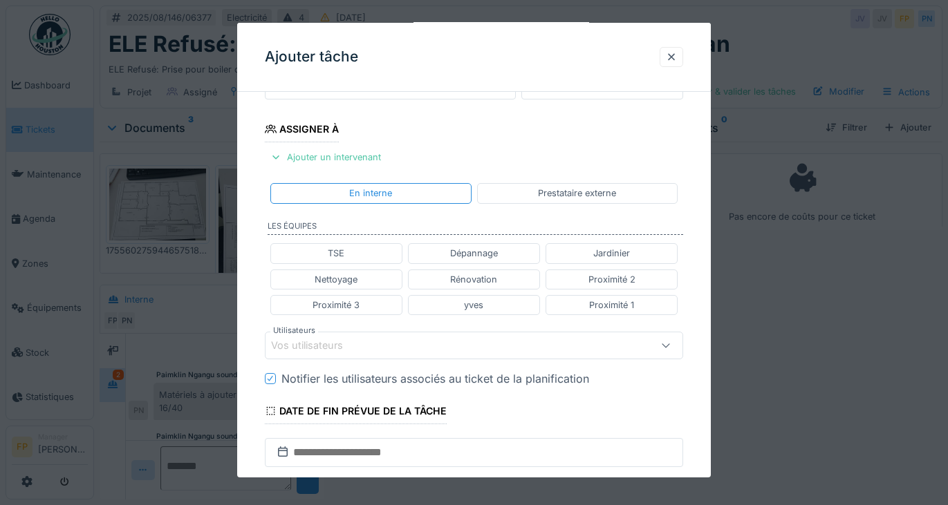
click at [379, 350] on div "Vos utilisateurs" at bounding box center [448, 345] width 355 height 15
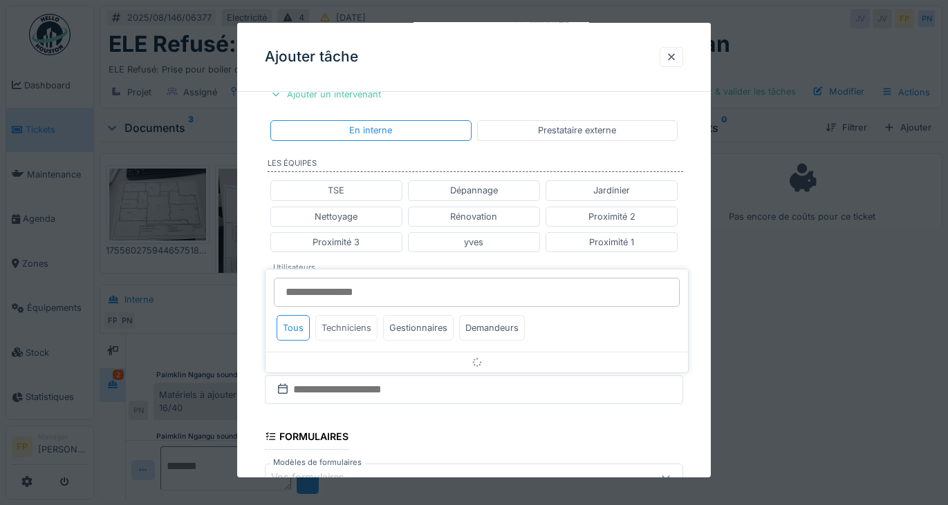
scroll to position [303, 0]
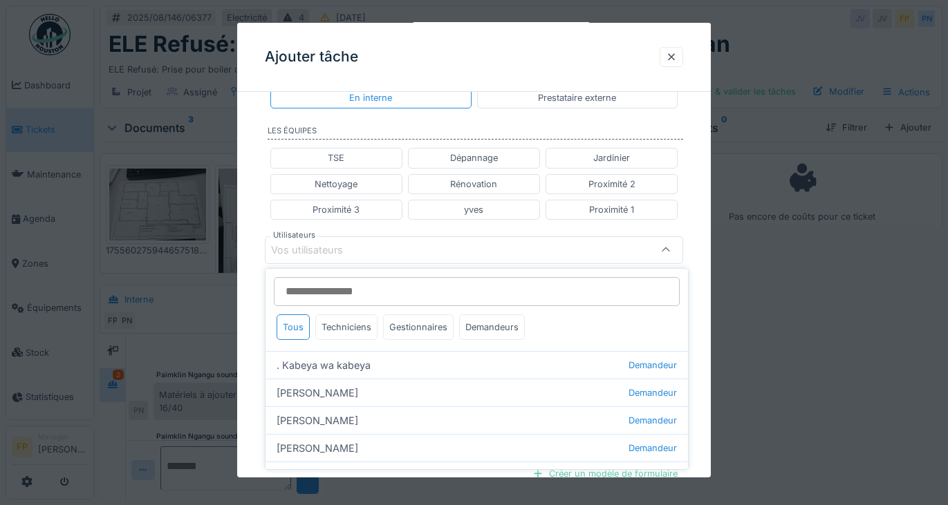
click at [317, 289] on input "Utilisateurs" at bounding box center [477, 291] width 406 height 29
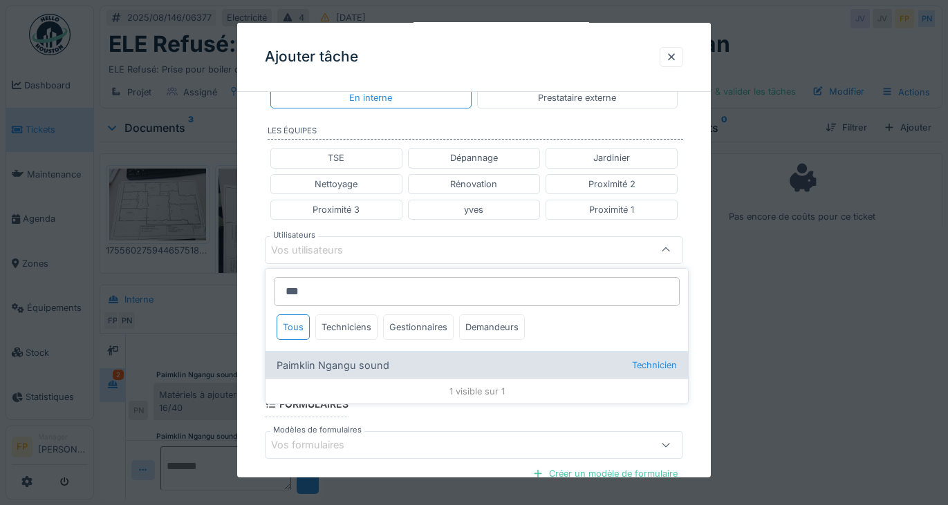
type input "***"
click at [335, 363] on div "Paimklin Ngangu sound Technicien" at bounding box center [476, 365] width 422 height 28
type input "****"
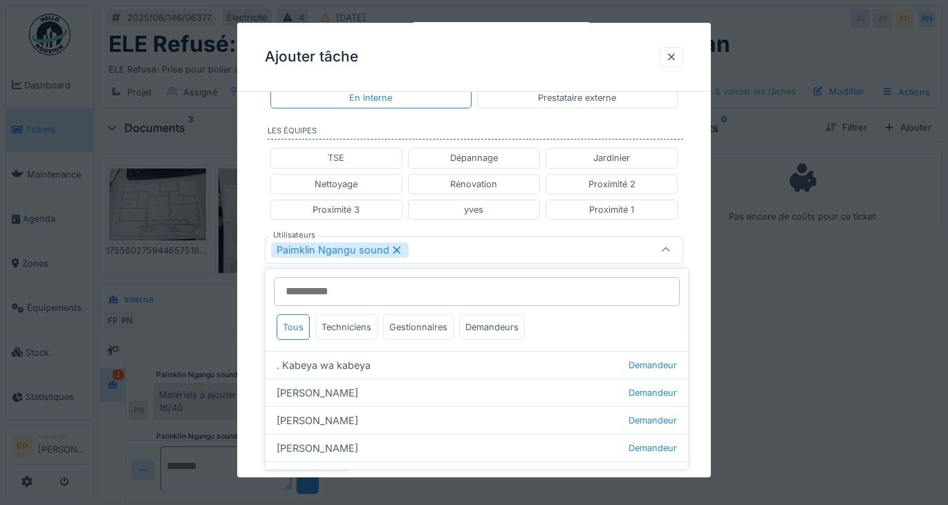
click at [248, 314] on div "**********" at bounding box center [474, 243] width 474 height 886
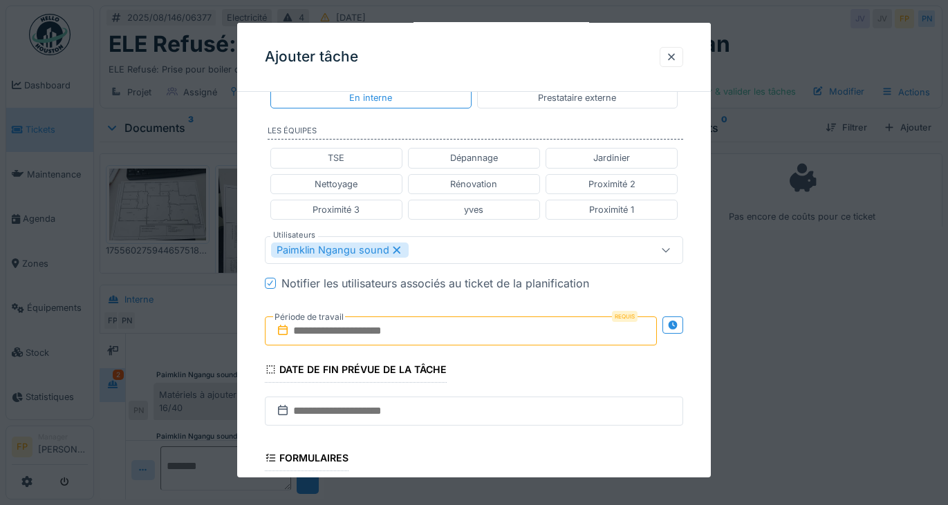
click at [270, 283] on icon at bounding box center [270, 283] width 8 height 7
click at [349, 328] on input "text" at bounding box center [461, 331] width 393 height 29
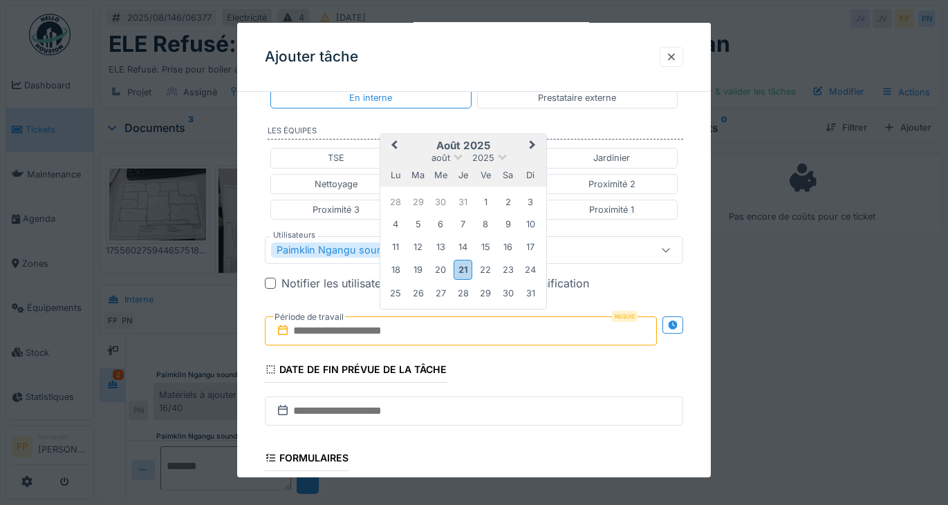
click at [523, 156] on button "Next Month" at bounding box center [534, 146] width 22 height 22
click at [393, 141] on button "Previous Month" at bounding box center [393, 148] width 22 height 22
click at [402, 295] on div "25" at bounding box center [395, 292] width 19 height 19
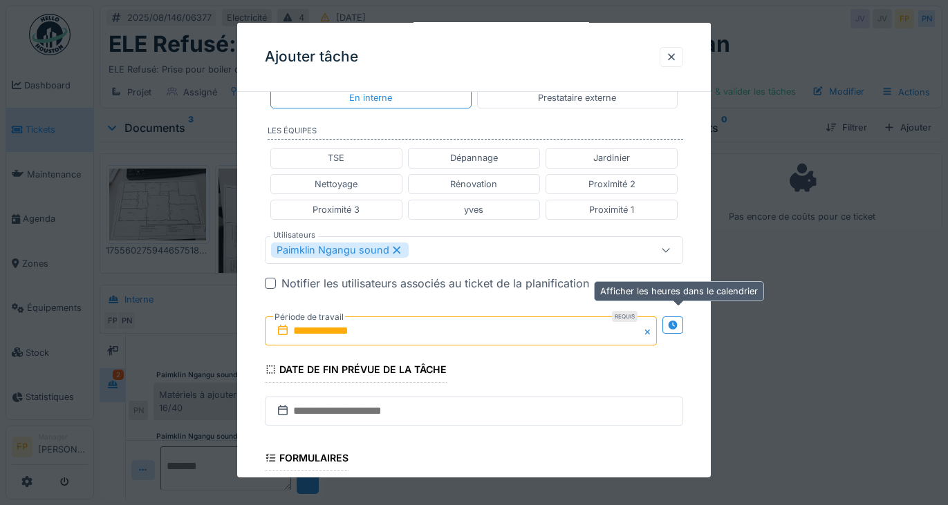
click at [676, 325] on icon at bounding box center [672, 325] width 9 height 9
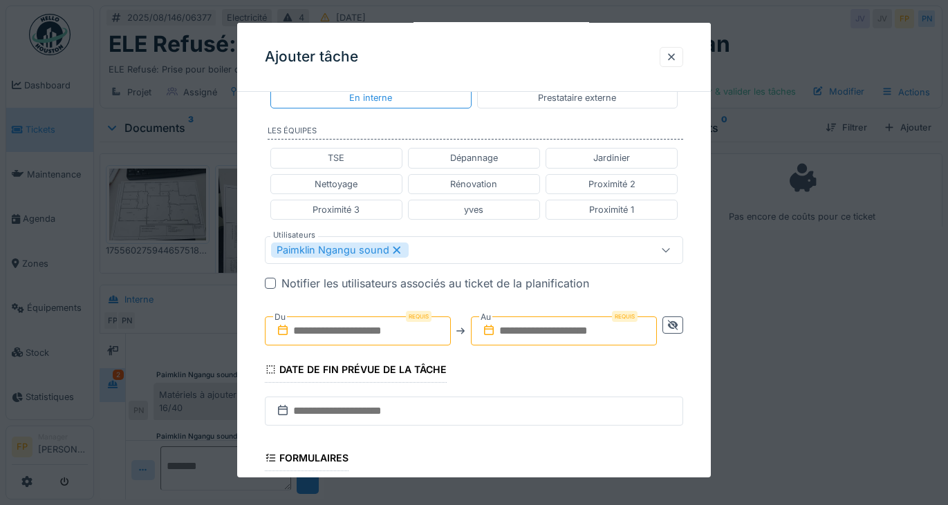
click at [357, 325] on input "text" at bounding box center [358, 331] width 186 height 29
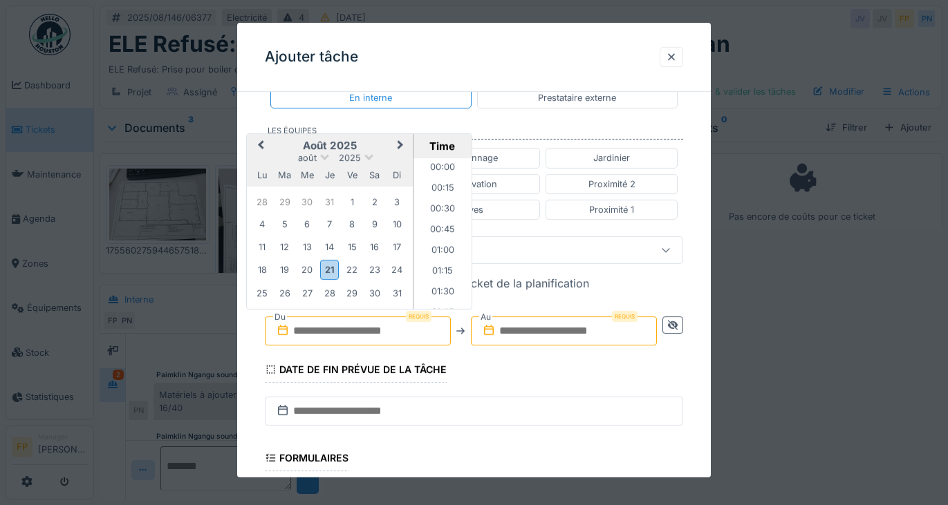
scroll to position [723, 0]
click at [258, 293] on div "25" at bounding box center [262, 292] width 19 height 19
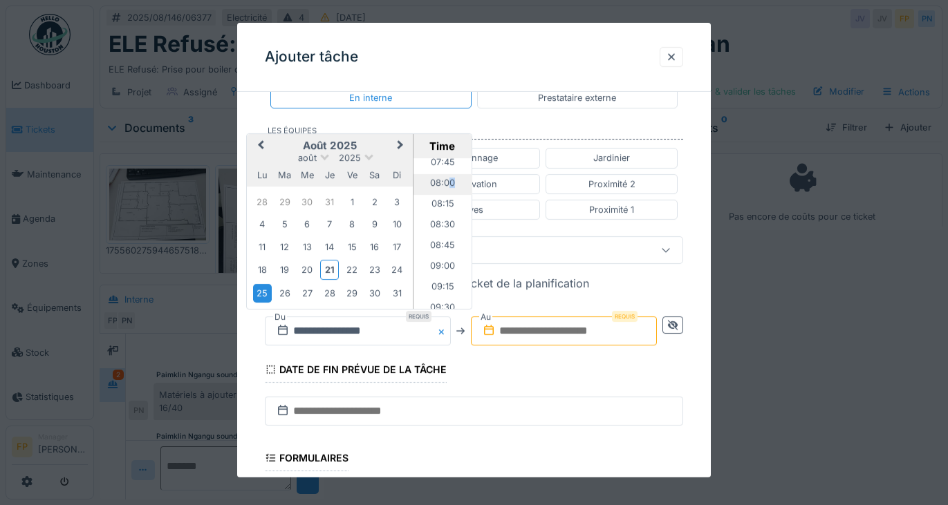
click at [447, 180] on li "08:00" at bounding box center [442, 184] width 59 height 21
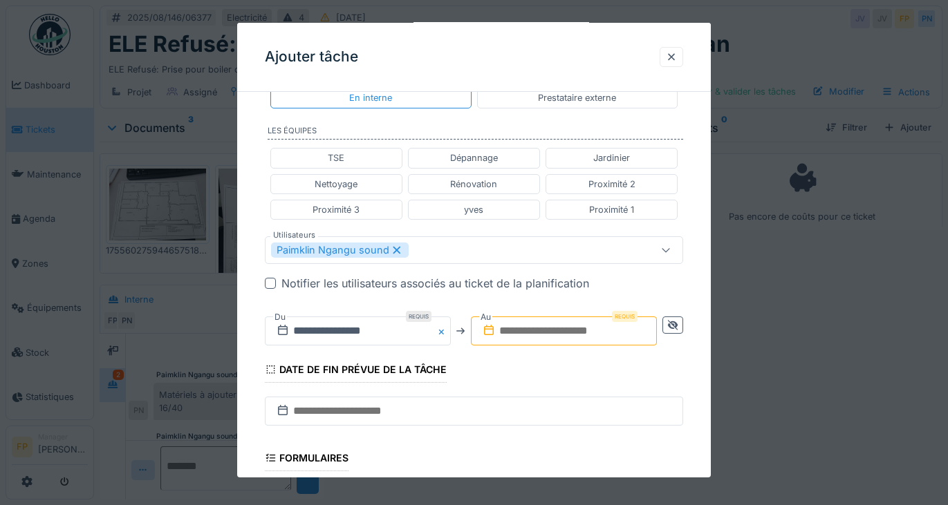
click at [547, 326] on input "text" at bounding box center [564, 331] width 186 height 29
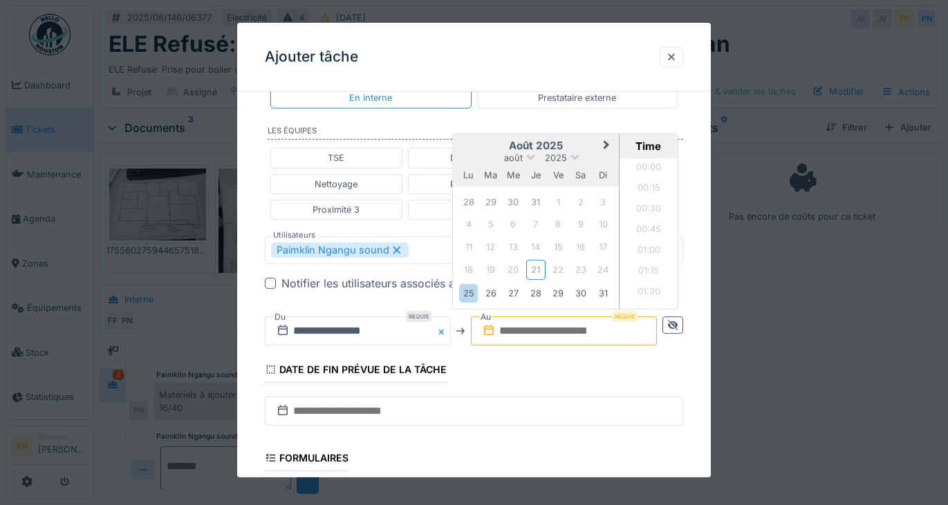
scroll to position [723, 0]
click at [476, 291] on div "25" at bounding box center [468, 292] width 19 height 19
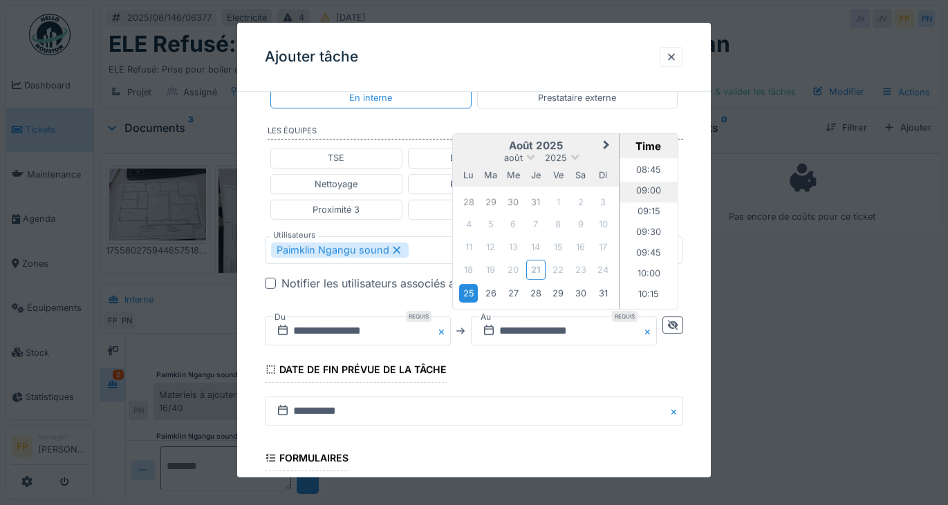
click at [641, 187] on li "09:00" at bounding box center [648, 192] width 59 height 21
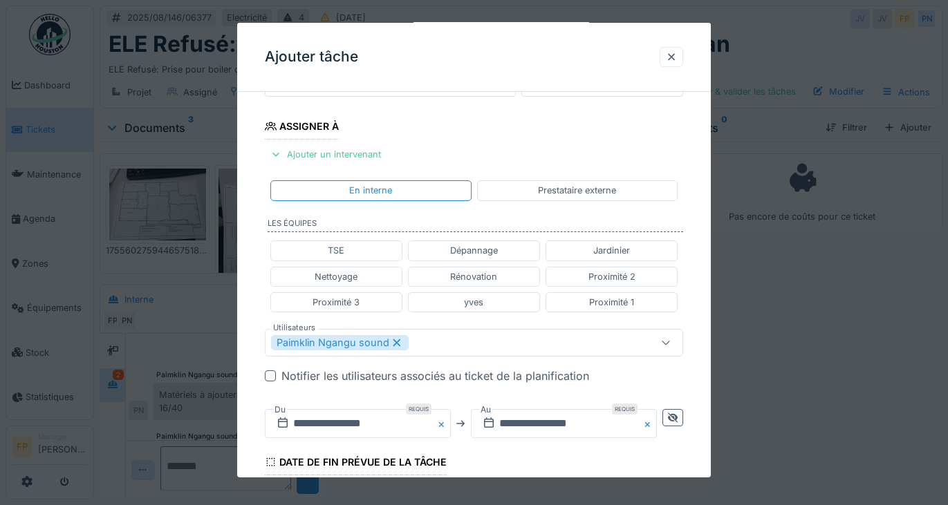
scroll to position [0, 0]
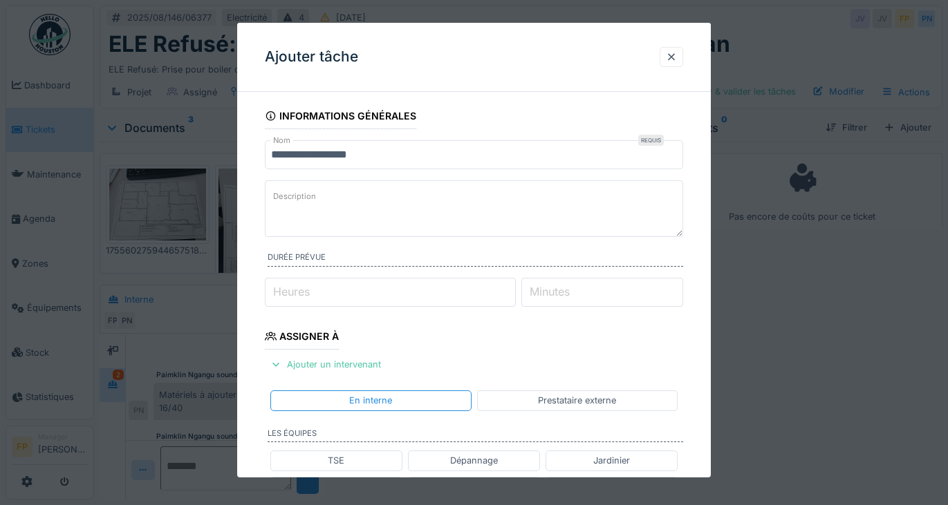
click at [342, 186] on textarea "Description" at bounding box center [474, 208] width 419 height 57
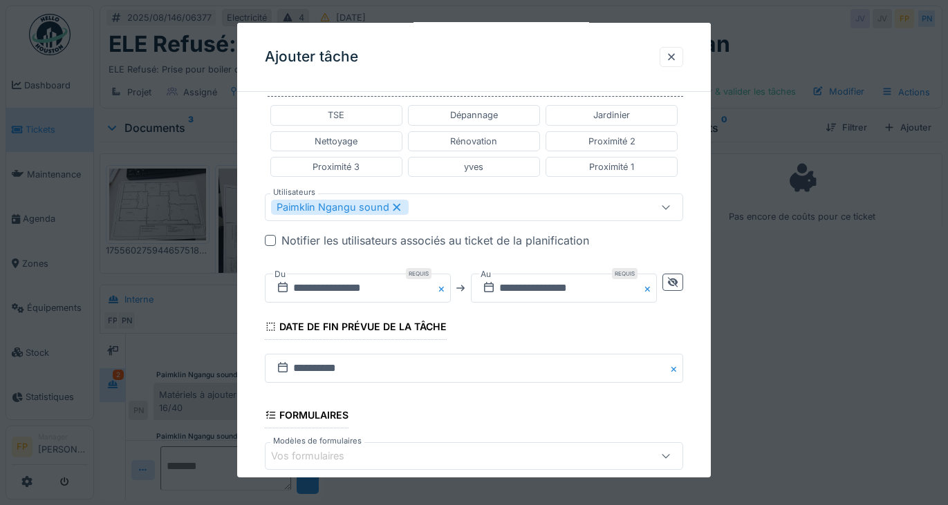
scroll to position [511, 0]
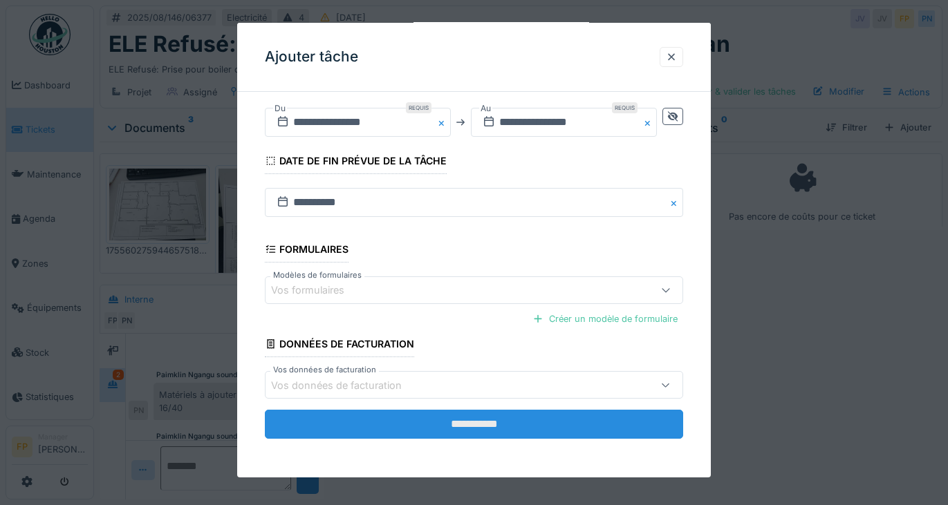
type textarea "**********"
click at [486, 424] on input "**********" at bounding box center [474, 424] width 419 height 29
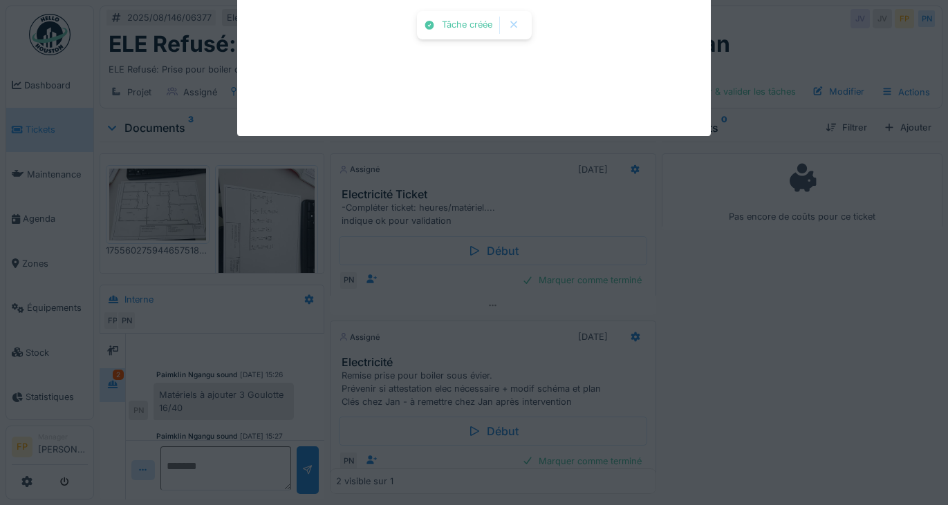
scroll to position [88, 0]
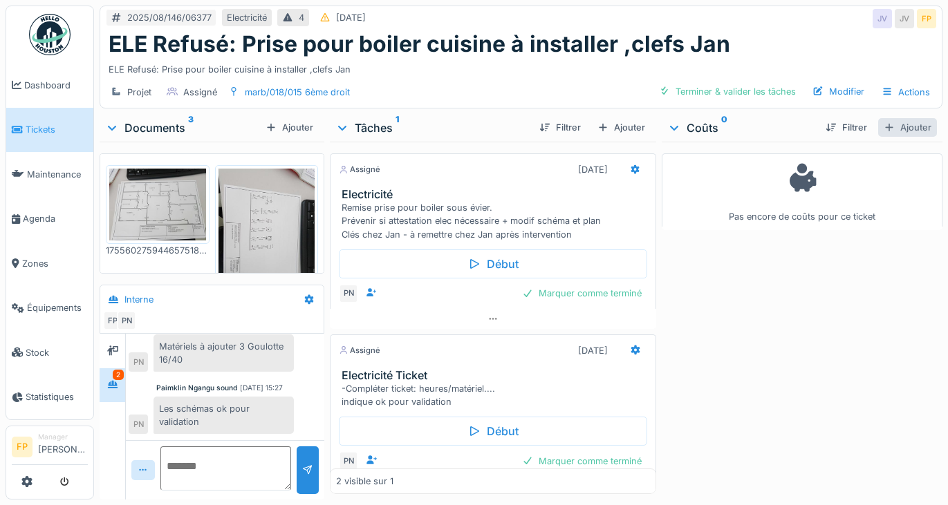
click at [891, 126] on div "Ajouter" at bounding box center [907, 127] width 59 height 19
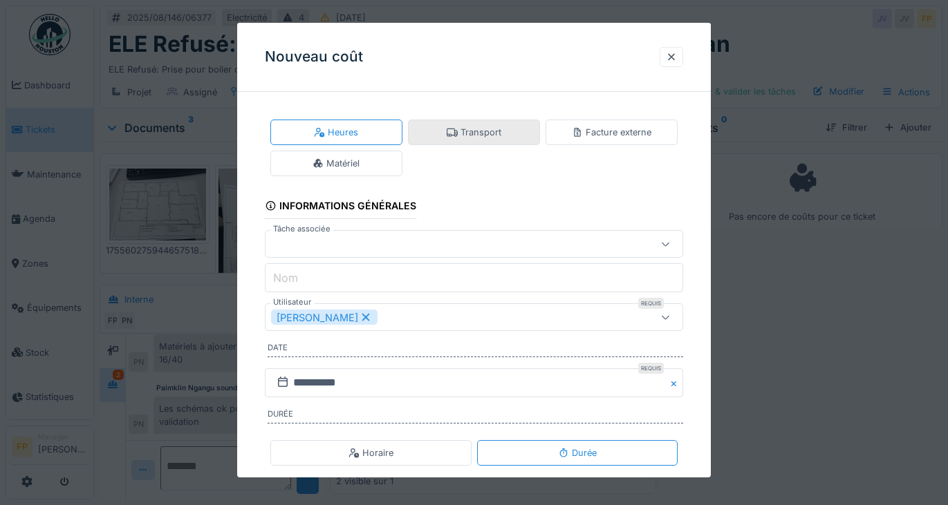
click at [516, 131] on div "Transport" at bounding box center [474, 133] width 132 height 26
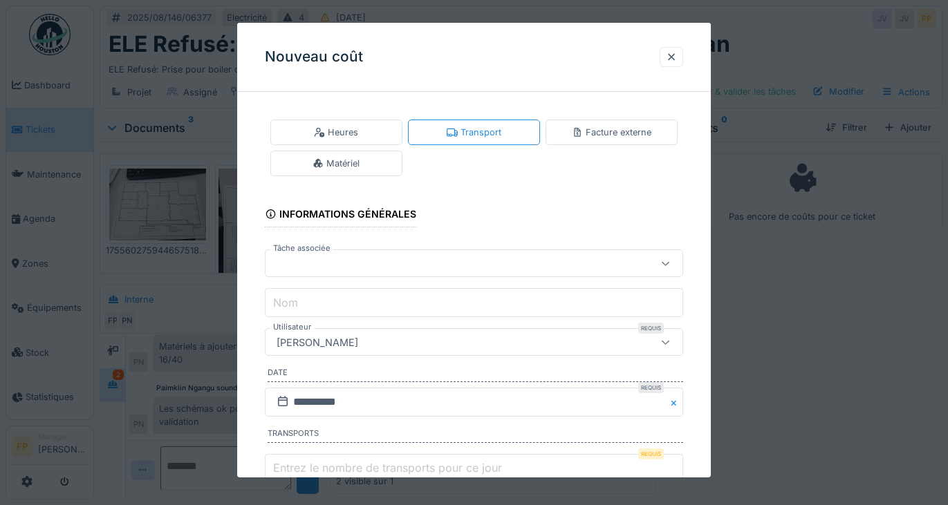
click at [372, 256] on div at bounding box center [448, 263] width 355 height 15
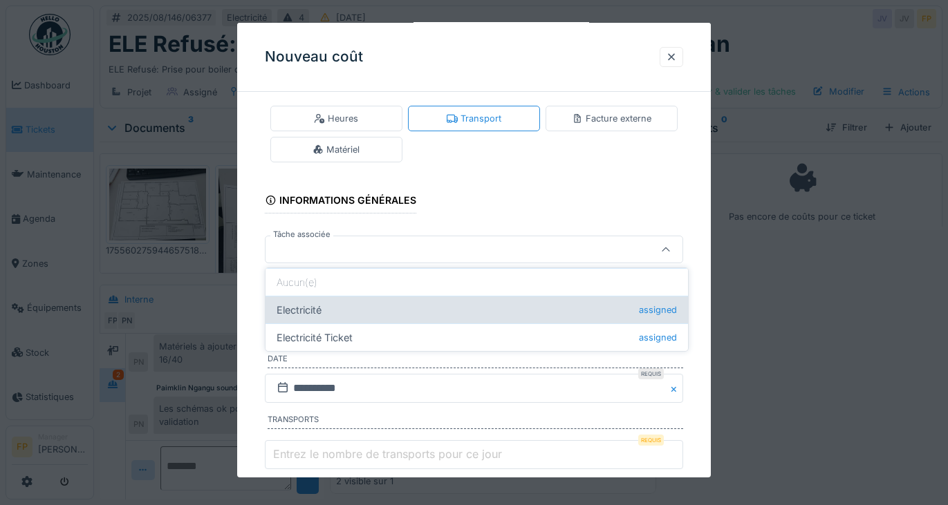
click at [365, 313] on div "Electricité assigned" at bounding box center [476, 310] width 422 height 28
type input "******"
type input "**********"
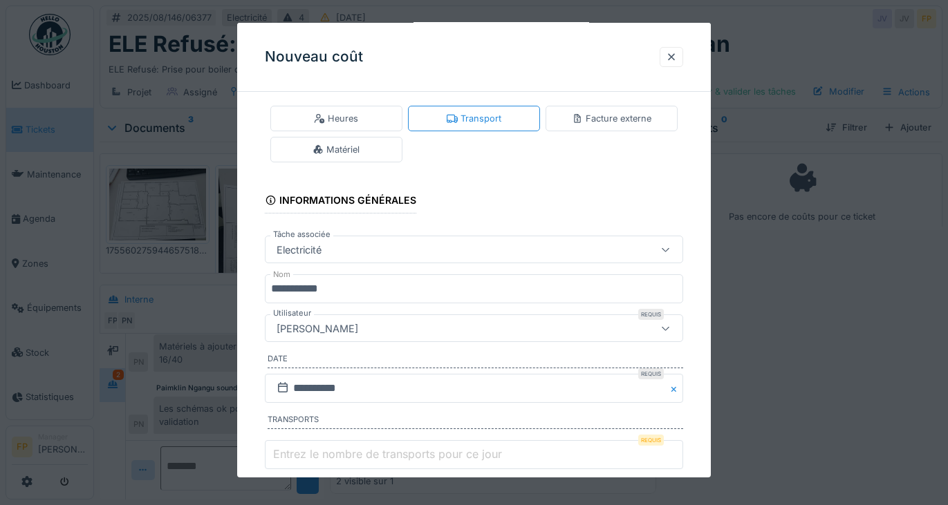
click at [385, 328] on div "[PERSON_NAME]" at bounding box center [448, 328] width 355 height 15
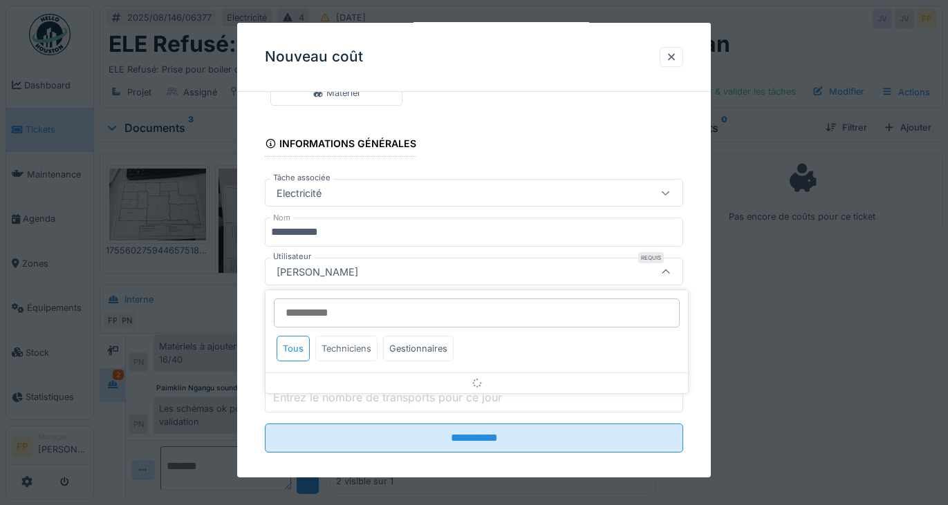
scroll to position [84, 0]
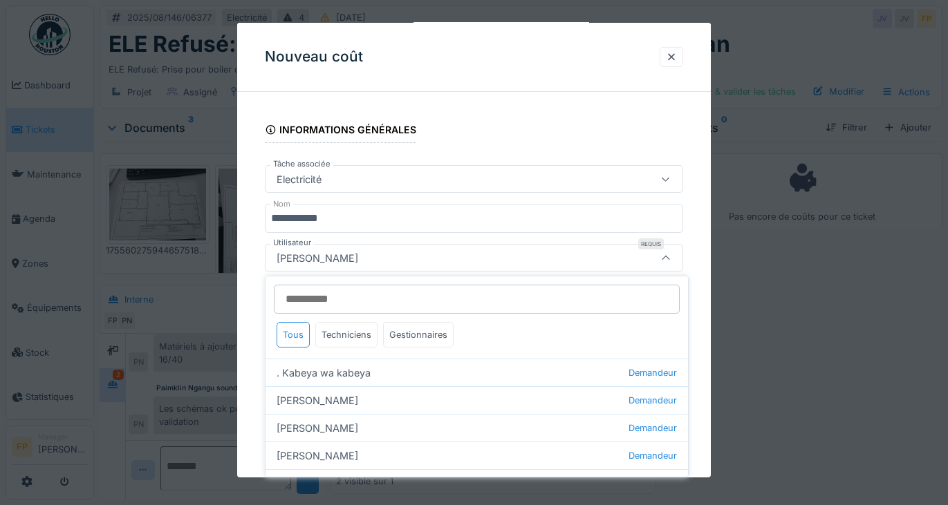
click at [355, 297] on input "Utilisateur" at bounding box center [477, 299] width 406 height 29
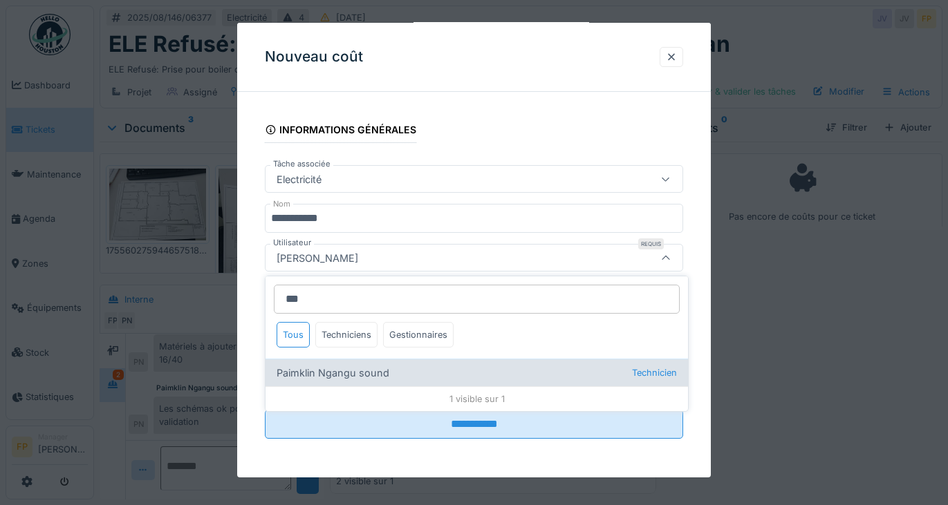
type input "***"
click at [386, 373] on div "Paimklin Ngangu sound Technicien" at bounding box center [476, 373] width 422 height 28
type input "****"
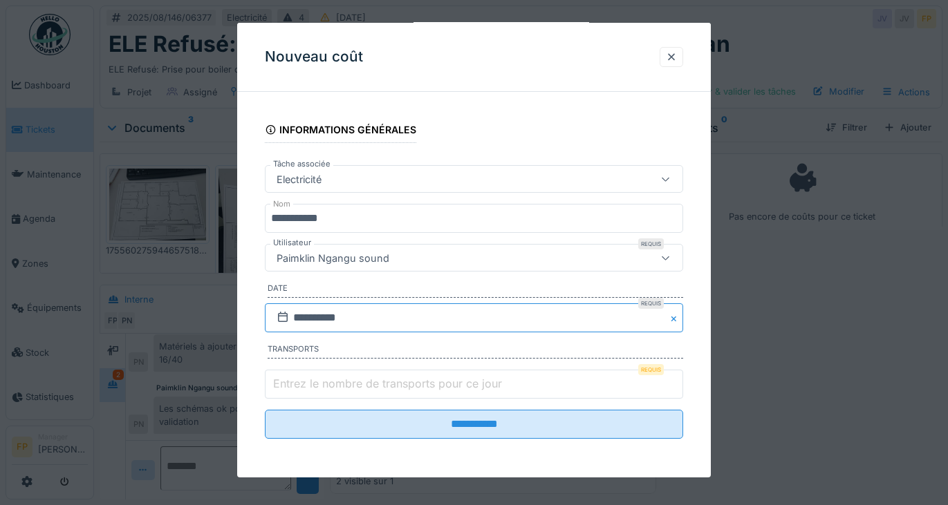
click at [314, 318] on input "**********" at bounding box center [474, 317] width 419 height 29
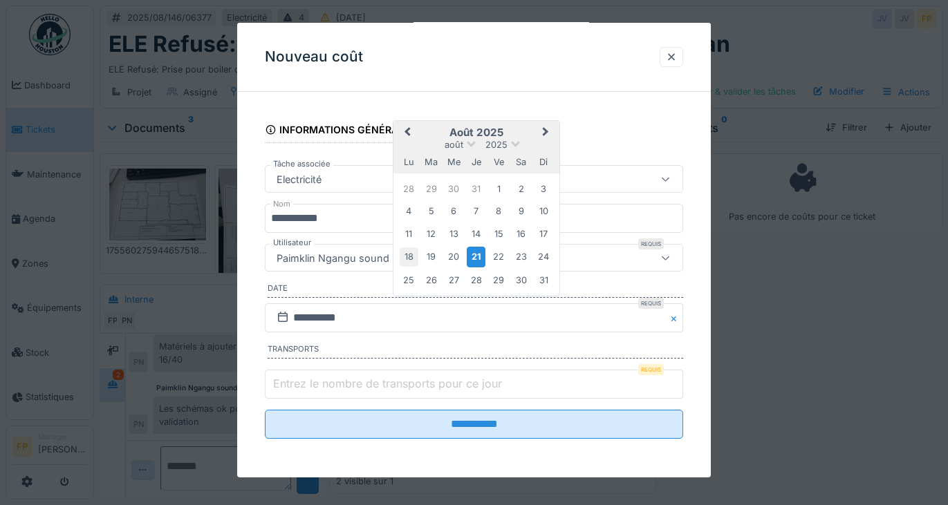
click at [405, 253] on div "18" at bounding box center [408, 256] width 19 height 19
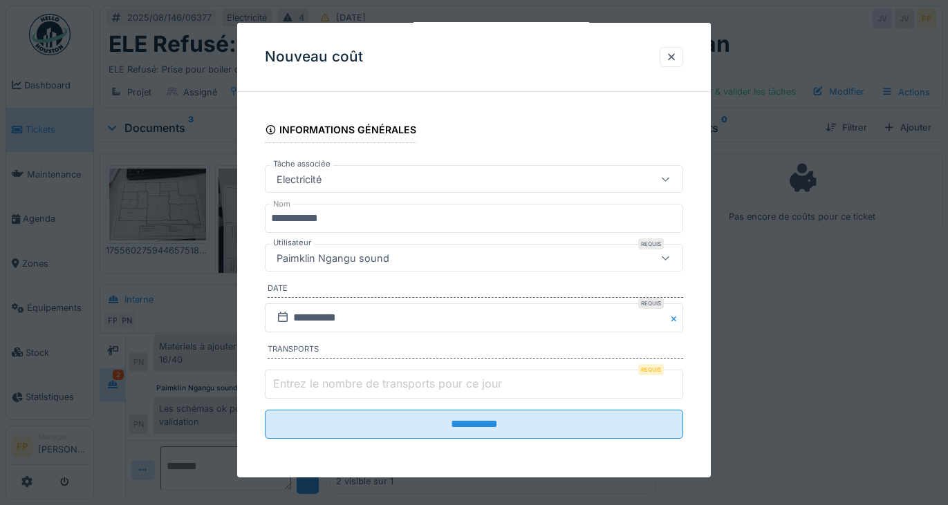
type input "*"
click at [677, 381] on input "*" at bounding box center [474, 384] width 419 height 29
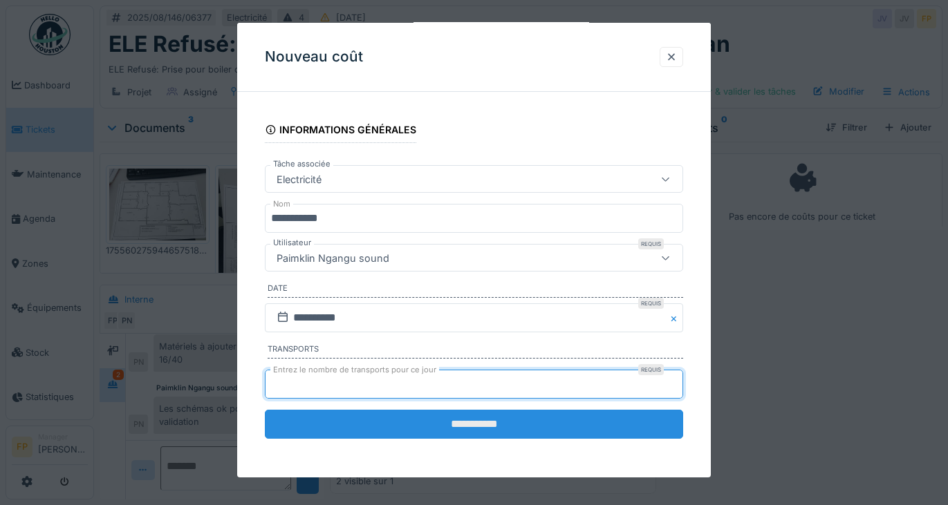
click at [485, 424] on input "**********" at bounding box center [474, 424] width 419 height 29
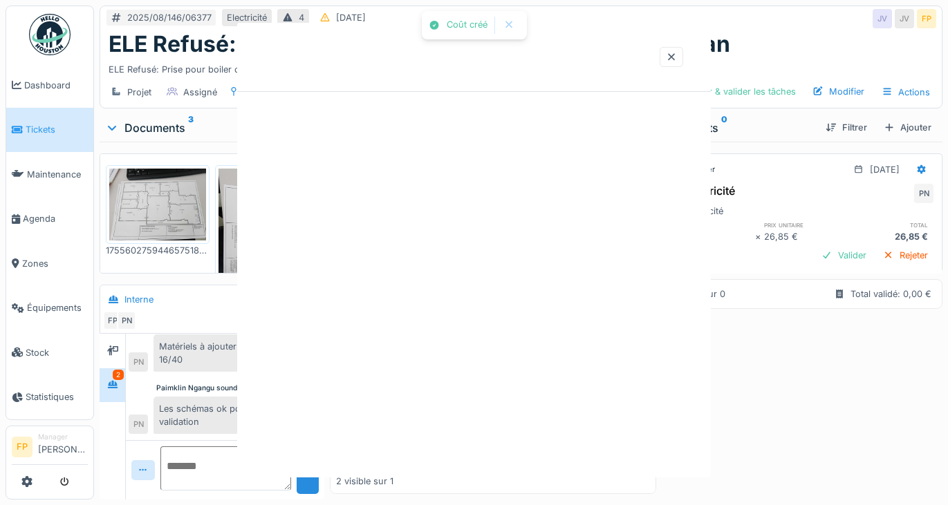
scroll to position [0, 0]
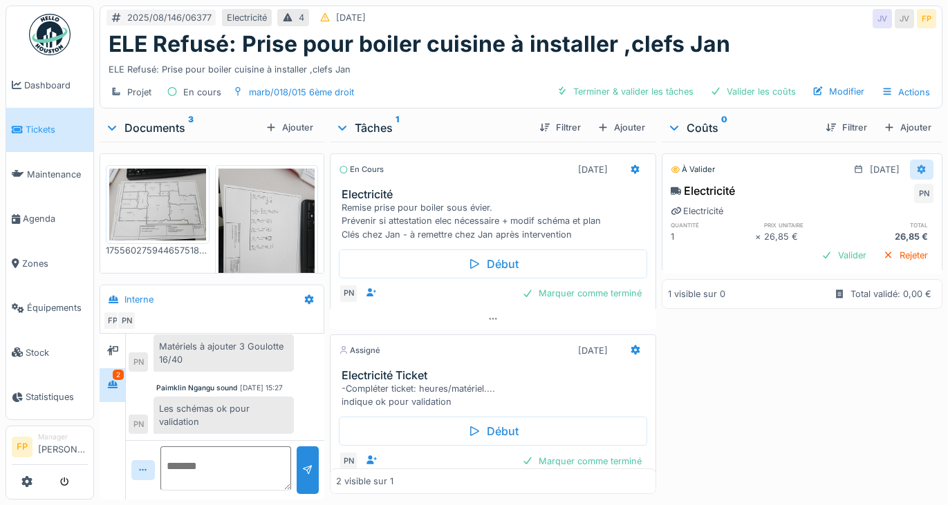
click at [916, 169] on icon at bounding box center [921, 169] width 11 height 9
click at [863, 217] on div "Supprimer" at bounding box center [853, 221] width 67 height 21
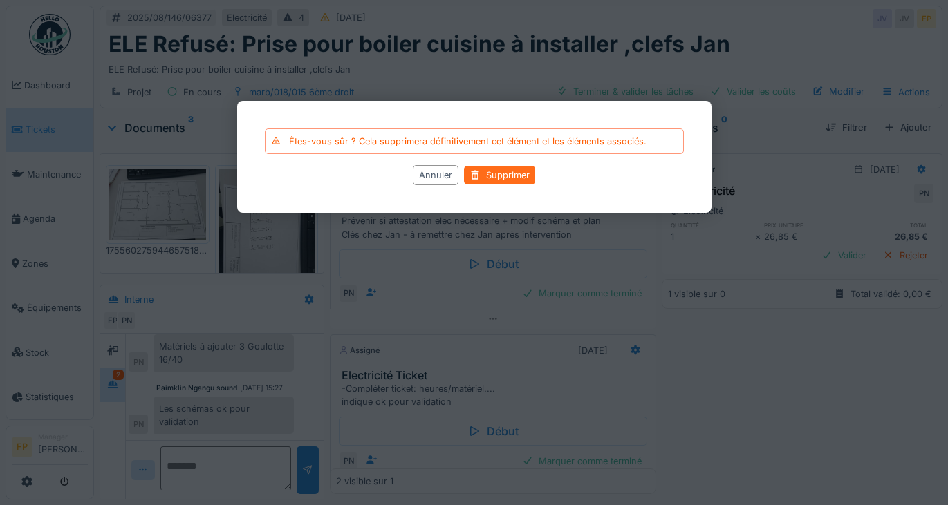
click at [525, 172] on div "Supprimer" at bounding box center [499, 175] width 71 height 19
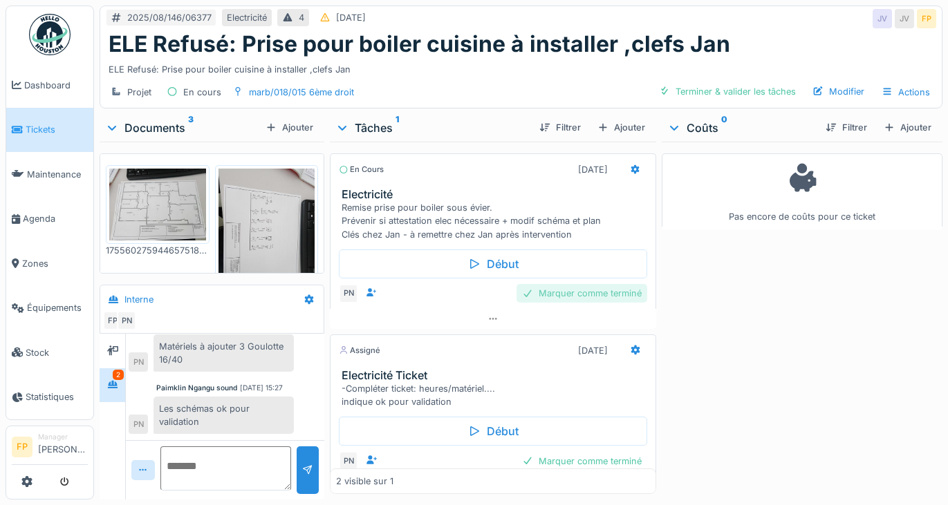
click at [590, 291] on div "Marquer comme terminé" at bounding box center [581, 293] width 131 height 19
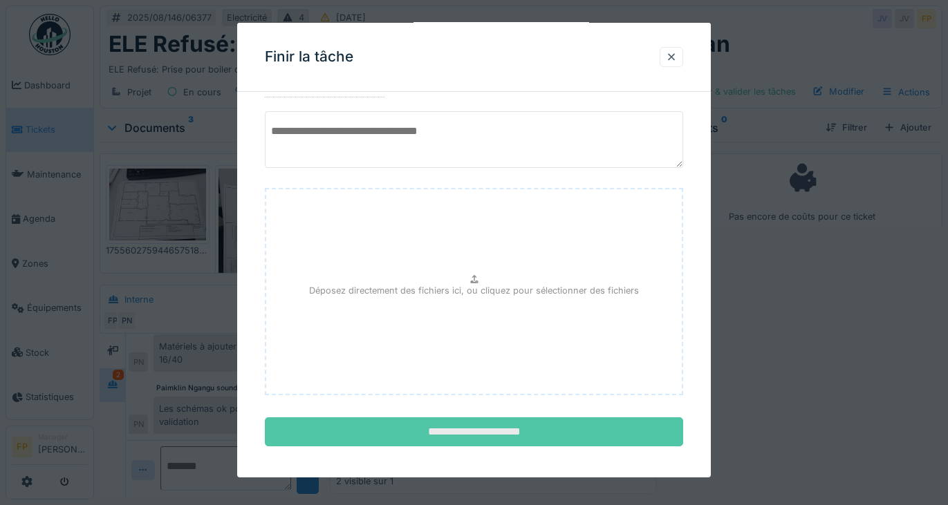
scroll to position [109, 0]
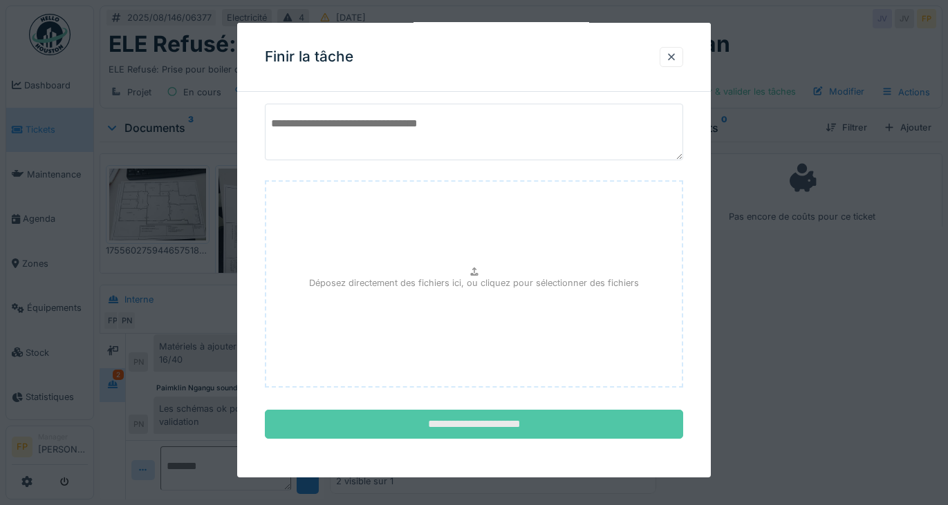
click at [499, 434] on input "**********" at bounding box center [474, 424] width 419 height 29
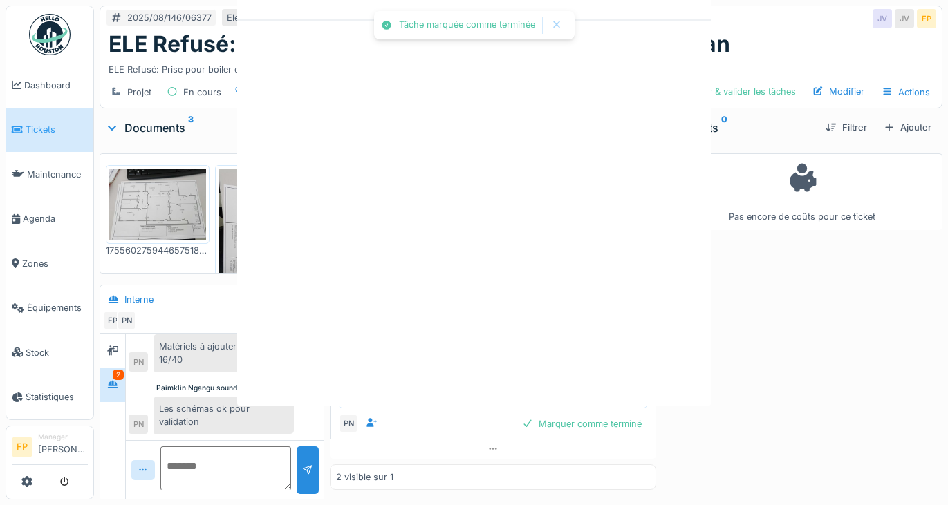
scroll to position [0, 0]
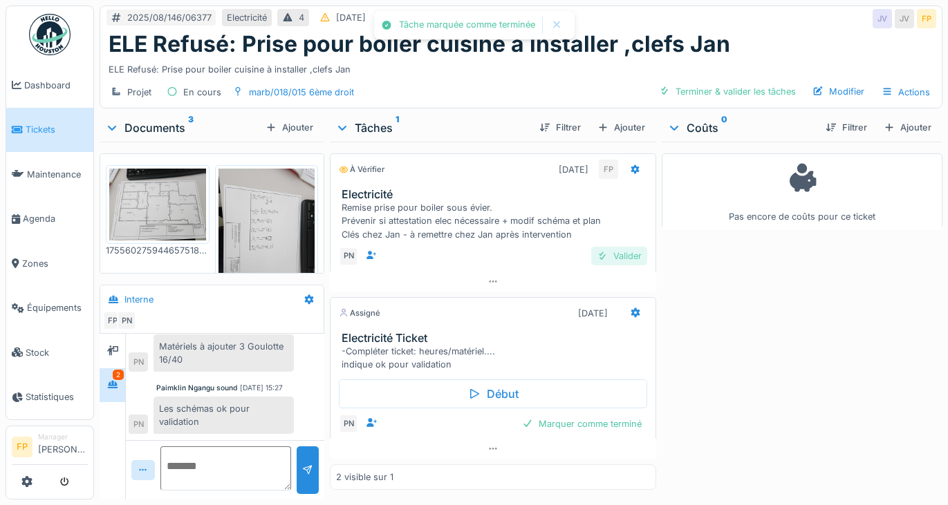
click at [621, 263] on div "Valider" at bounding box center [619, 256] width 56 height 19
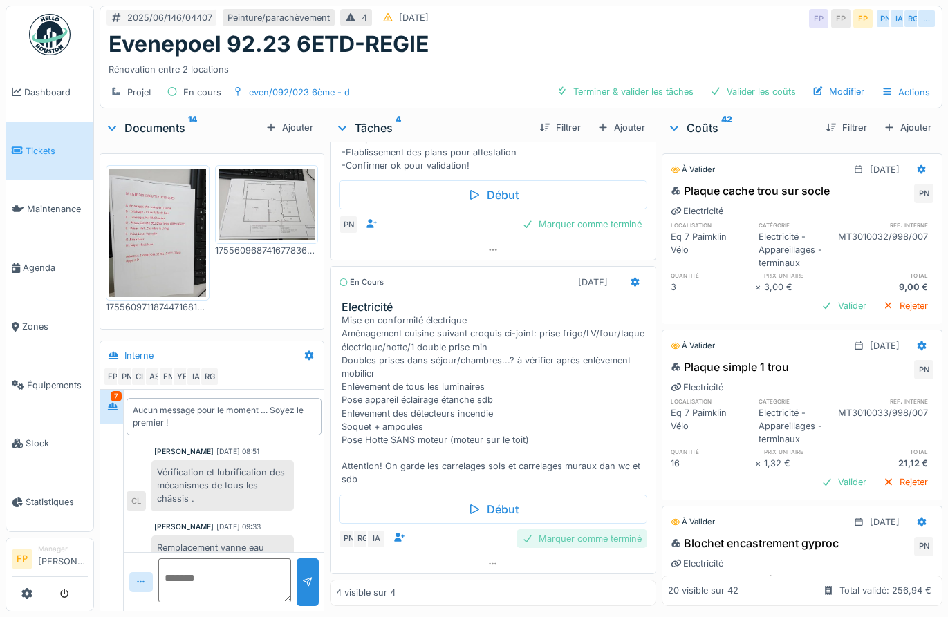
click at [589, 505] on div "Marquer comme terminé" at bounding box center [581, 538] width 131 height 19
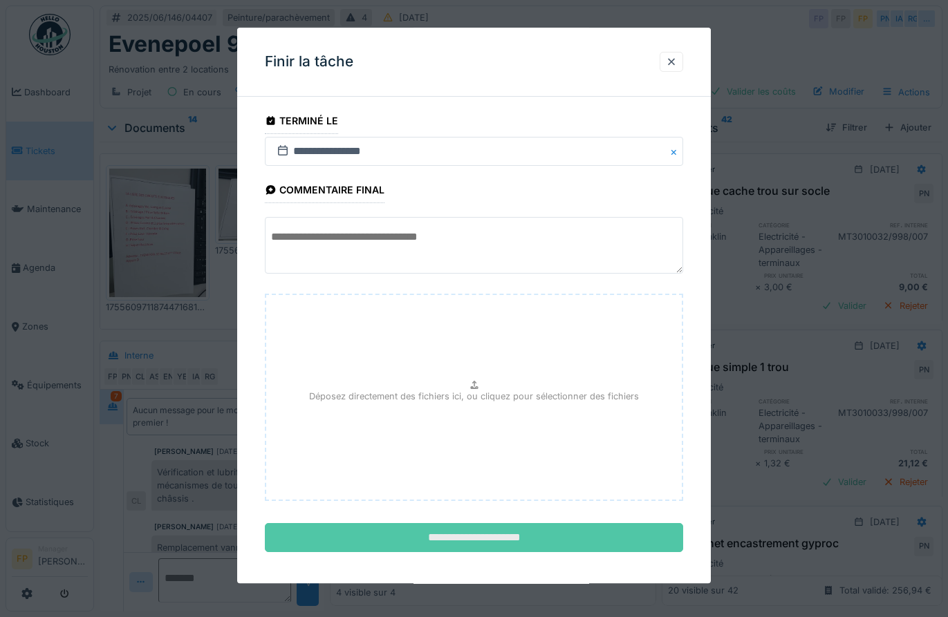
click at [508, 505] on input "**********" at bounding box center [474, 538] width 419 height 29
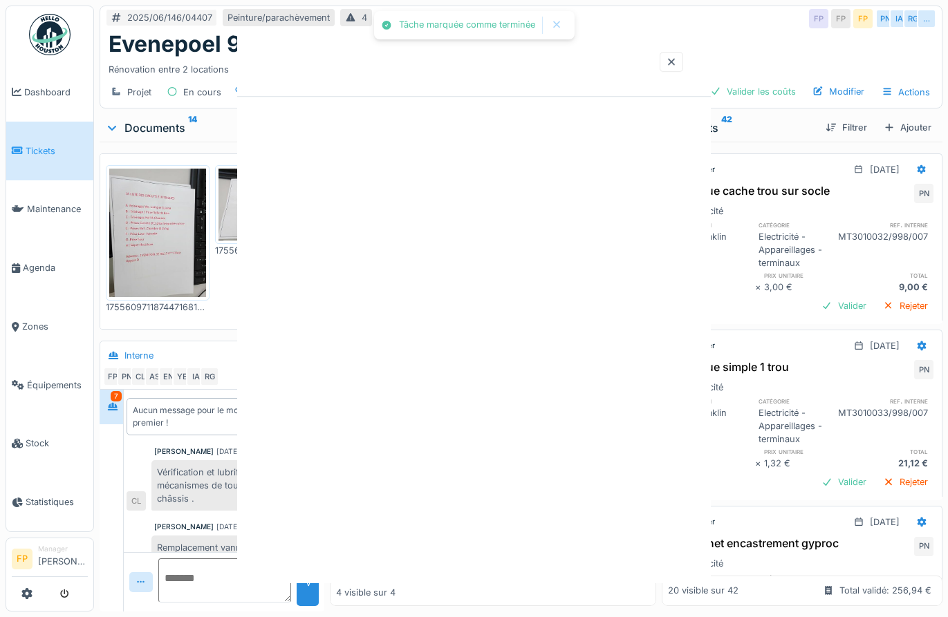
scroll to position [202, 0]
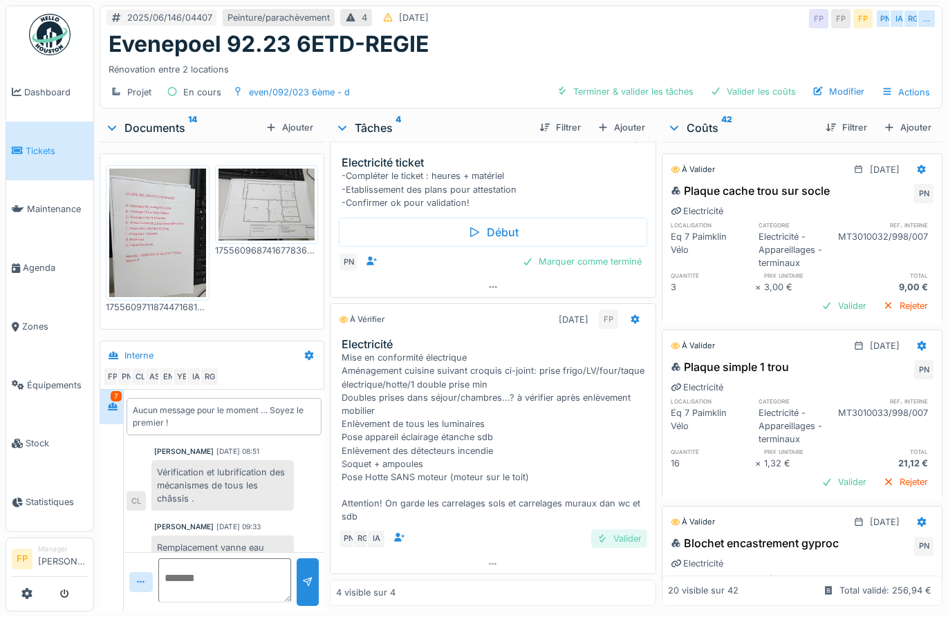
click at [610, 505] on div "Valider" at bounding box center [619, 538] width 56 height 19
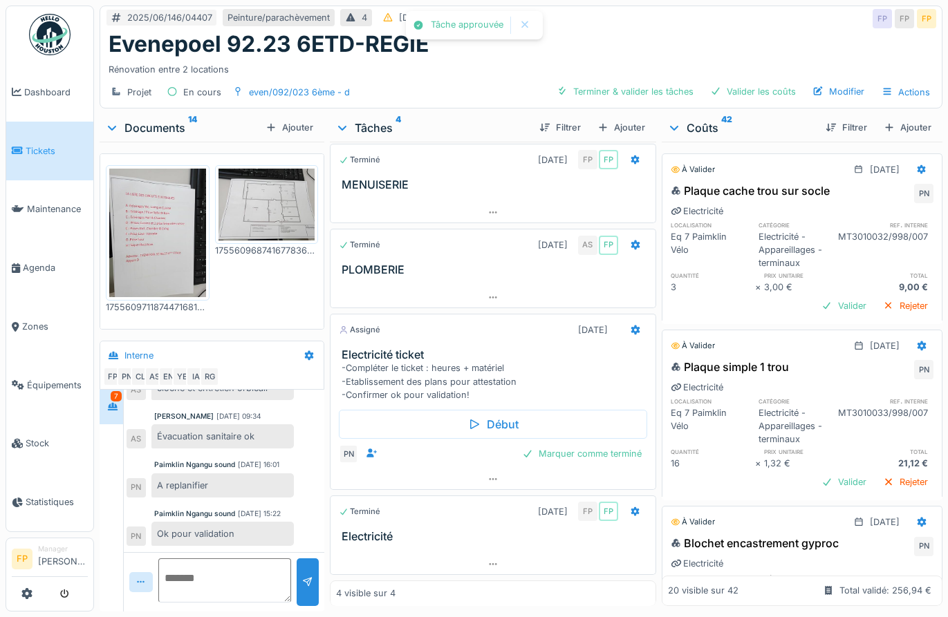
scroll to position [10, 0]
click at [820, 120] on div "Filtrer" at bounding box center [846, 127] width 53 height 19
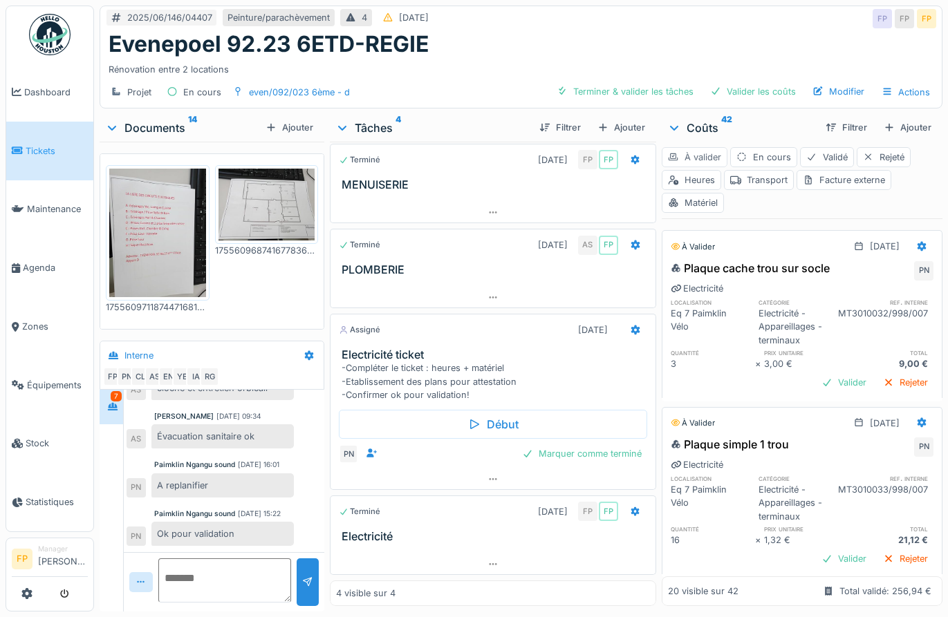
click at [695, 147] on div "À valider" at bounding box center [694, 157] width 66 height 20
click at [693, 170] on div "Heures" at bounding box center [690, 180] width 59 height 20
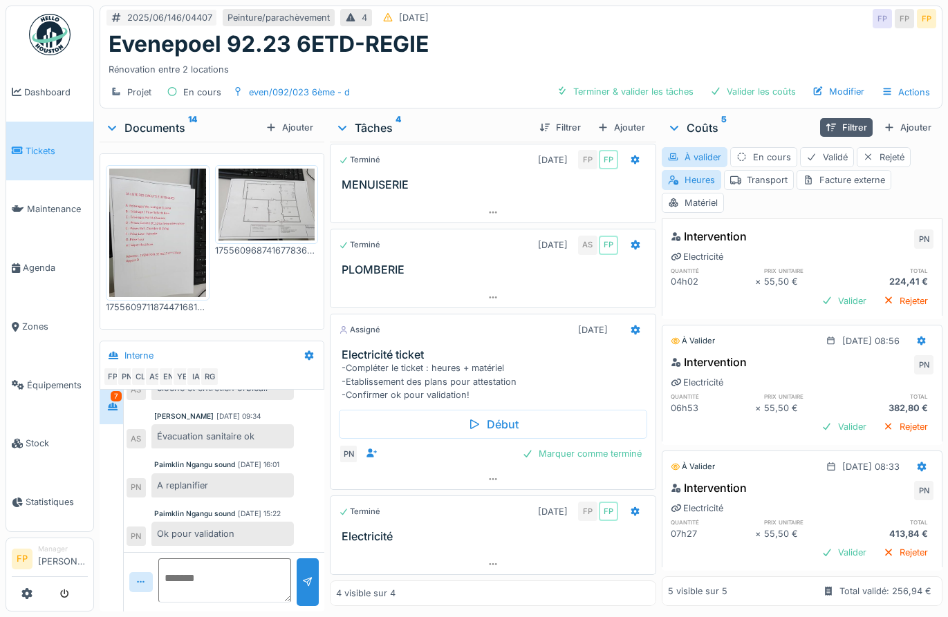
scroll to position [304, 0]
click at [820, 505] on div "Valider" at bounding box center [844, 552] width 56 height 19
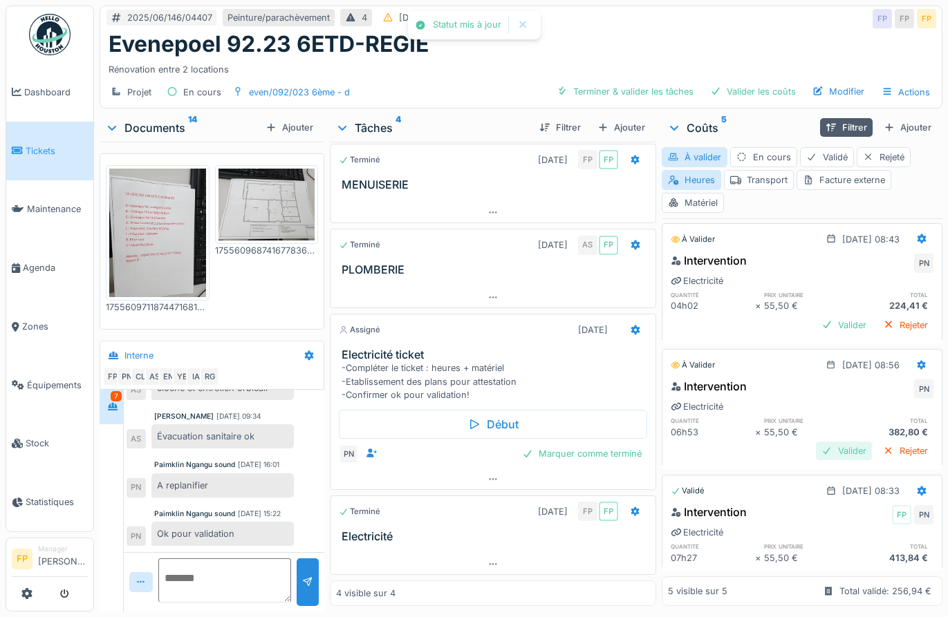
scroll to position [280, 0]
click at [816, 442] on div "Valider" at bounding box center [844, 451] width 56 height 19
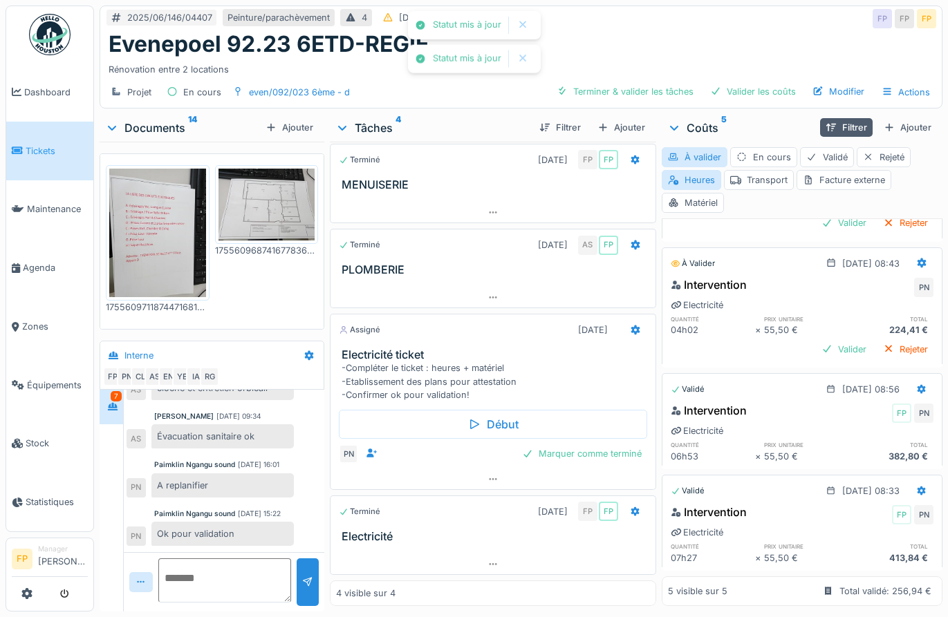
scroll to position [256, 0]
click at [818, 340] on div "Valider" at bounding box center [844, 349] width 56 height 19
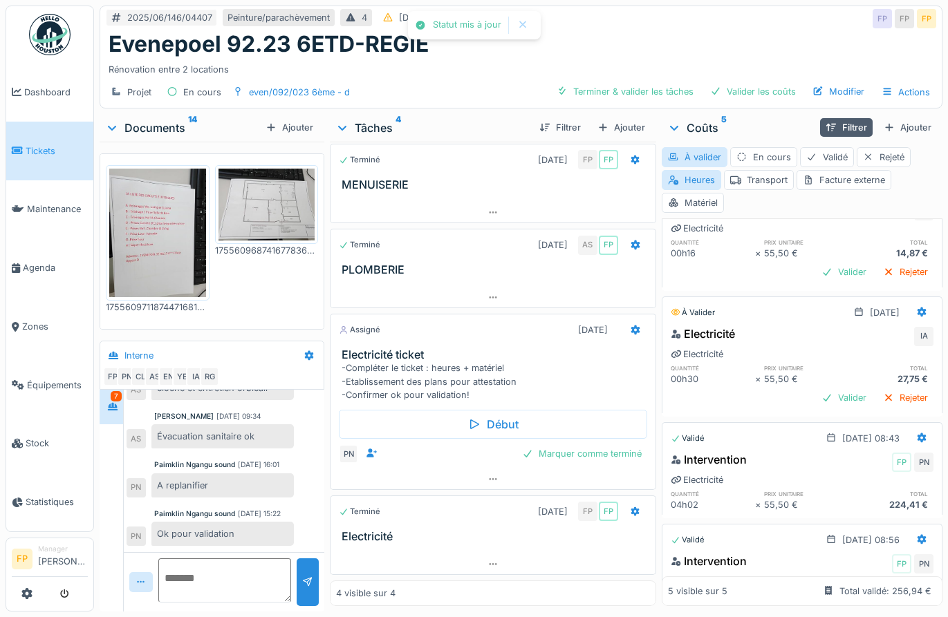
scroll to position [0, 0]
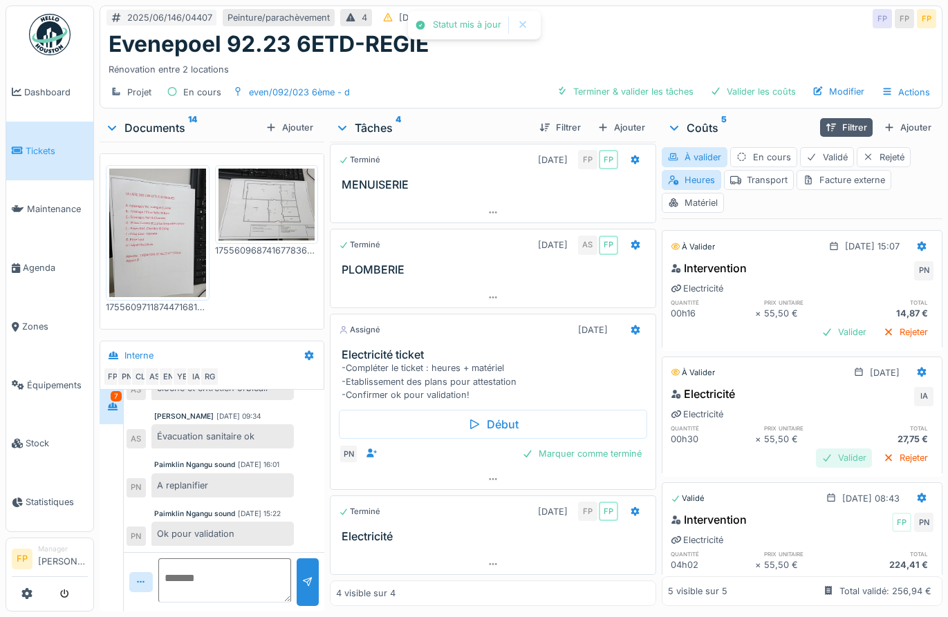
click at [820, 453] on div "Valider" at bounding box center [844, 458] width 56 height 19
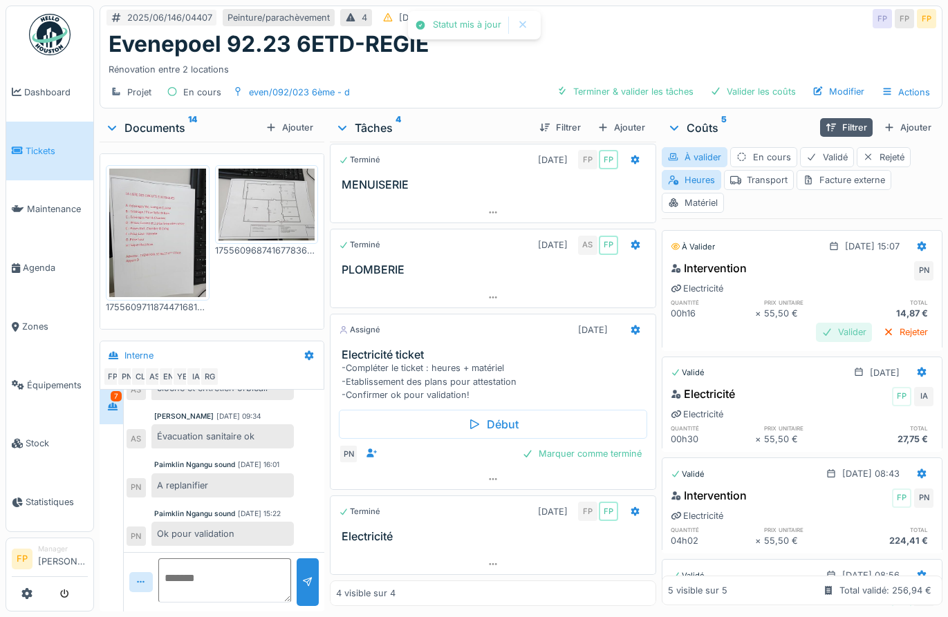
click at [819, 326] on div "Valider" at bounding box center [844, 332] width 56 height 19
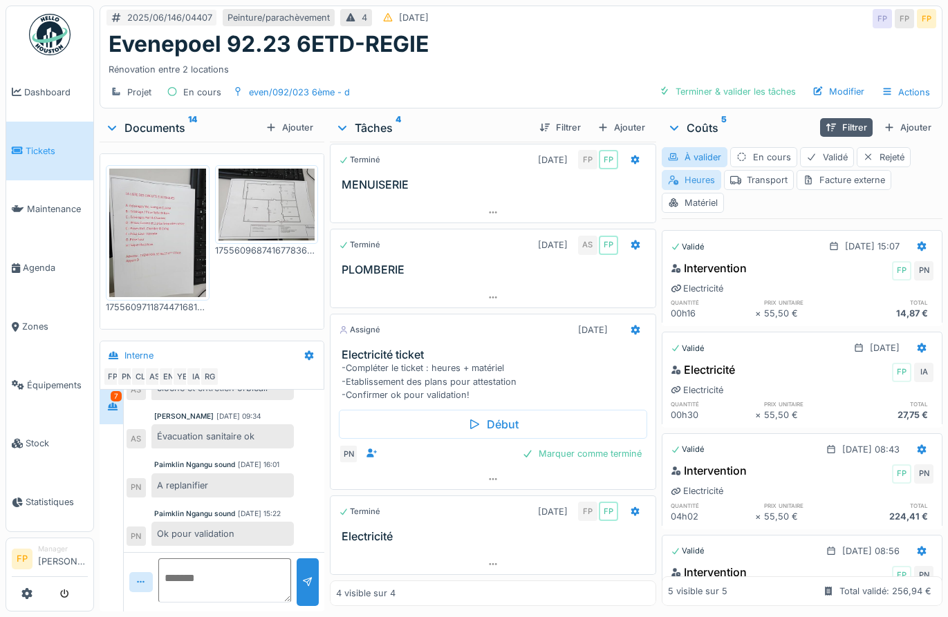
click at [687, 184] on div "Heures" at bounding box center [690, 180] width 59 height 20
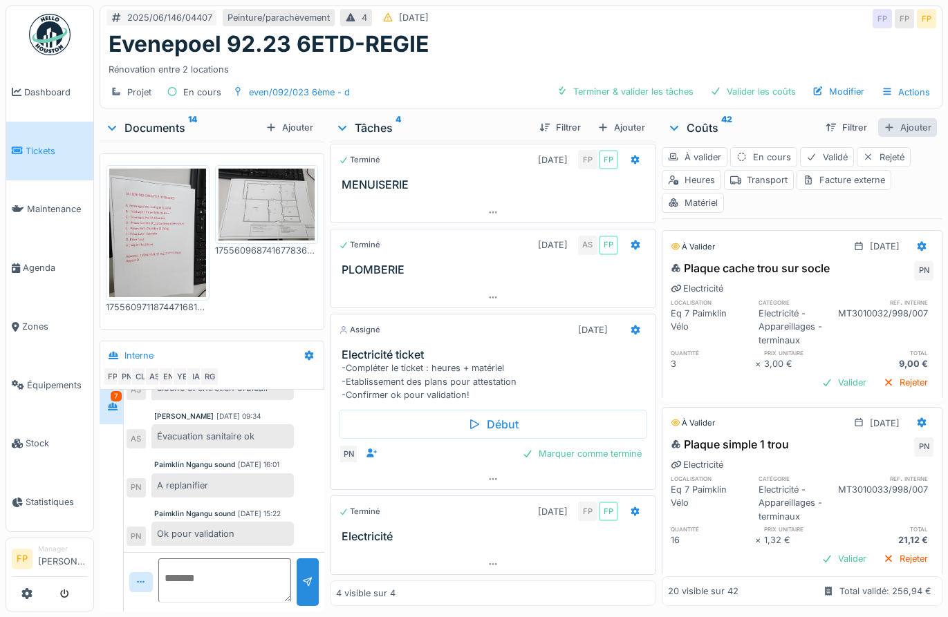
click at [888, 124] on div "Ajouter" at bounding box center [907, 127] width 59 height 19
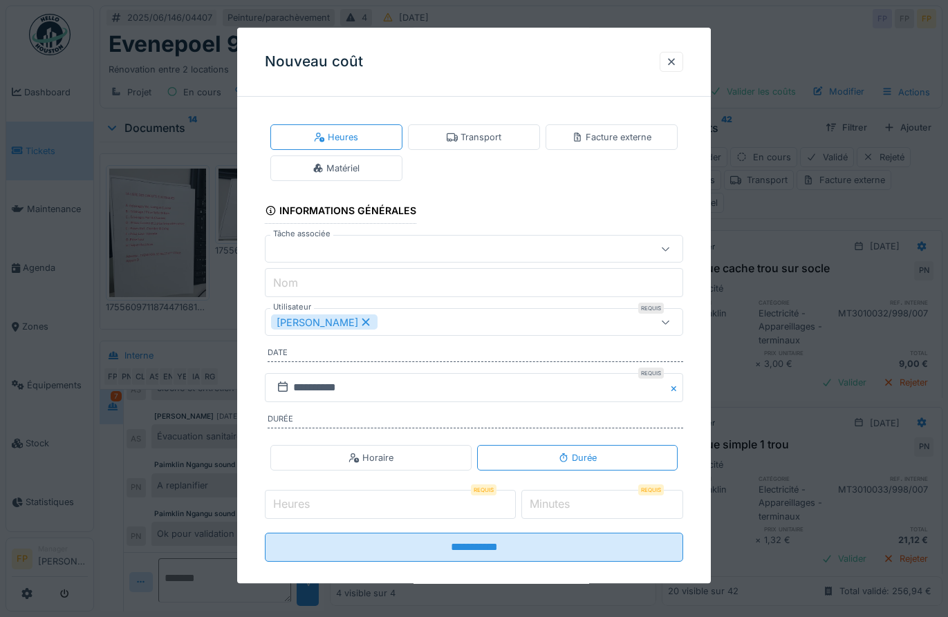
click at [892, 201] on div at bounding box center [474, 308] width 948 height 617
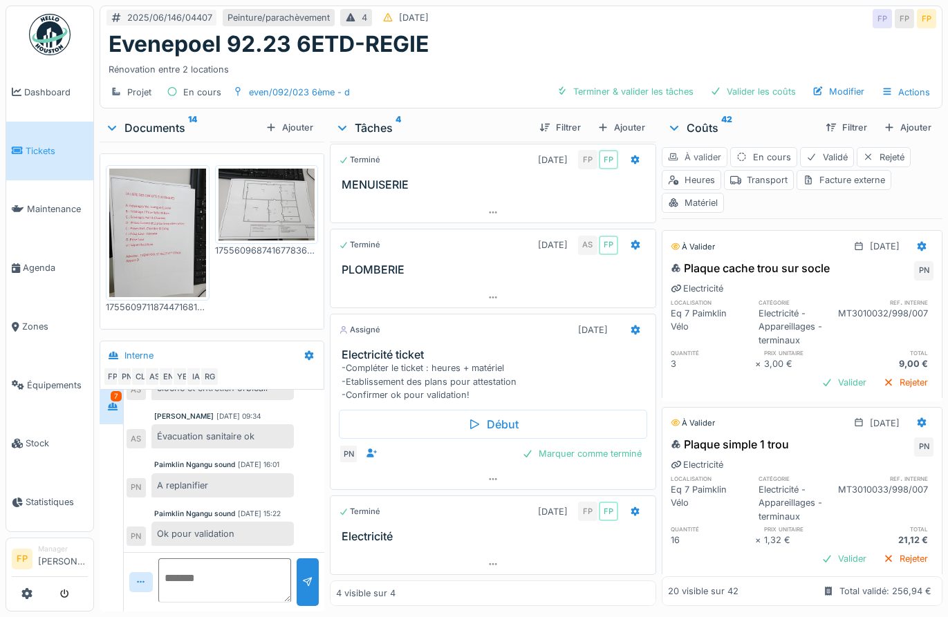
click at [689, 156] on div "À valider" at bounding box center [694, 157] width 66 height 20
click at [751, 178] on div "Transport" at bounding box center [759, 180] width 70 height 20
click at [704, 158] on div "À valider" at bounding box center [694, 157] width 66 height 20
click at [760, 182] on div "Transport" at bounding box center [759, 180] width 70 height 20
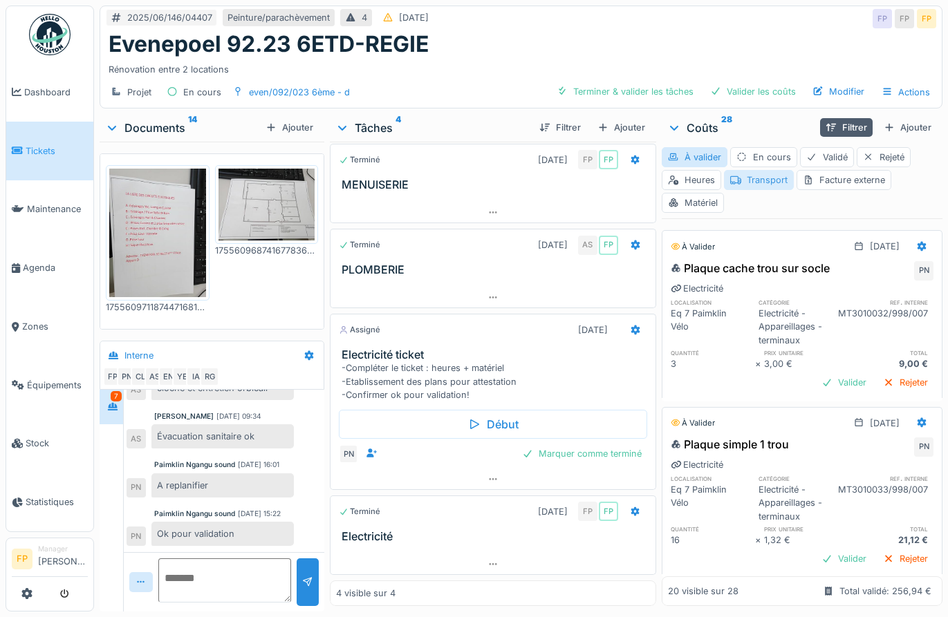
click at [742, 177] on div "Transport" at bounding box center [759, 180] width 70 height 20
click at [747, 178] on div "Transport" at bounding box center [759, 180] width 70 height 20
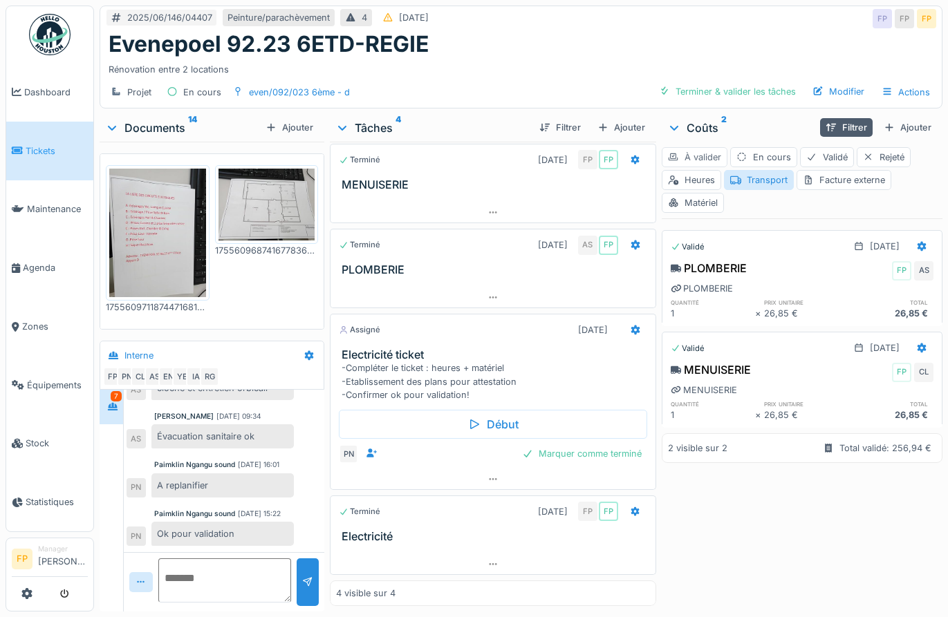
click at [684, 158] on div "À valider" at bounding box center [694, 157] width 66 height 20
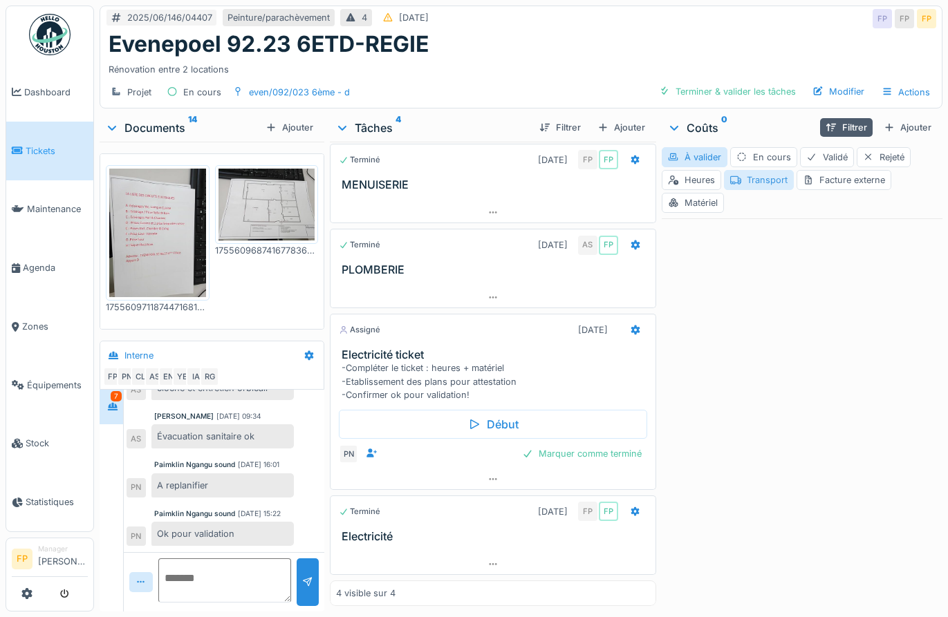
click at [755, 182] on div "Transport" at bounding box center [759, 180] width 70 height 20
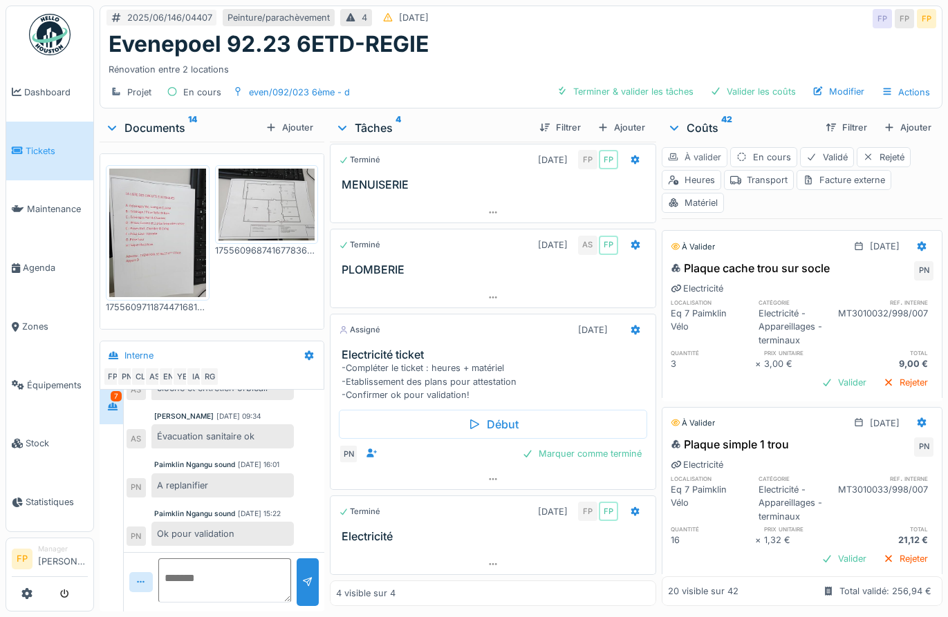
click at [699, 158] on div "À valider" at bounding box center [694, 157] width 66 height 20
click at [763, 180] on div "Transport" at bounding box center [759, 180] width 70 height 20
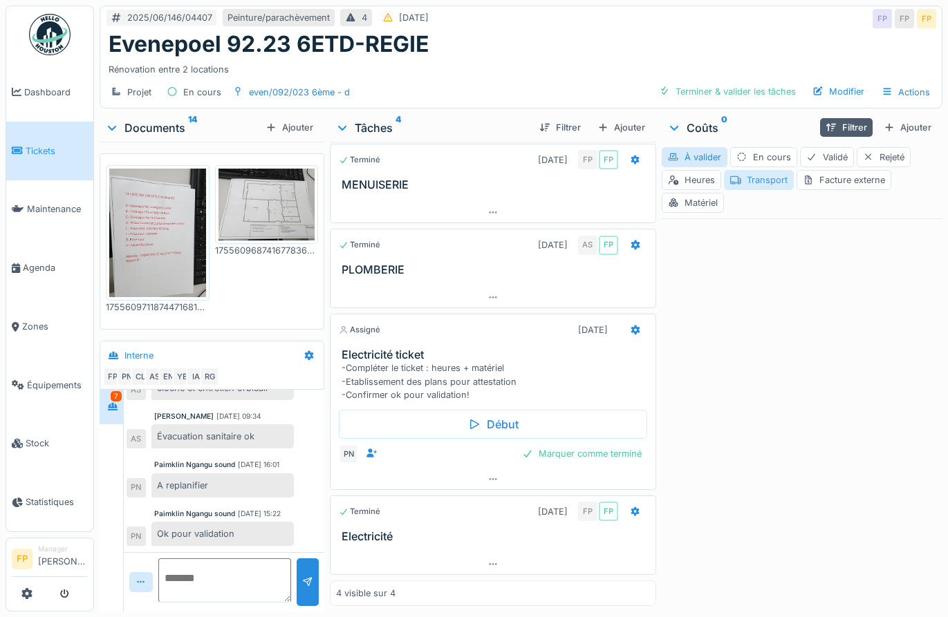
click at [751, 176] on div "Transport" at bounding box center [759, 180] width 70 height 20
click at [687, 158] on div "À valider" at bounding box center [694, 157] width 66 height 20
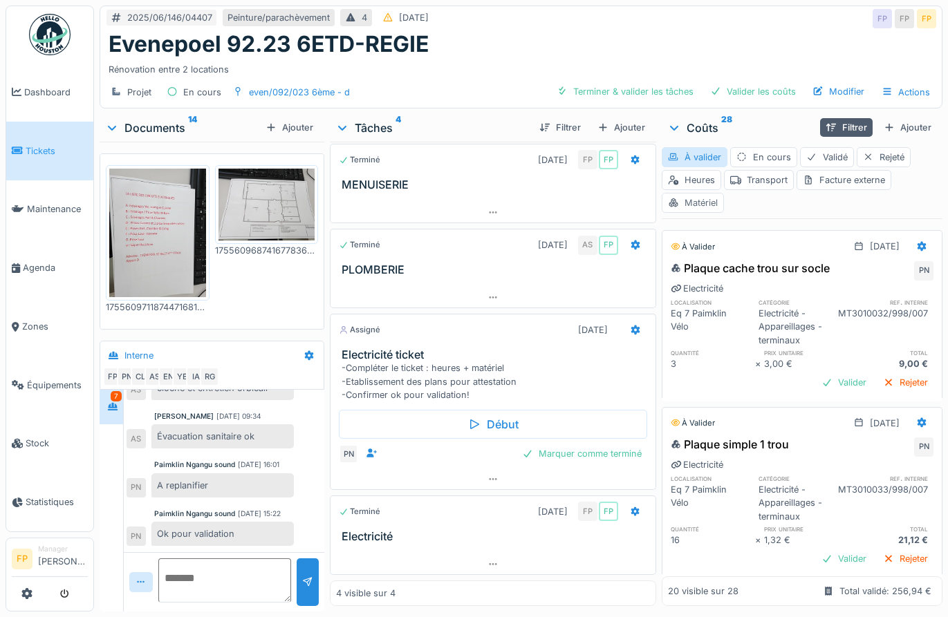
click at [693, 205] on div "Matériel" at bounding box center [692, 203] width 62 height 20
click at [700, 202] on div "Matériel" at bounding box center [692, 203] width 62 height 20
click at [681, 156] on div "À valider" at bounding box center [694, 157] width 66 height 20
click at [746, 184] on div "Transport" at bounding box center [759, 180] width 70 height 20
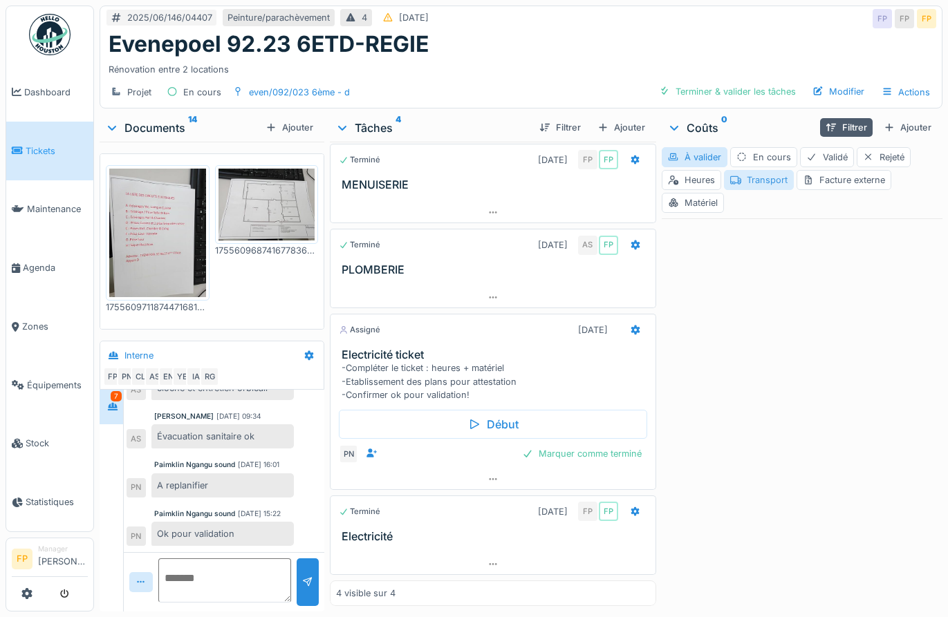
click at [751, 181] on div "Transport" at bounding box center [759, 180] width 70 height 20
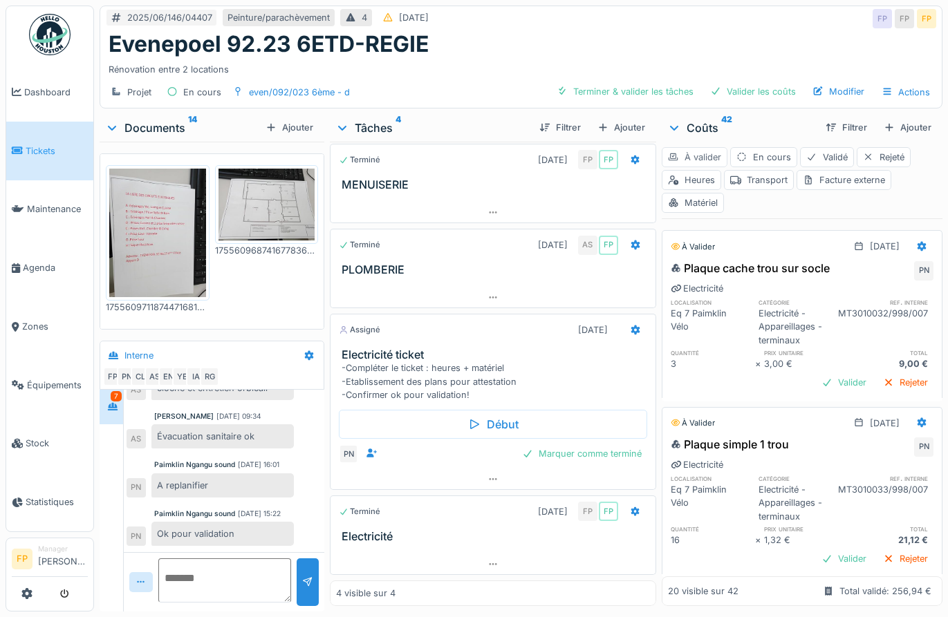
click at [675, 152] on div "À valider" at bounding box center [694, 157] width 66 height 20
click at [751, 174] on div "Transport" at bounding box center [759, 180] width 70 height 20
click at [746, 185] on div "Transport" at bounding box center [759, 180] width 70 height 20
click at [751, 187] on div "Transport" at bounding box center [759, 180] width 70 height 20
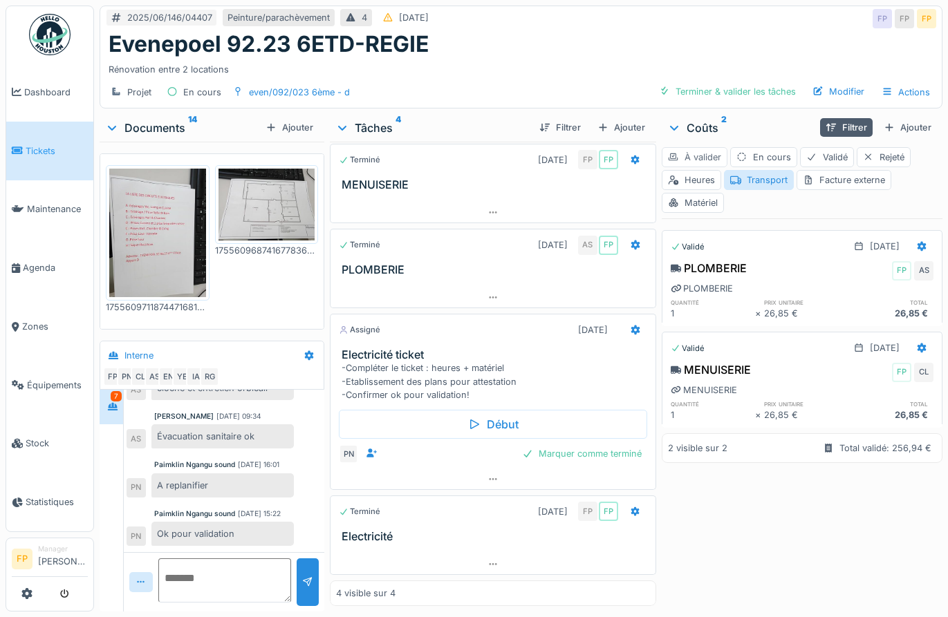
click at [683, 153] on div "À valider" at bounding box center [694, 157] width 66 height 20
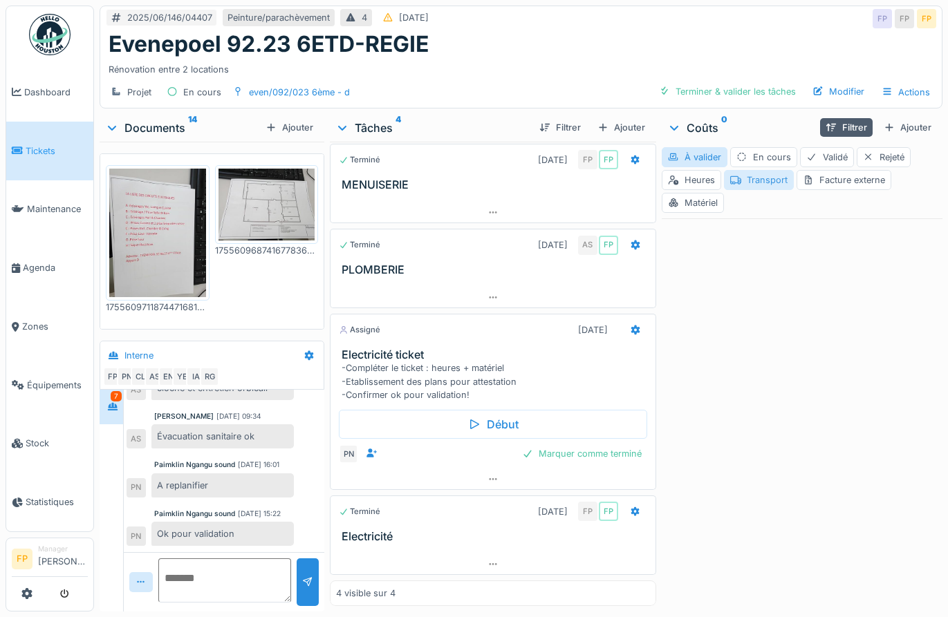
click at [770, 178] on div "Transport" at bounding box center [759, 180] width 70 height 20
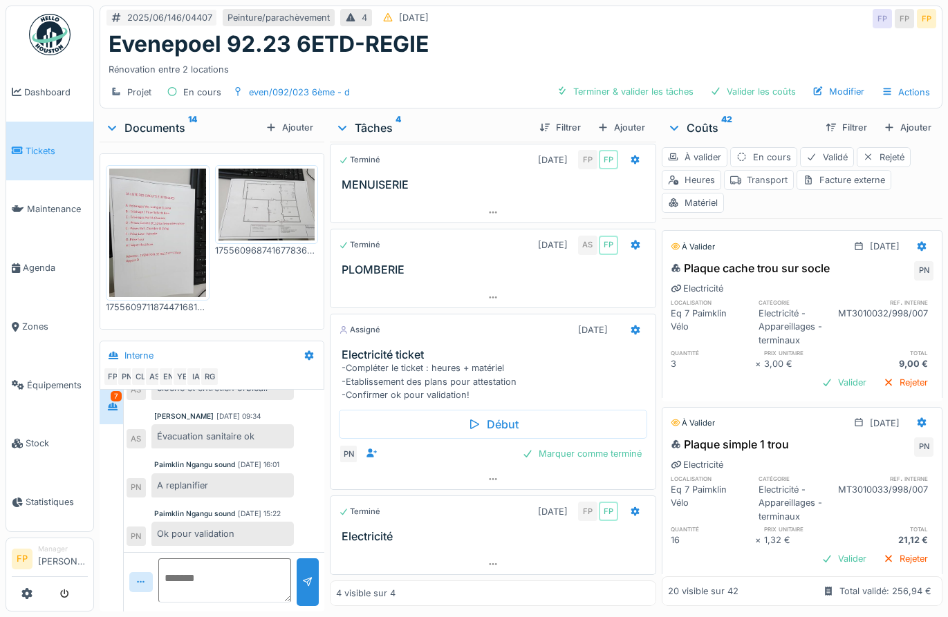
click at [753, 174] on div "Transport" at bounding box center [759, 180] width 70 height 20
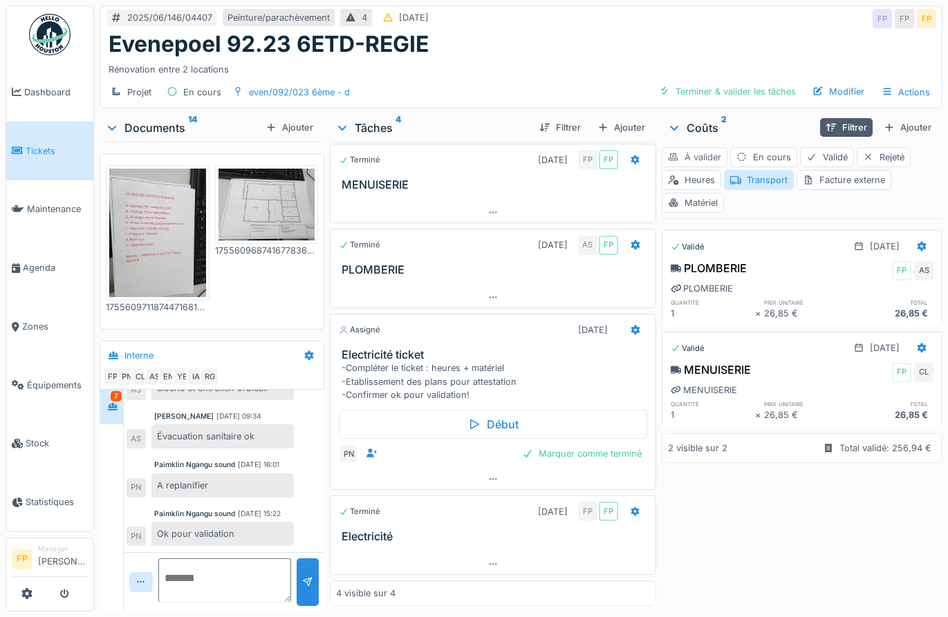
click at [705, 159] on div "À valider" at bounding box center [694, 157] width 66 height 20
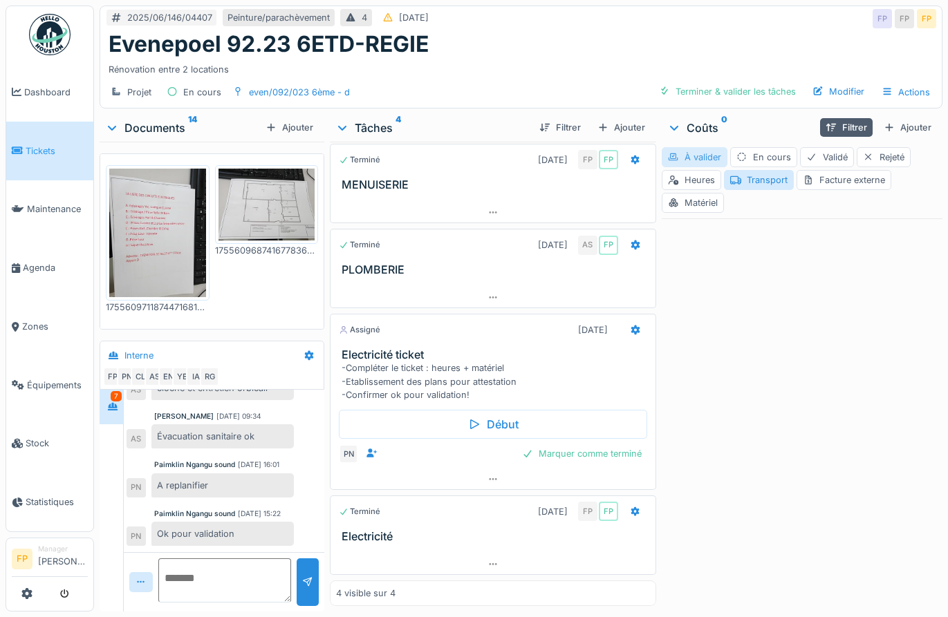
click at [685, 151] on div "À valider" at bounding box center [694, 157] width 66 height 20
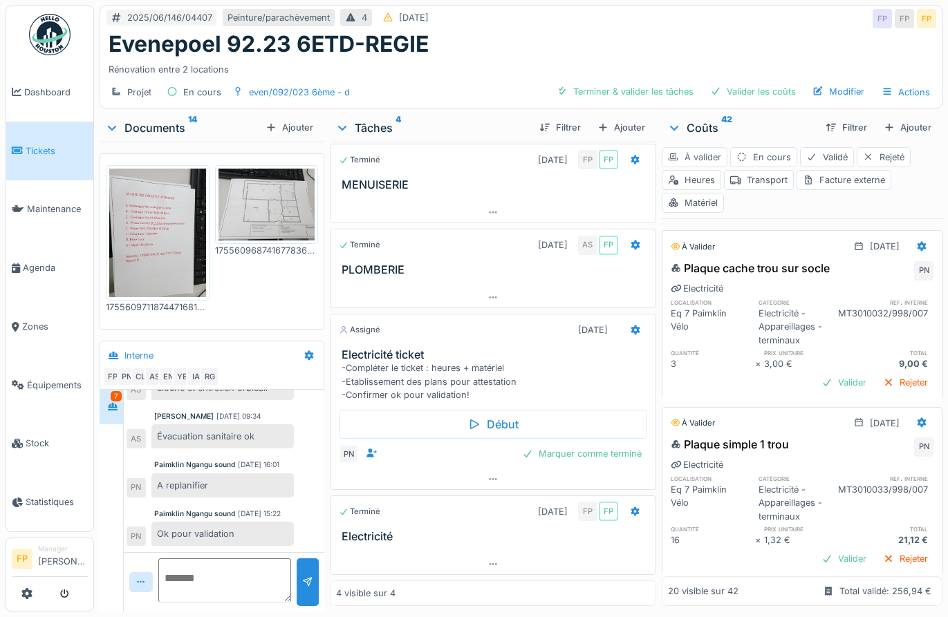
click at [701, 153] on div "À valider" at bounding box center [694, 157] width 66 height 20
click at [741, 178] on div "Transport" at bounding box center [759, 180] width 70 height 20
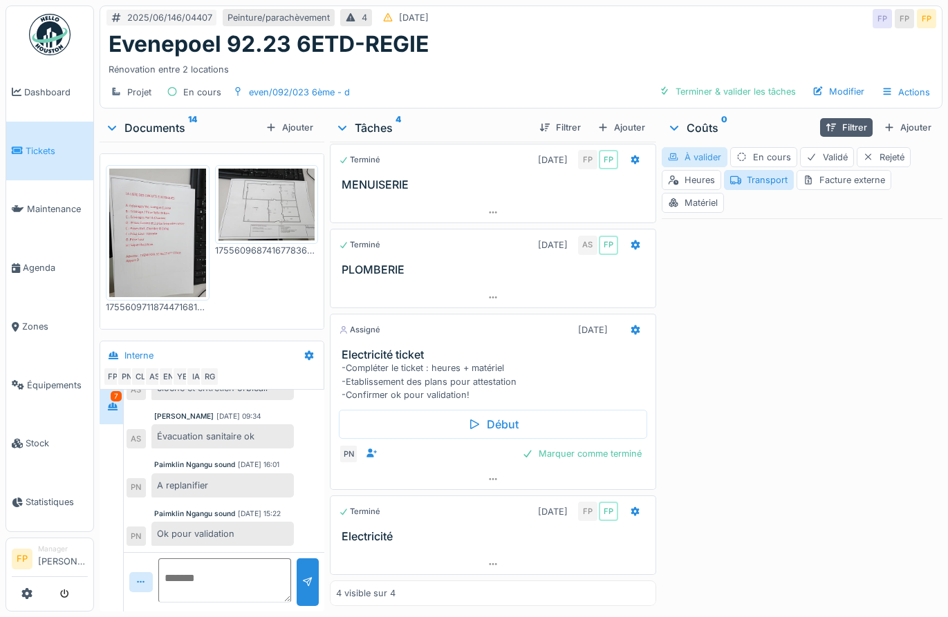
click at [693, 164] on div "À valider" at bounding box center [694, 157] width 66 height 20
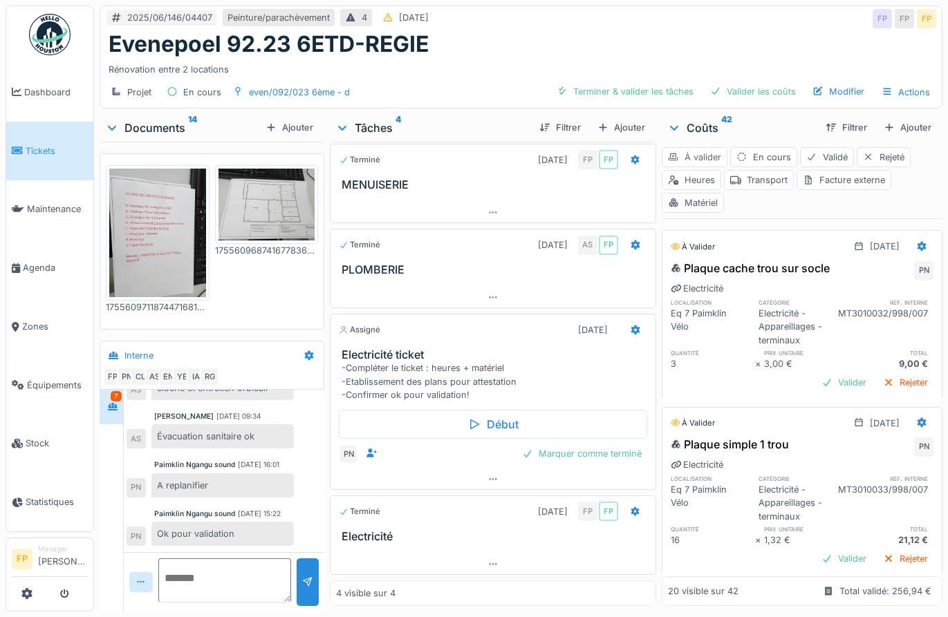
click at [690, 162] on div "À valider" at bounding box center [694, 157] width 66 height 20
click at [734, 184] on div "Transport" at bounding box center [759, 180] width 70 height 20
click at [730, 185] on div at bounding box center [735, 179] width 11 height 13
click at [702, 153] on div "À valider" at bounding box center [694, 157] width 66 height 20
click at [758, 182] on div "Transport" at bounding box center [759, 180] width 70 height 20
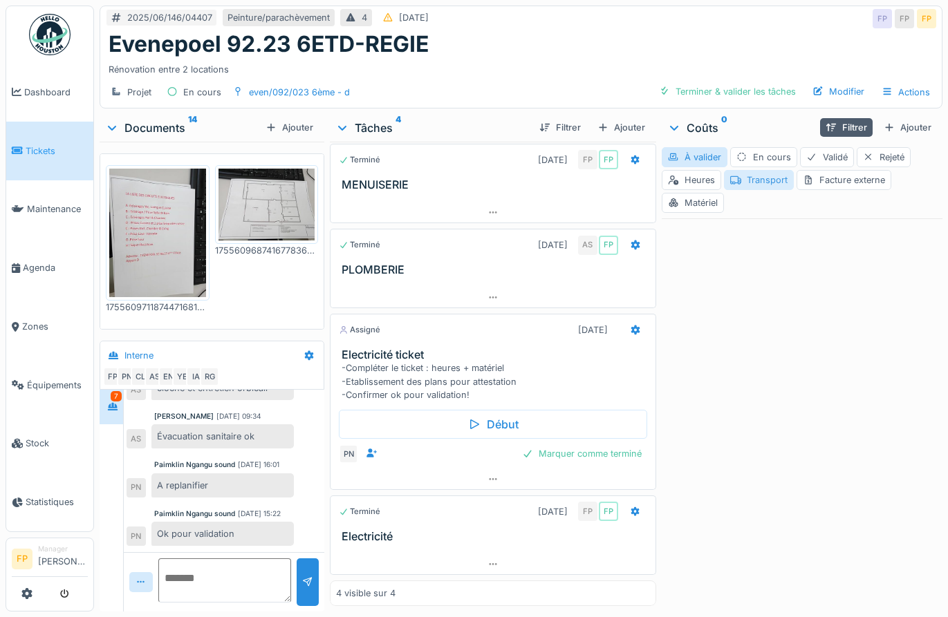
click at [764, 177] on div "Transport" at bounding box center [759, 180] width 70 height 20
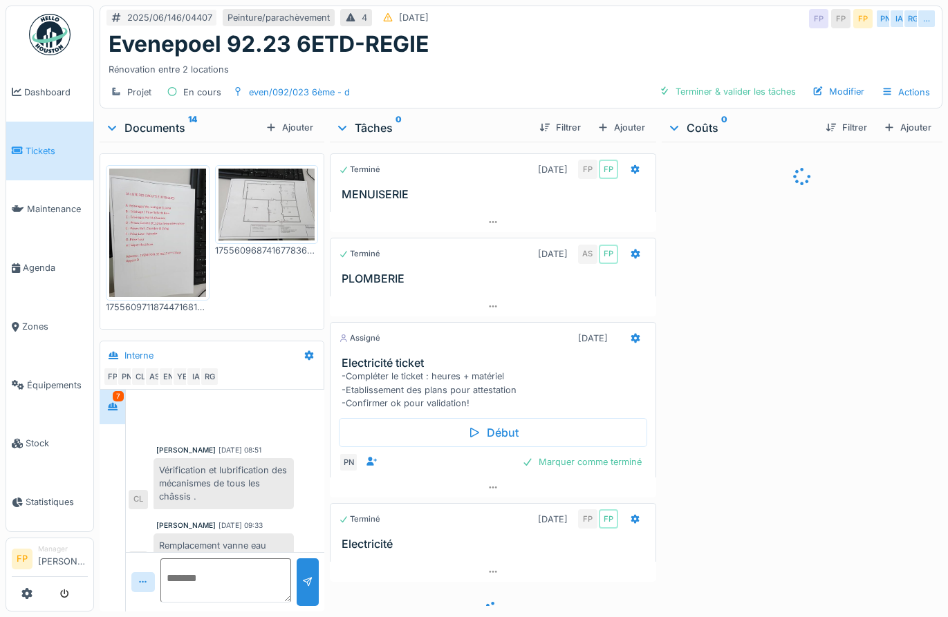
scroll to position [330, 0]
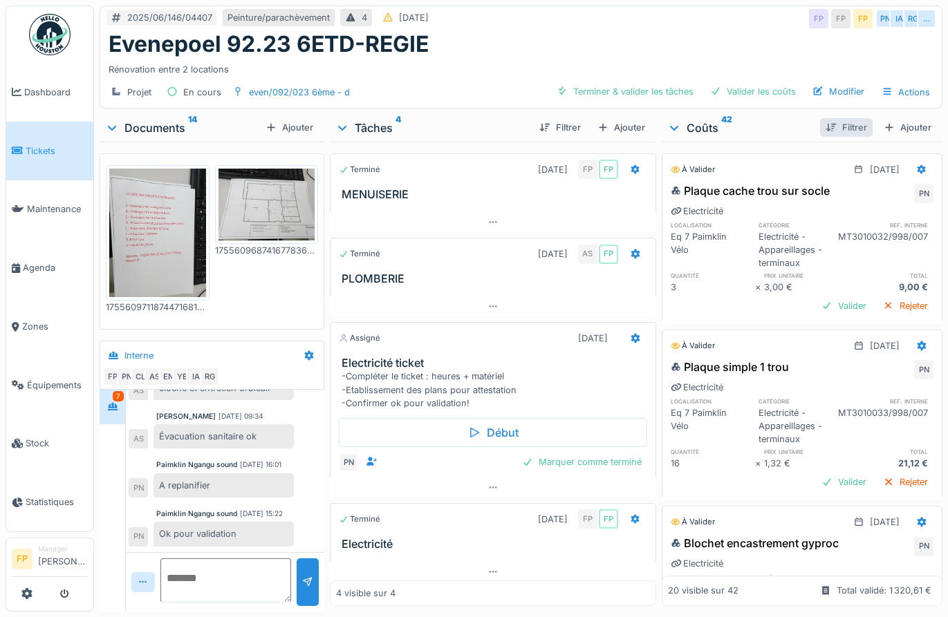
click at [820, 125] on div "Filtrer" at bounding box center [846, 127] width 53 height 19
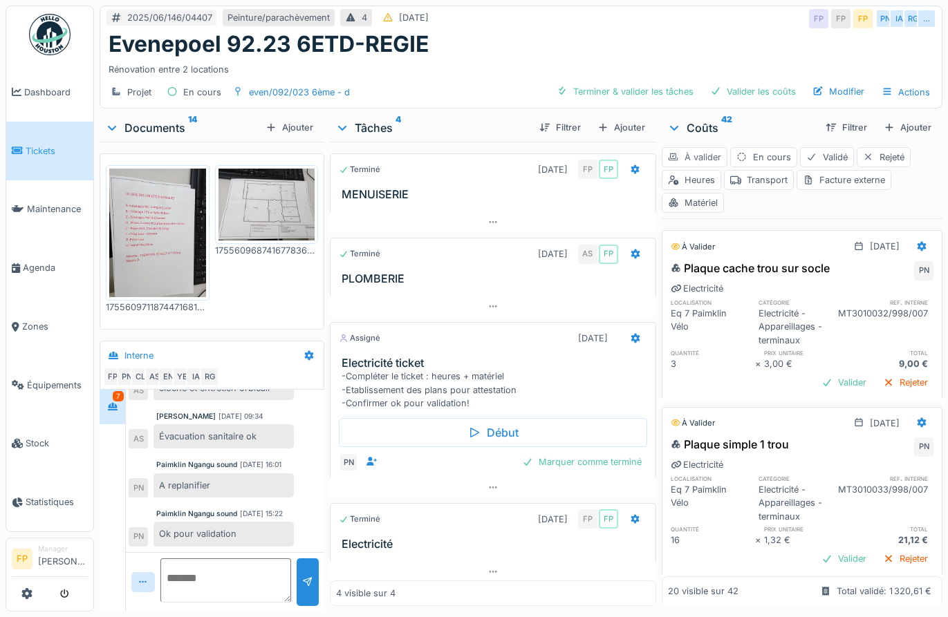
click at [699, 160] on div "À valider" at bounding box center [694, 157] width 66 height 20
click at [694, 204] on div "Matériel" at bounding box center [692, 203] width 62 height 20
click at [816, 382] on div "Valider" at bounding box center [844, 382] width 56 height 19
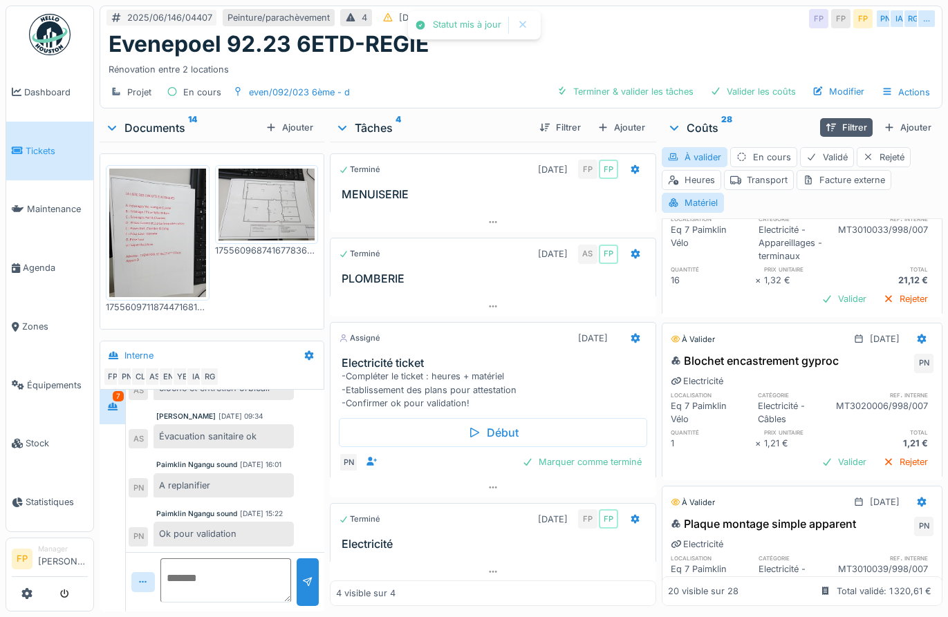
scroll to position [276, 0]
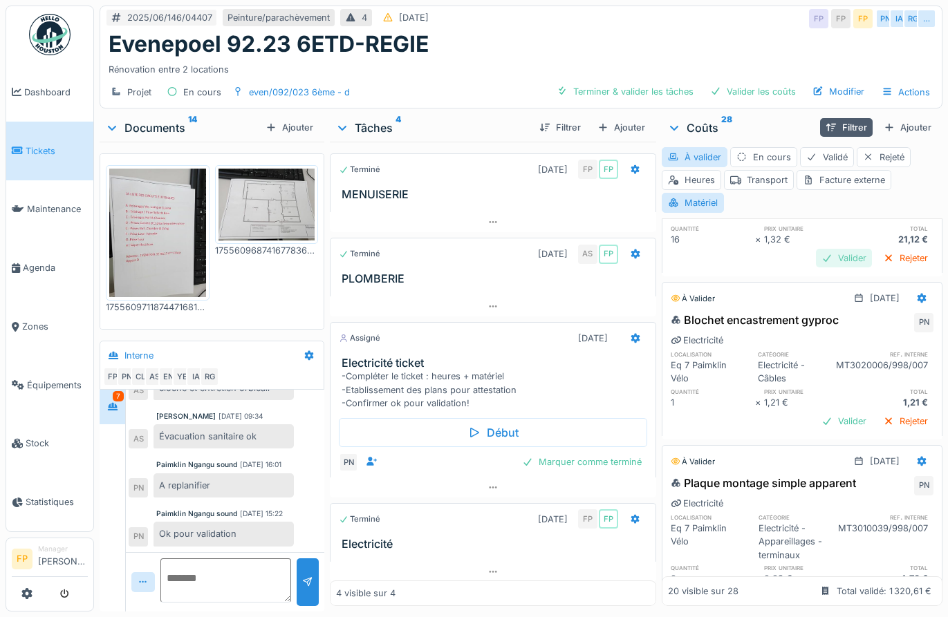
click at [820, 259] on div "Valider" at bounding box center [844, 258] width 56 height 19
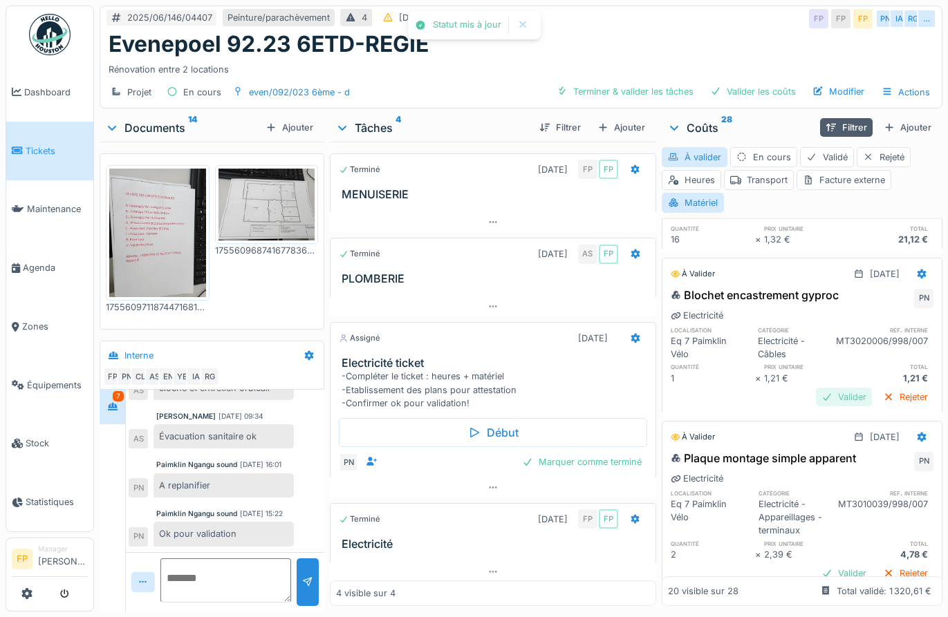
click at [827, 397] on div "Valider" at bounding box center [844, 397] width 56 height 19
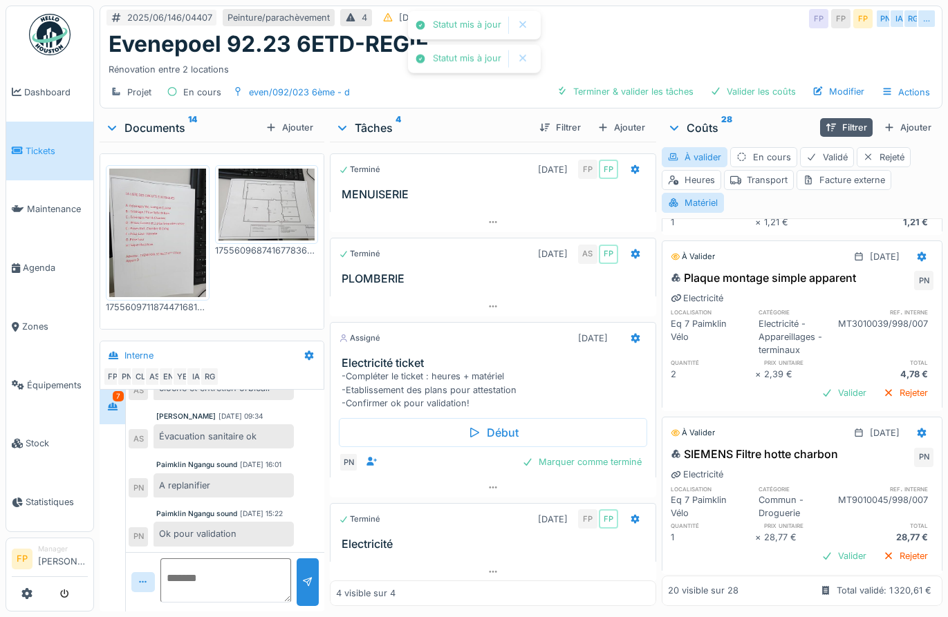
scroll to position [484, 0]
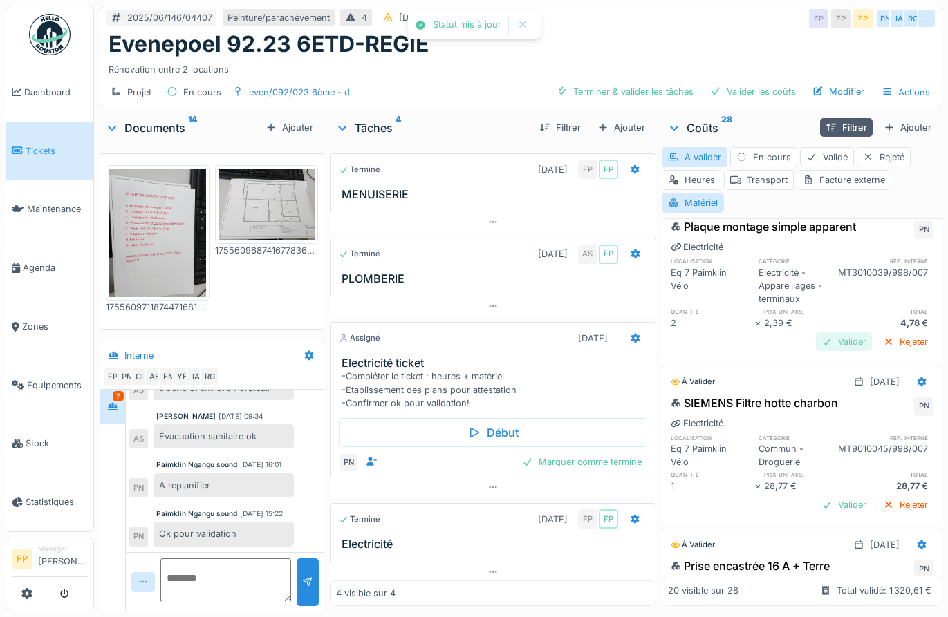
click at [821, 338] on div "Valider" at bounding box center [844, 341] width 56 height 19
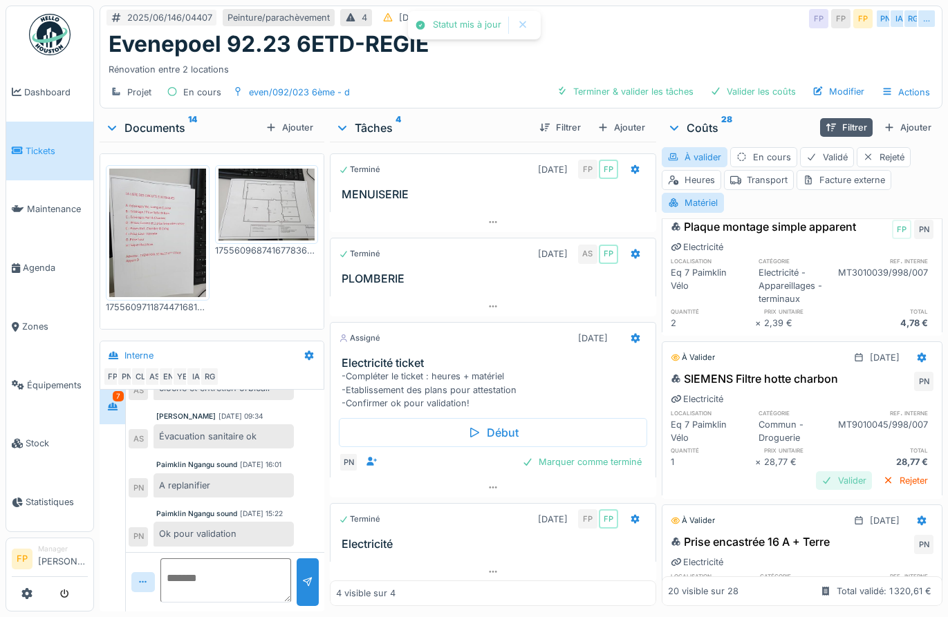
click at [818, 484] on div "Valider" at bounding box center [844, 480] width 56 height 19
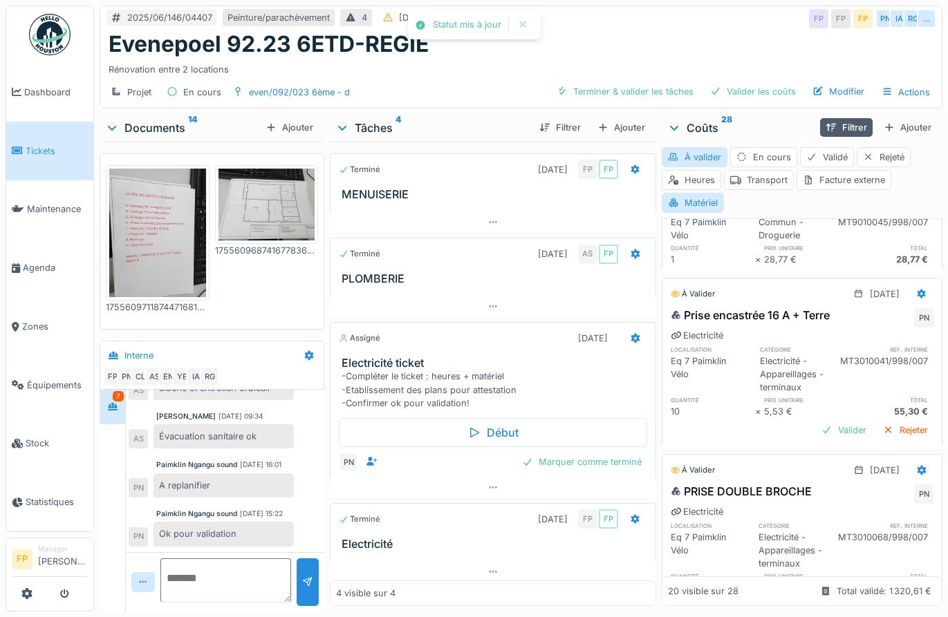
scroll to position [691, 0]
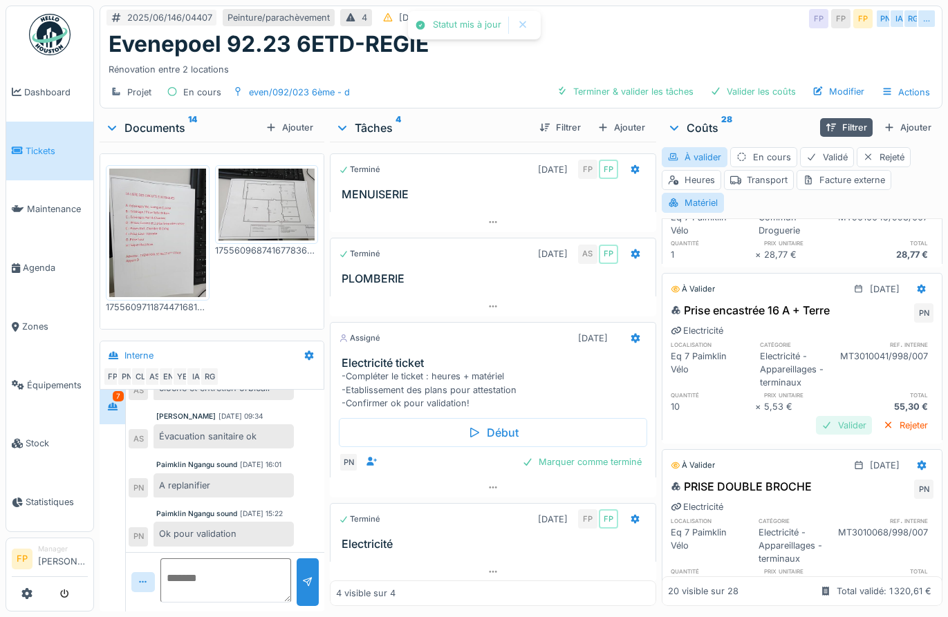
click at [816, 422] on div "Valider" at bounding box center [844, 425] width 56 height 19
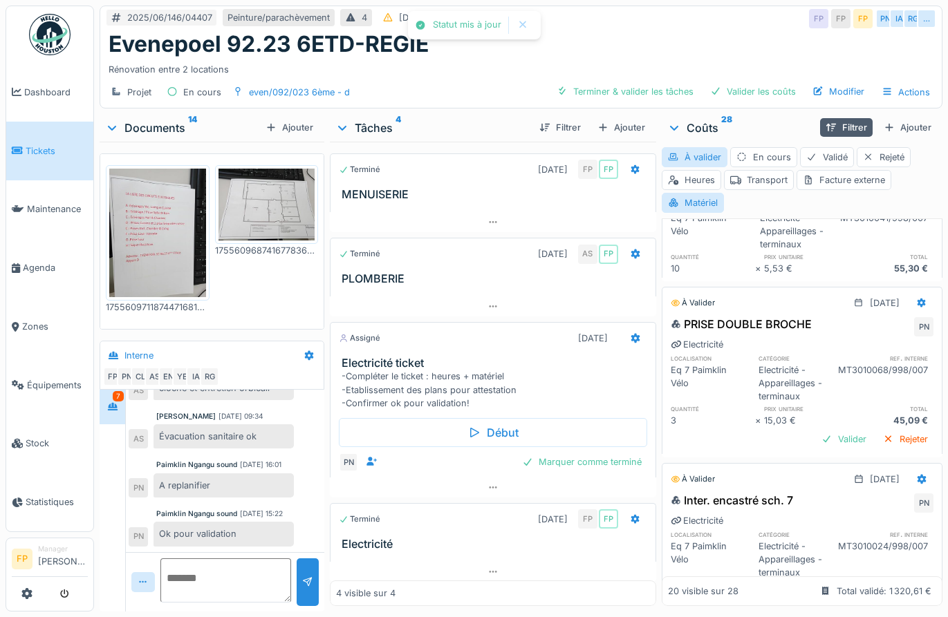
scroll to position [899, 0]
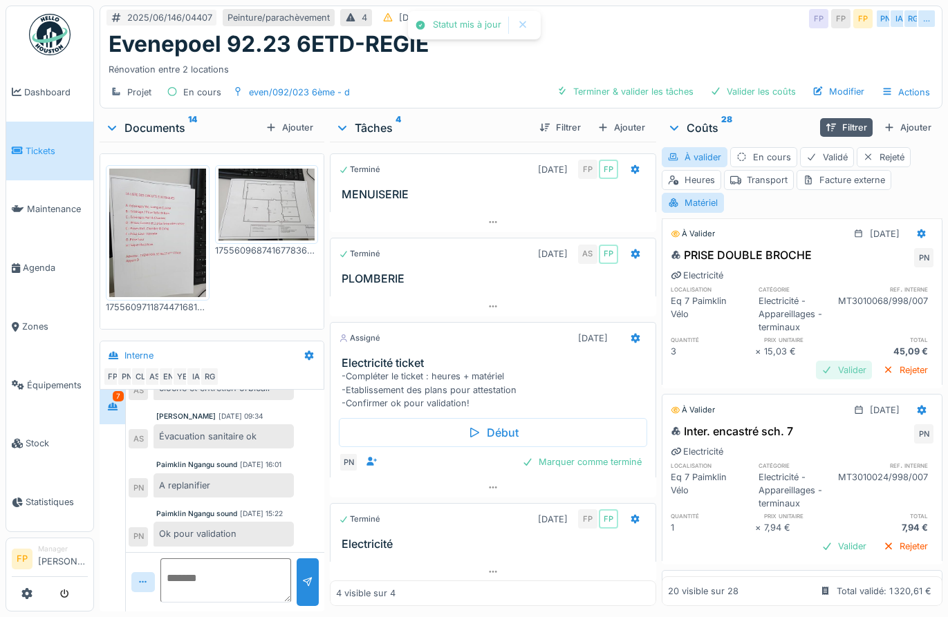
click at [820, 368] on div "Valider" at bounding box center [844, 370] width 56 height 19
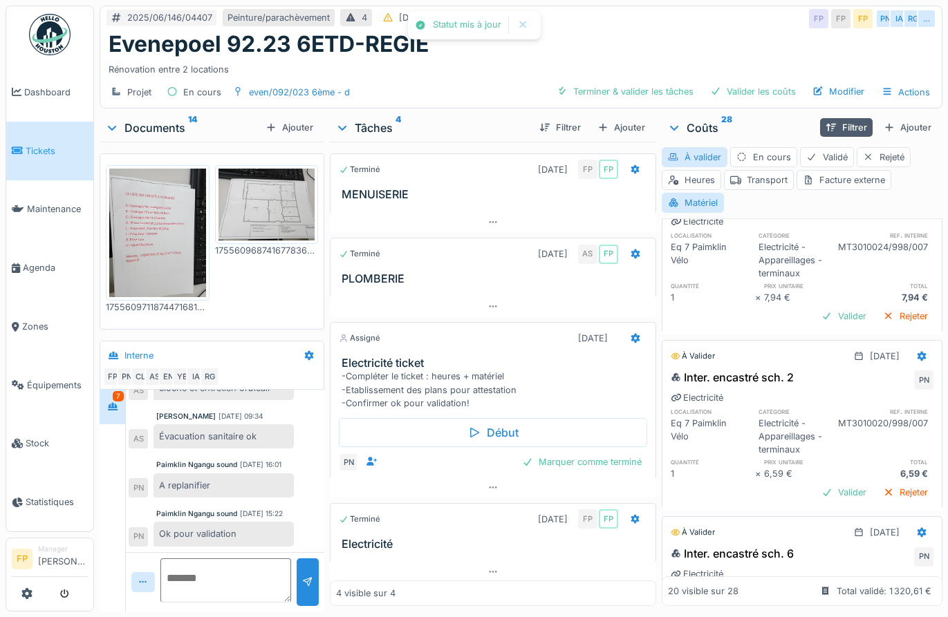
scroll to position [1106, 0]
click at [818, 317] on div "Valider" at bounding box center [844, 314] width 56 height 19
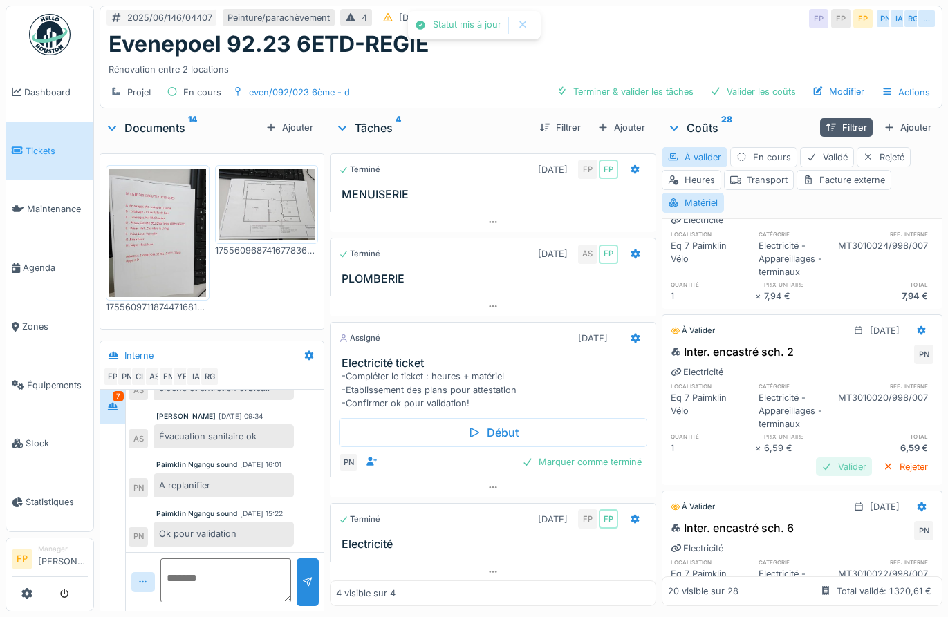
click at [819, 467] on div "Valider" at bounding box center [844, 467] width 56 height 19
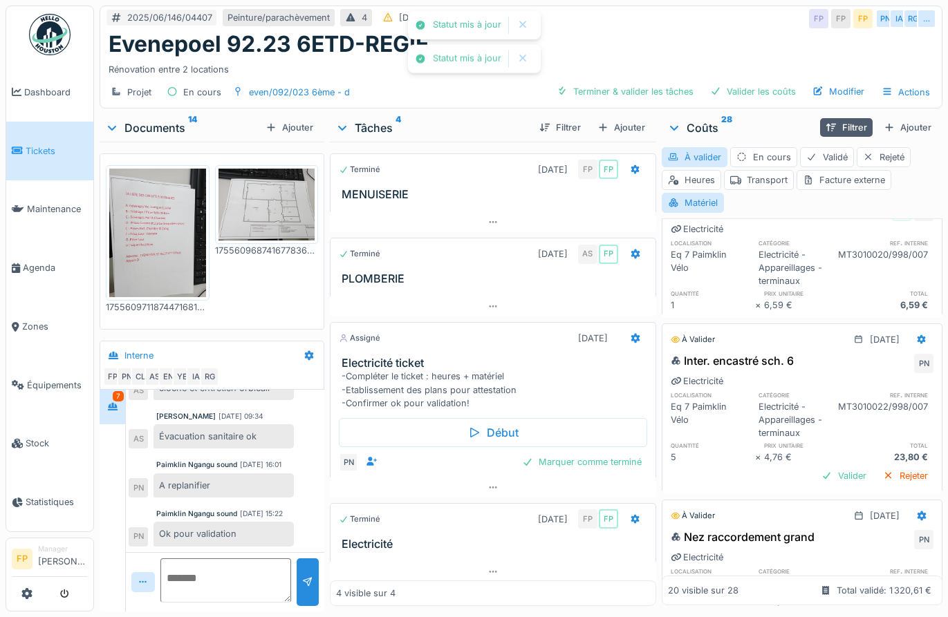
scroll to position [1313, 0]
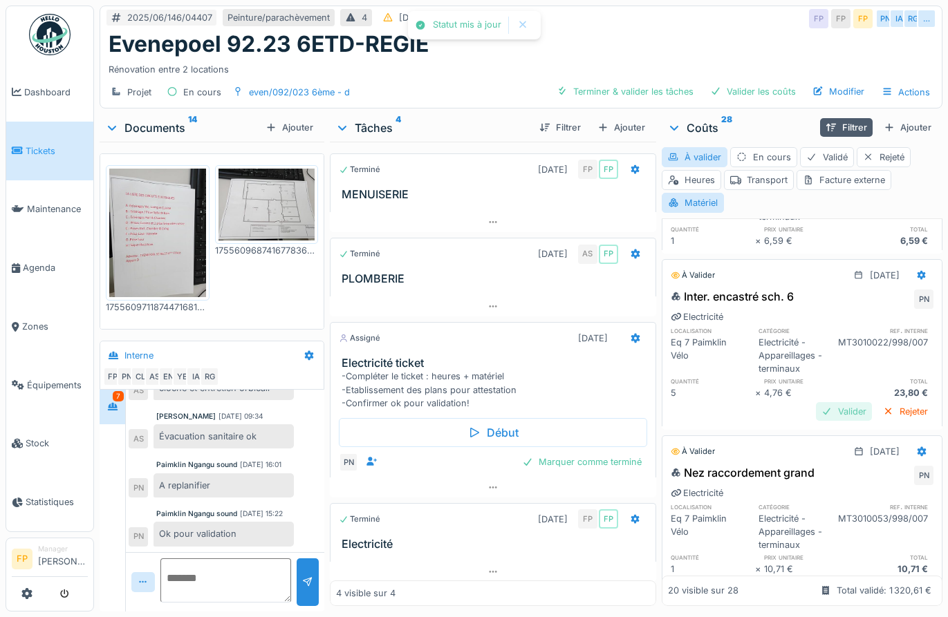
click at [816, 405] on div "Valider" at bounding box center [844, 411] width 56 height 19
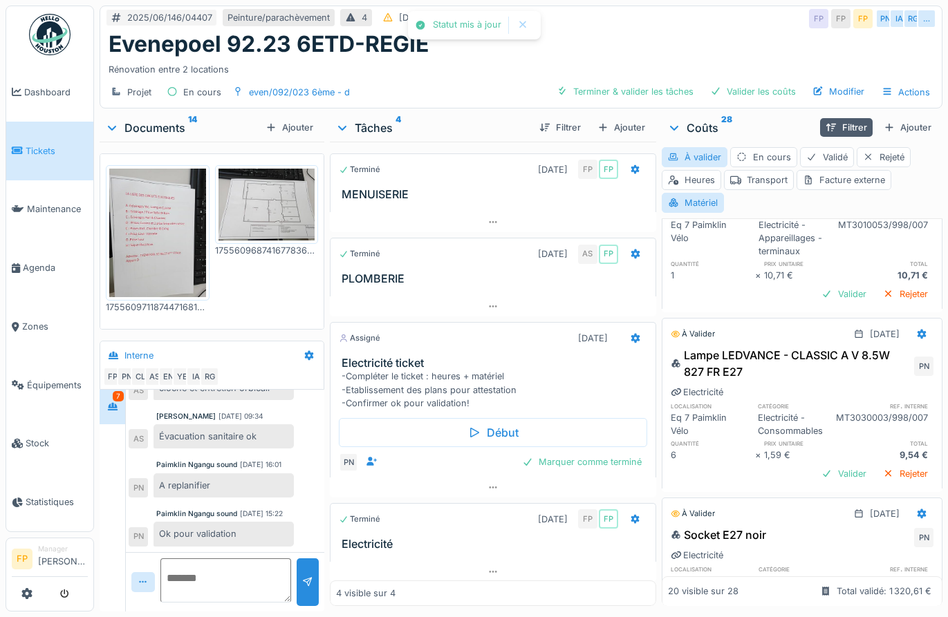
scroll to position [1590, 0]
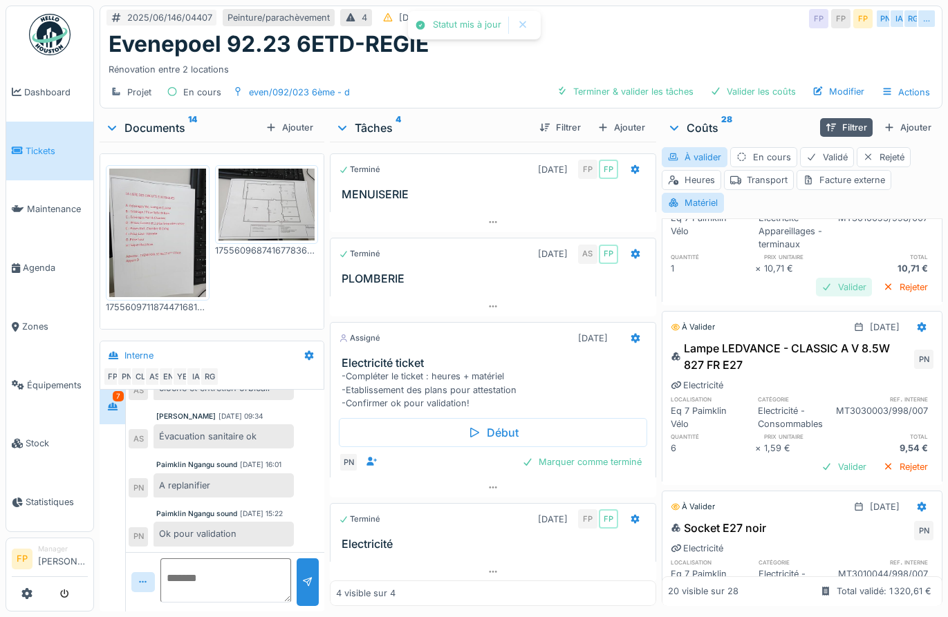
click at [817, 283] on div "Valider" at bounding box center [844, 287] width 56 height 19
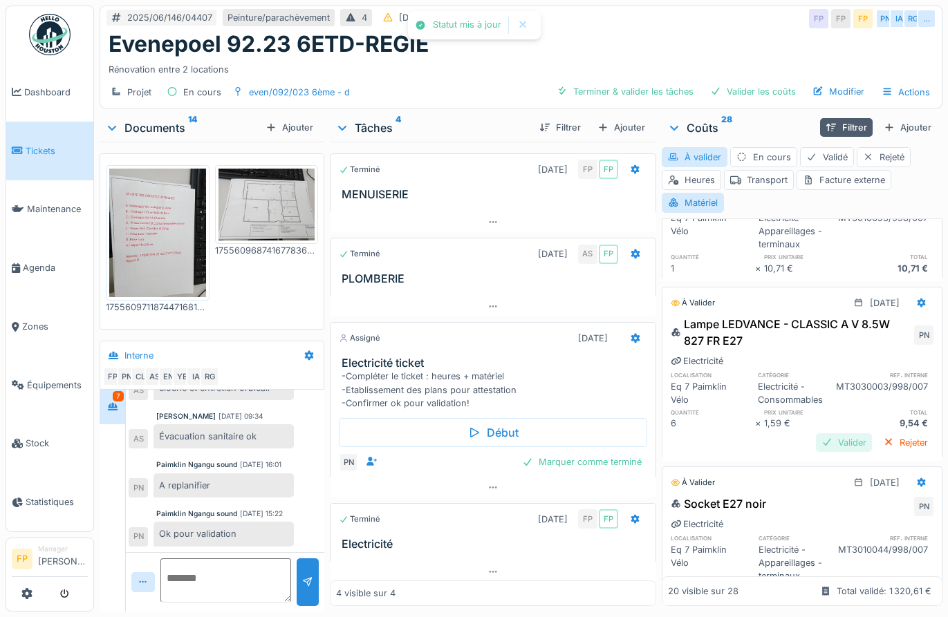
click at [826, 444] on div "Valider" at bounding box center [844, 442] width 56 height 19
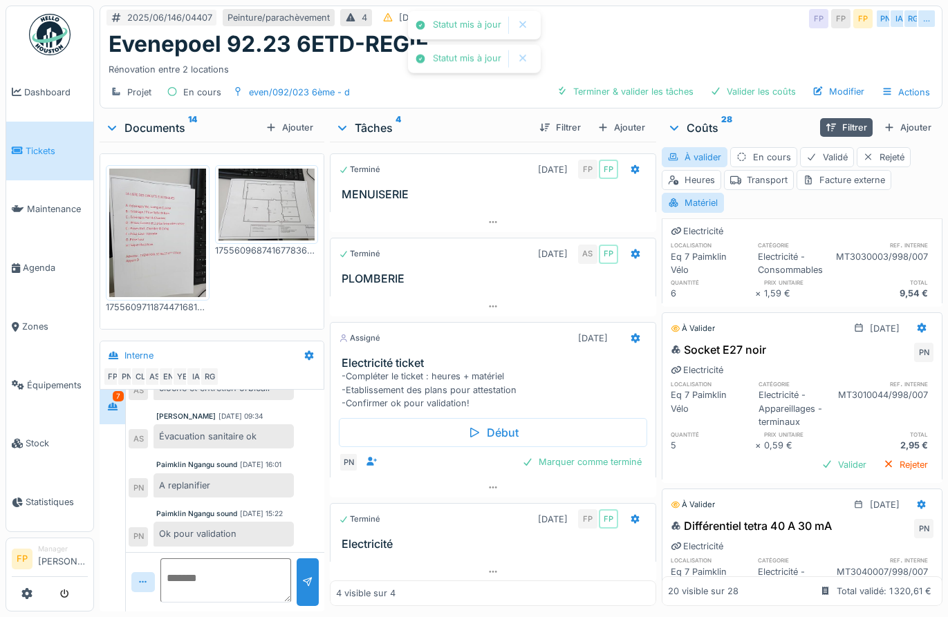
scroll to position [1797, 0]
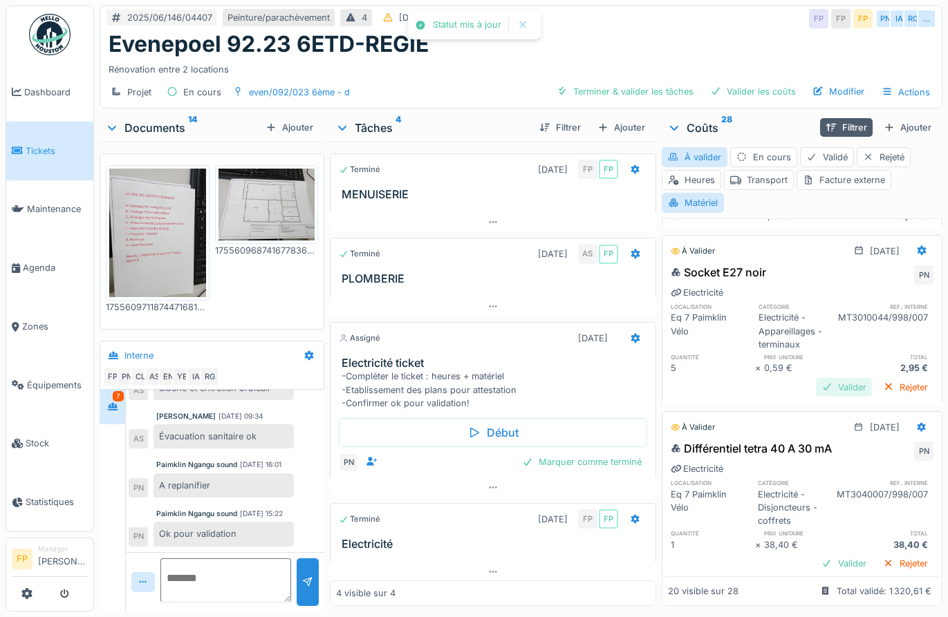
click at [816, 387] on div "Valider" at bounding box center [844, 387] width 56 height 19
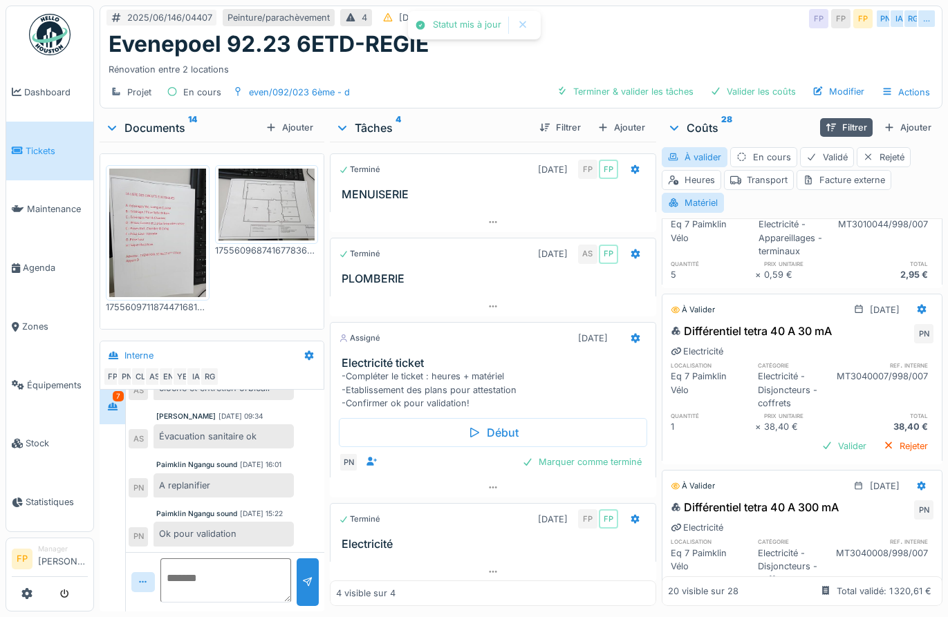
scroll to position [1935, 0]
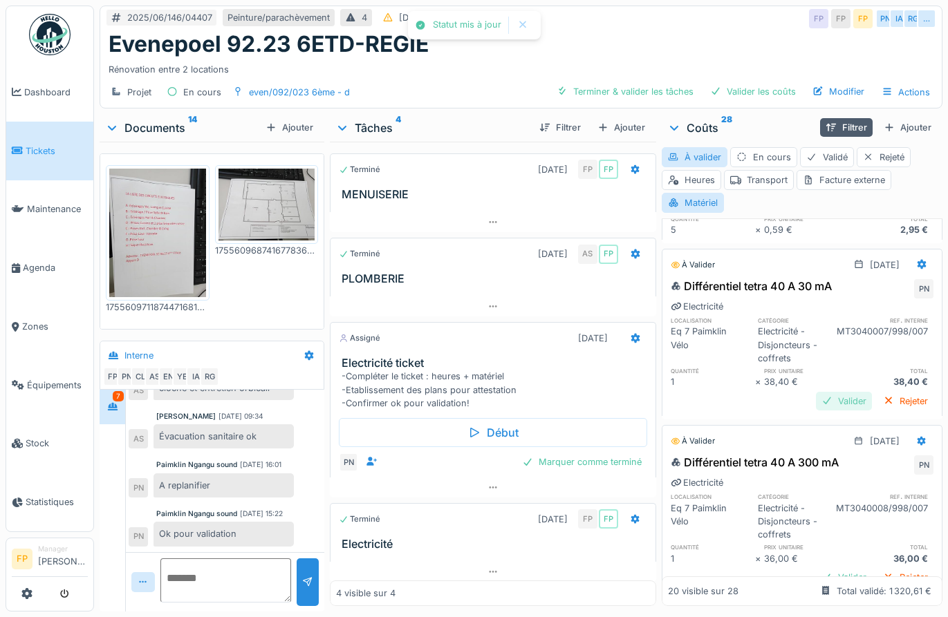
click at [816, 396] on div "Valider" at bounding box center [844, 401] width 56 height 19
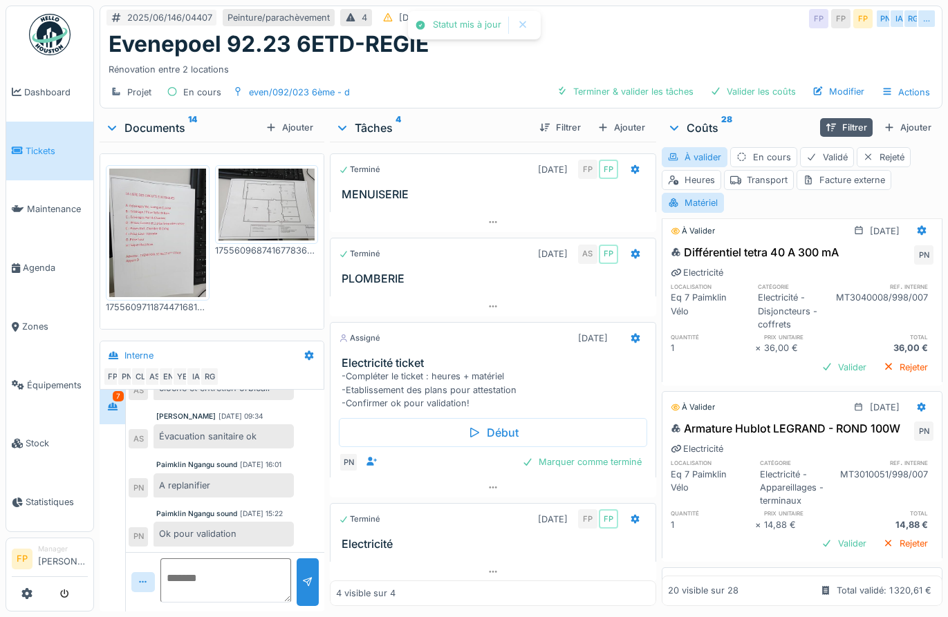
scroll to position [2143, 0]
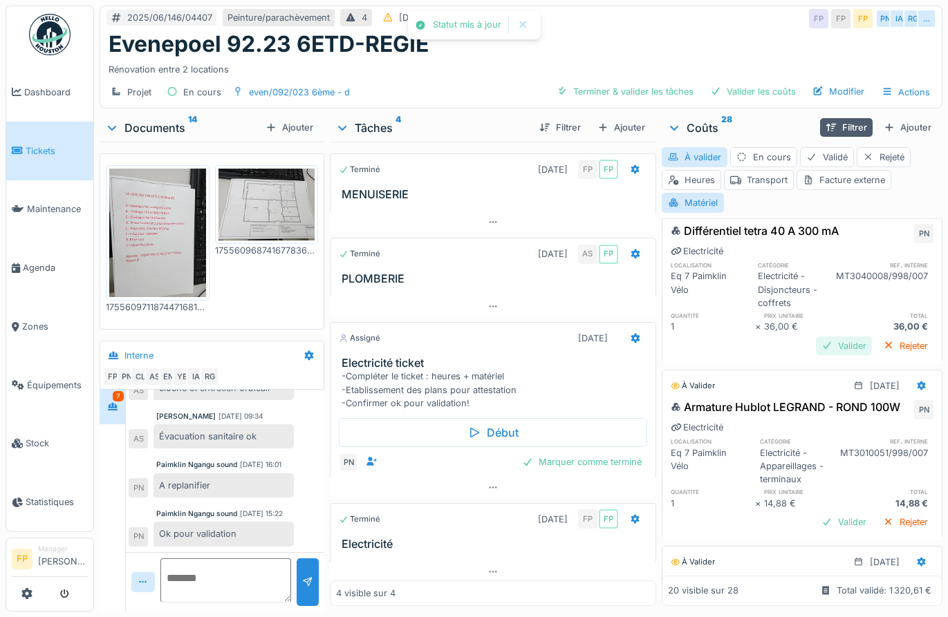
click at [816, 346] on div "Valider" at bounding box center [844, 346] width 56 height 19
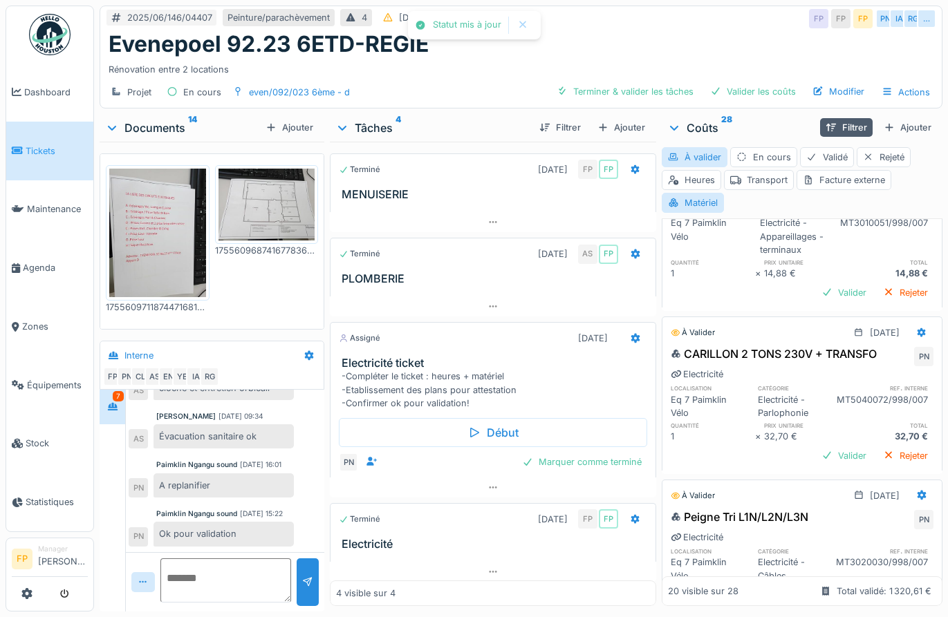
scroll to position [2350, 0]
click at [821, 300] on div "Valider" at bounding box center [844, 290] width 56 height 19
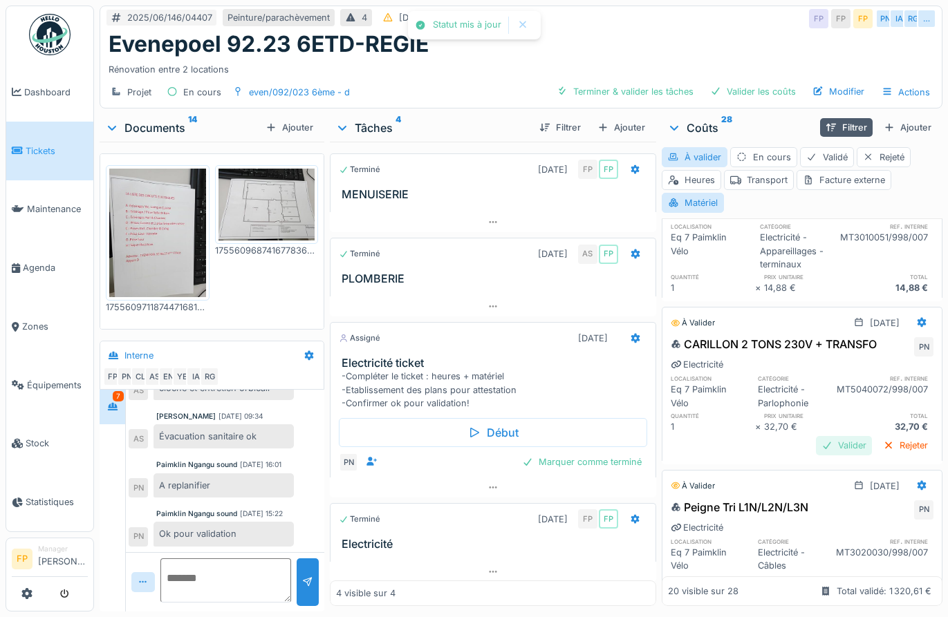
click at [816, 446] on div "Valider" at bounding box center [844, 445] width 56 height 19
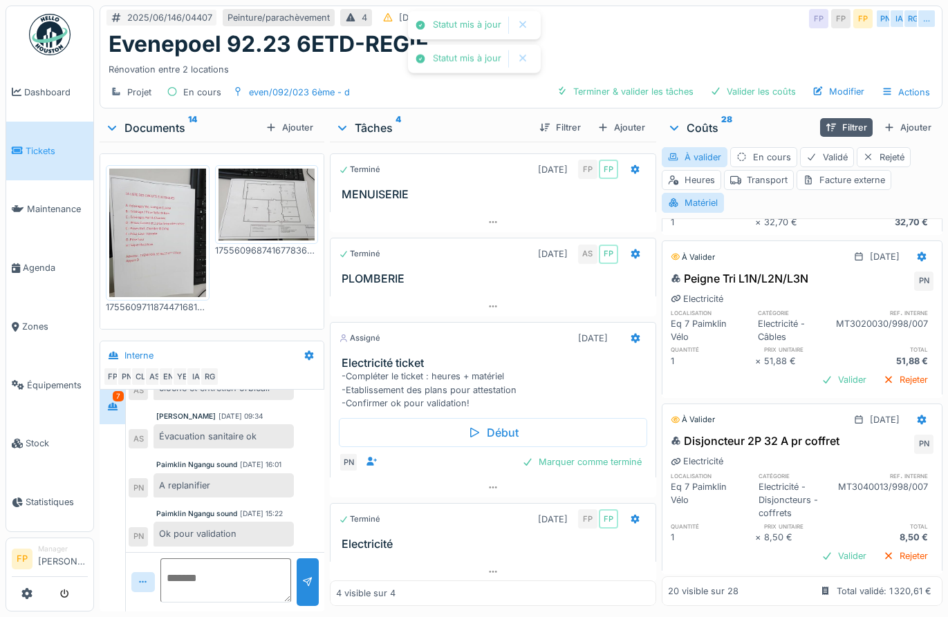
scroll to position [2557, 0]
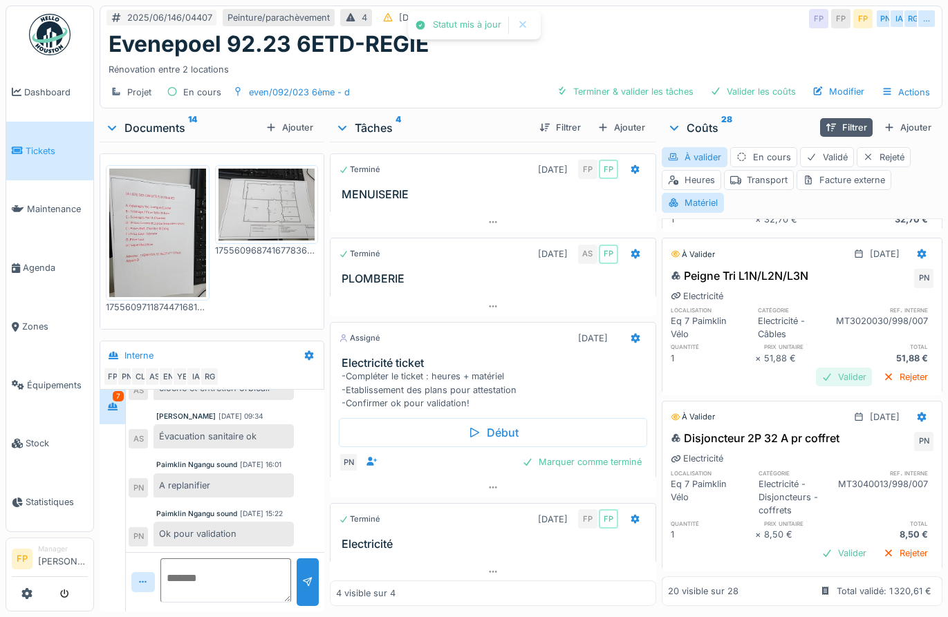
click at [818, 386] on div "Valider" at bounding box center [844, 377] width 56 height 19
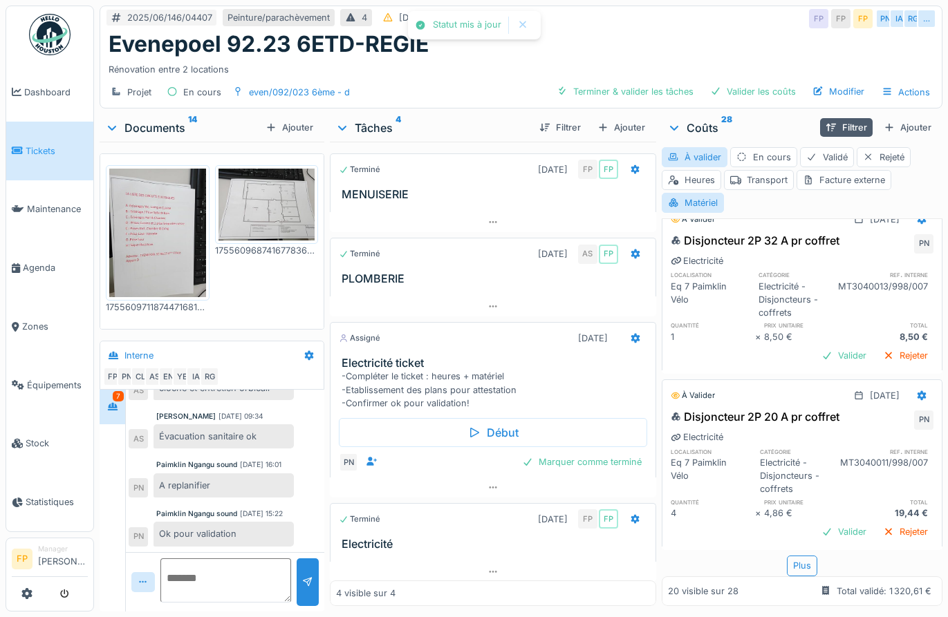
scroll to position [2765, 0]
click at [816, 346] on div "Valider" at bounding box center [844, 355] width 56 height 19
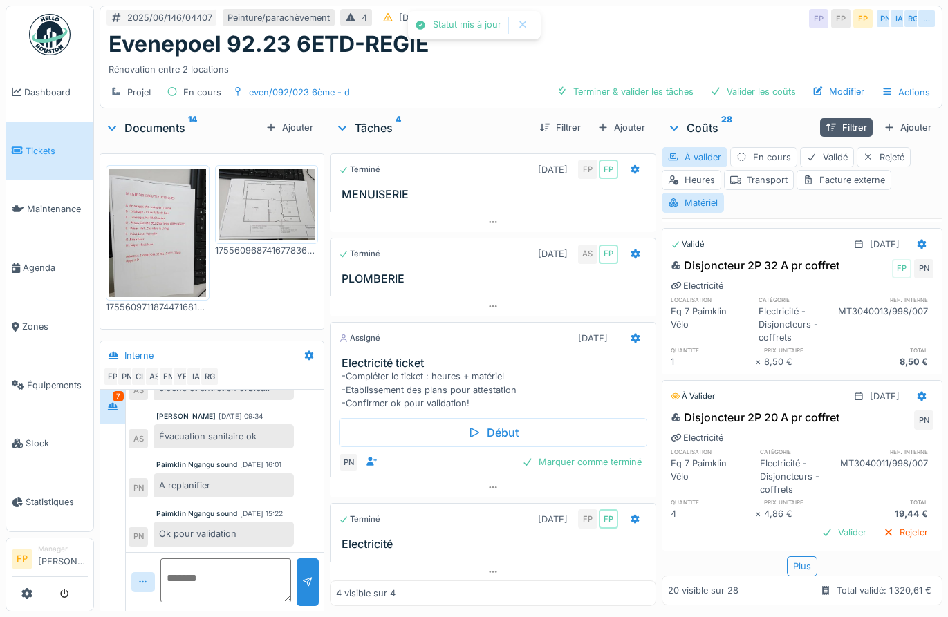
scroll to position [2723, 0]
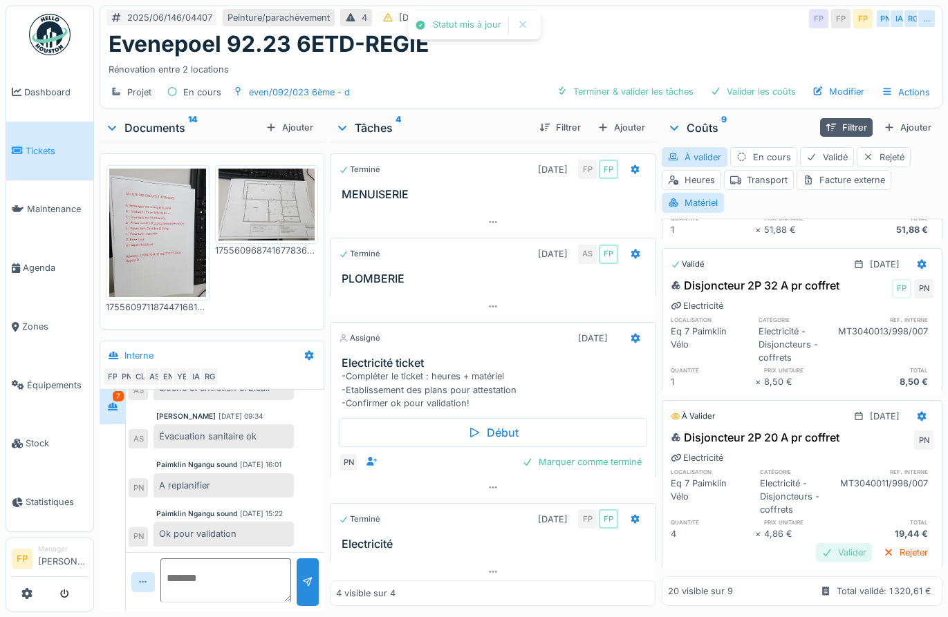
click at [816, 543] on div "Valider" at bounding box center [844, 552] width 56 height 19
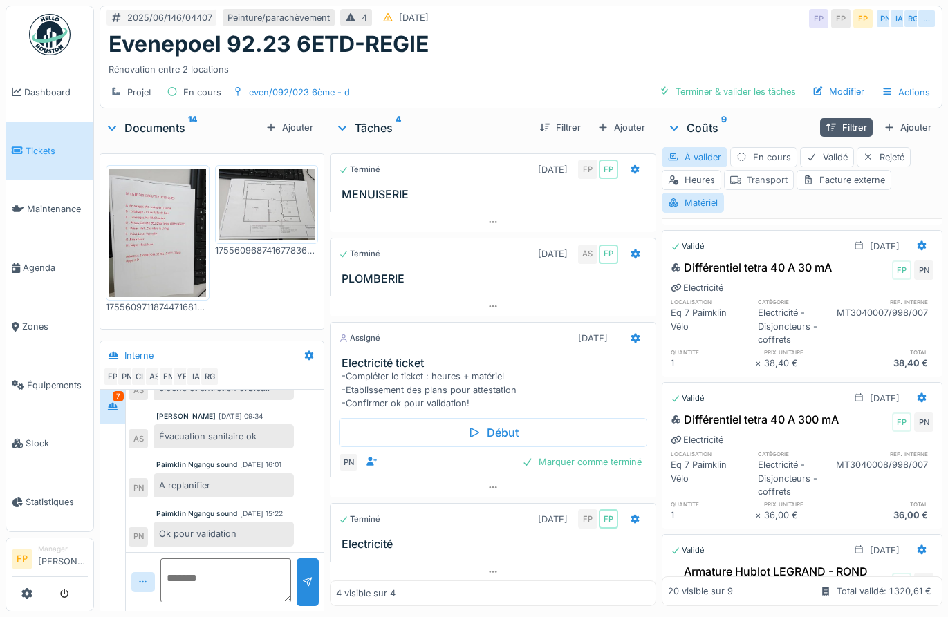
scroll to position [1800, 0]
click at [707, 193] on div "Matériel" at bounding box center [692, 203] width 62 height 20
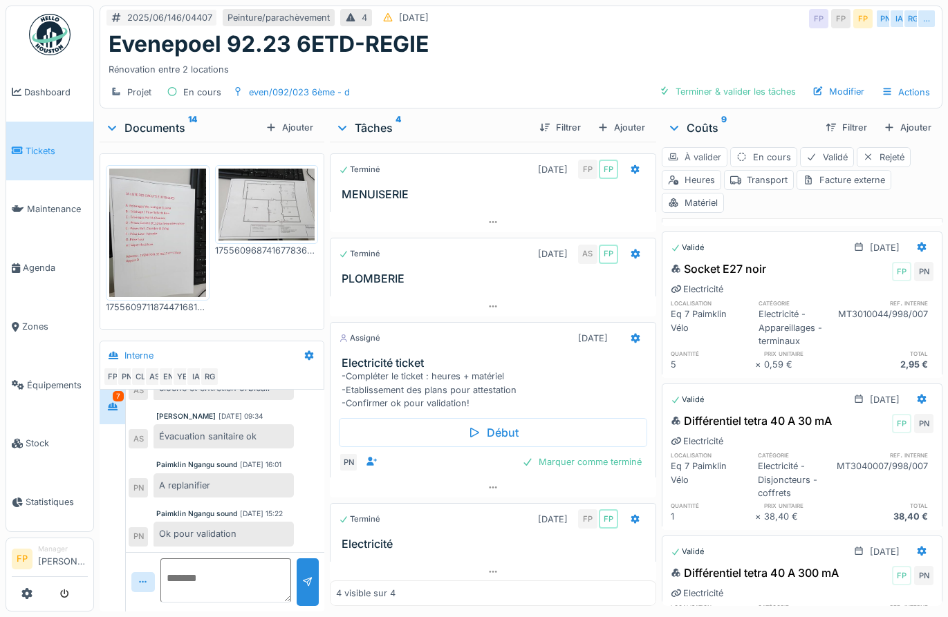
click at [680, 149] on div "À valider" at bounding box center [694, 157] width 66 height 20
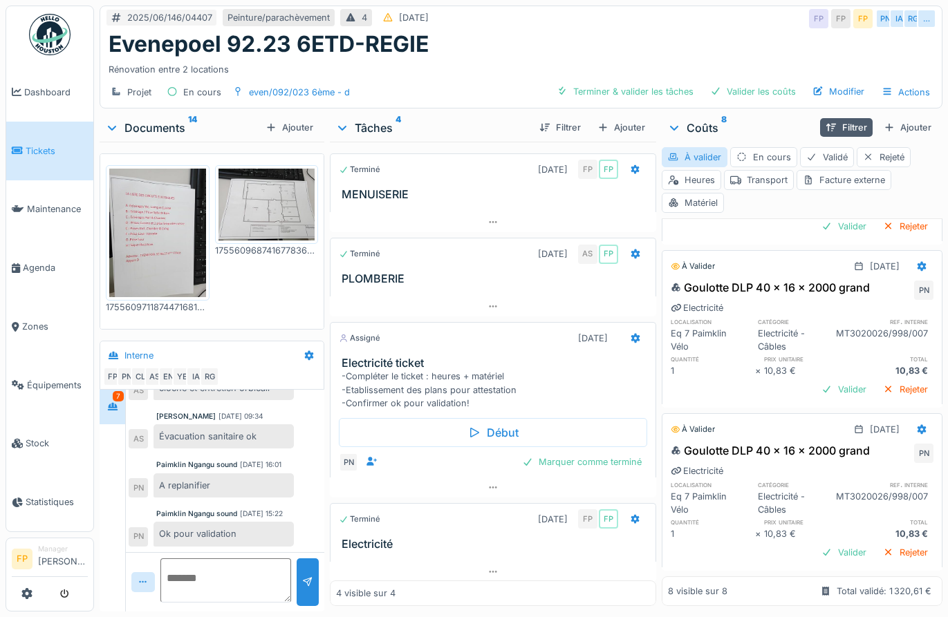
scroll to position [1082, 0]
click at [816, 380] on div "Valider" at bounding box center [844, 389] width 56 height 19
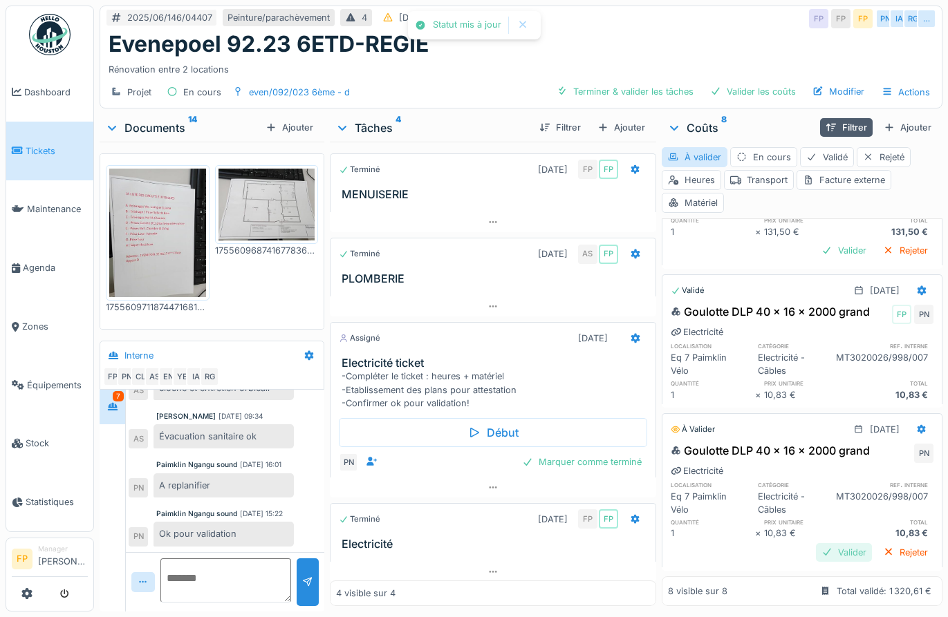
click at [817, 543] on div "Valider" at bounding box center [844, 552] width 56 height 19
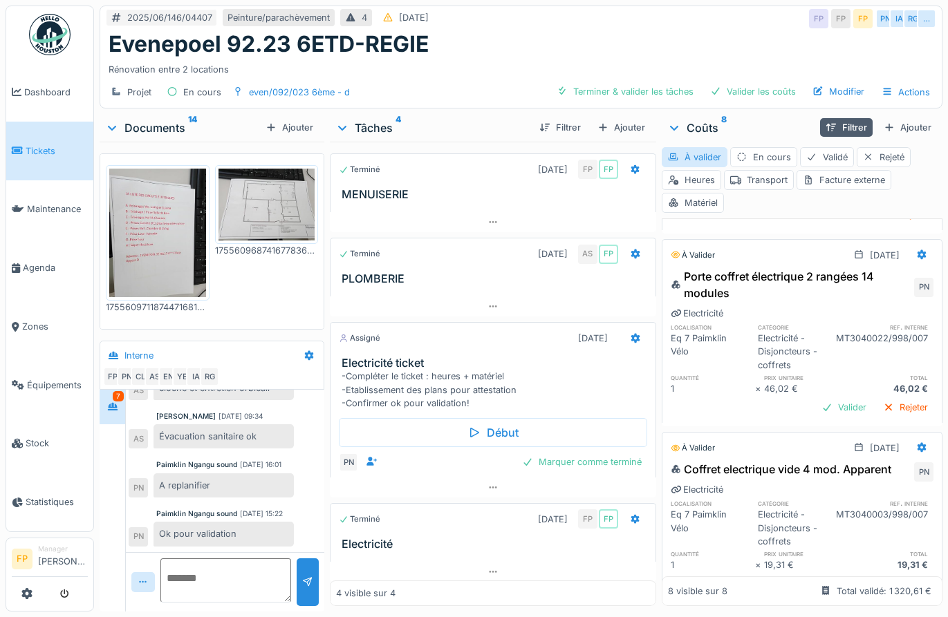
scroll to position [0, 0]
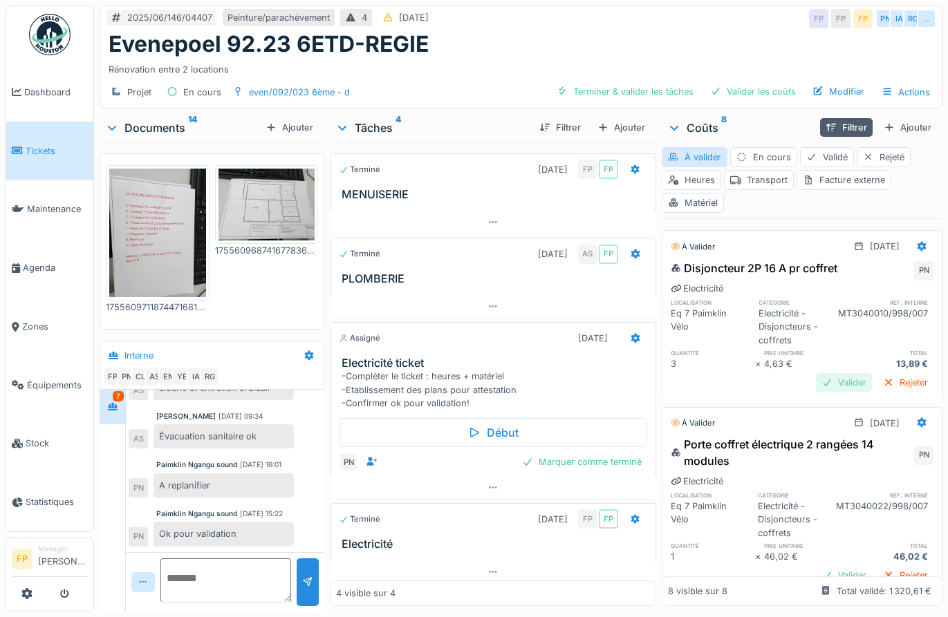
click at [820, 375] on div "Valider" at bounding box center [844, 382] width 56 height 19
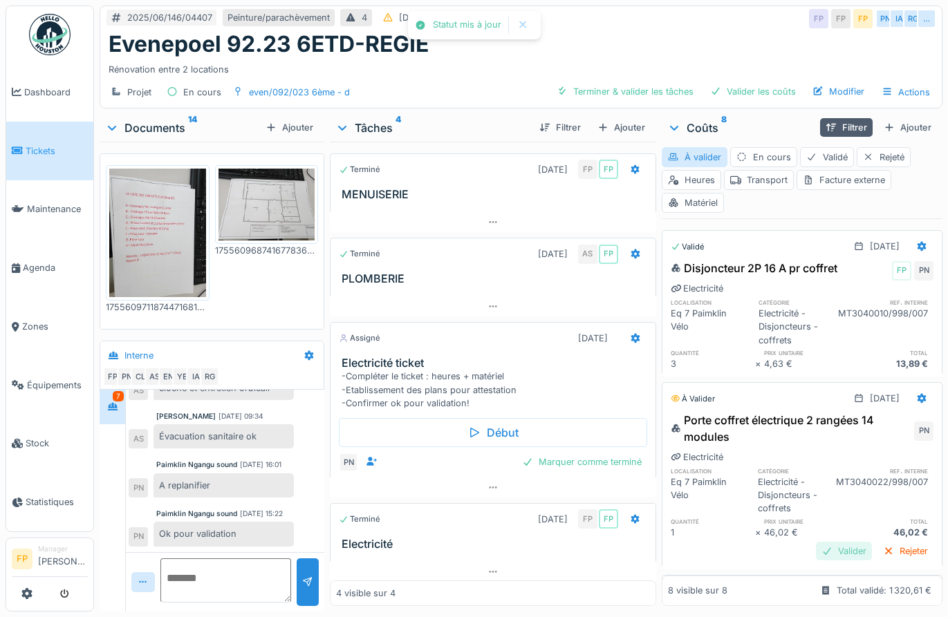
click at [816, 542] on div "Valider" at bounding box center [844, 551] width 56 height 19
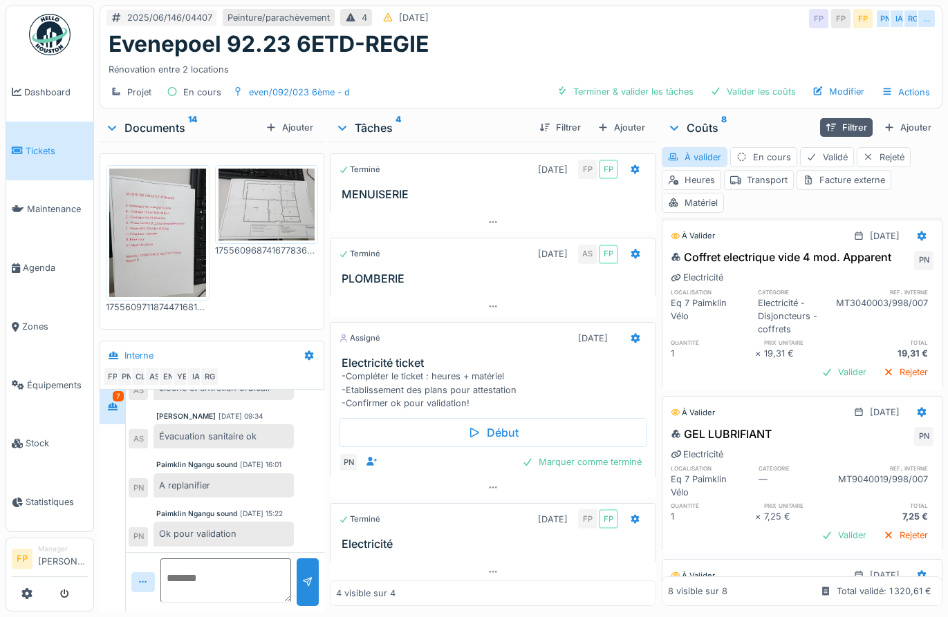
scroll to position [346, 0]
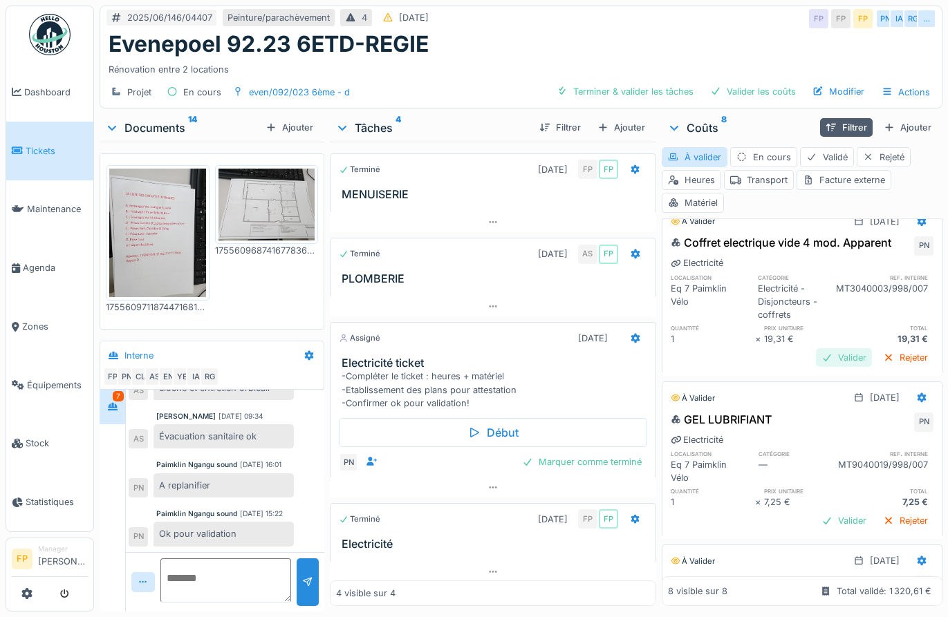
click at [816, 362] on div "Valider" at bounding box center [844, 357] width 56 height 19
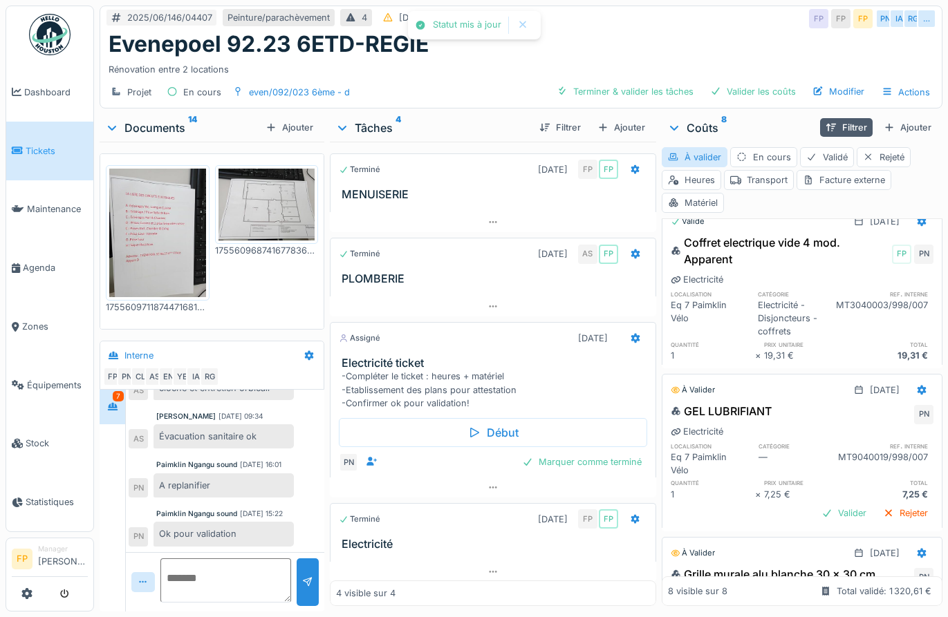
drag, startPoint x: 817, startPoint y: 501, endPoint x: 661, endPoint y: 417, distance: 176.6
click at [817, 504] on div "Valider" at bounding box center [844, 513] width 56 height 19
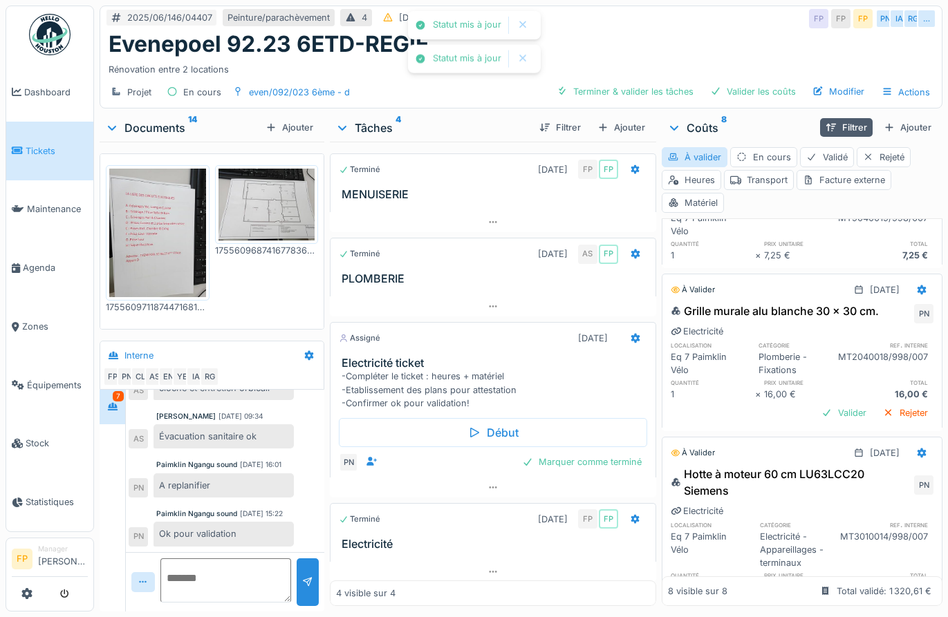
scroll to position [622, 0]
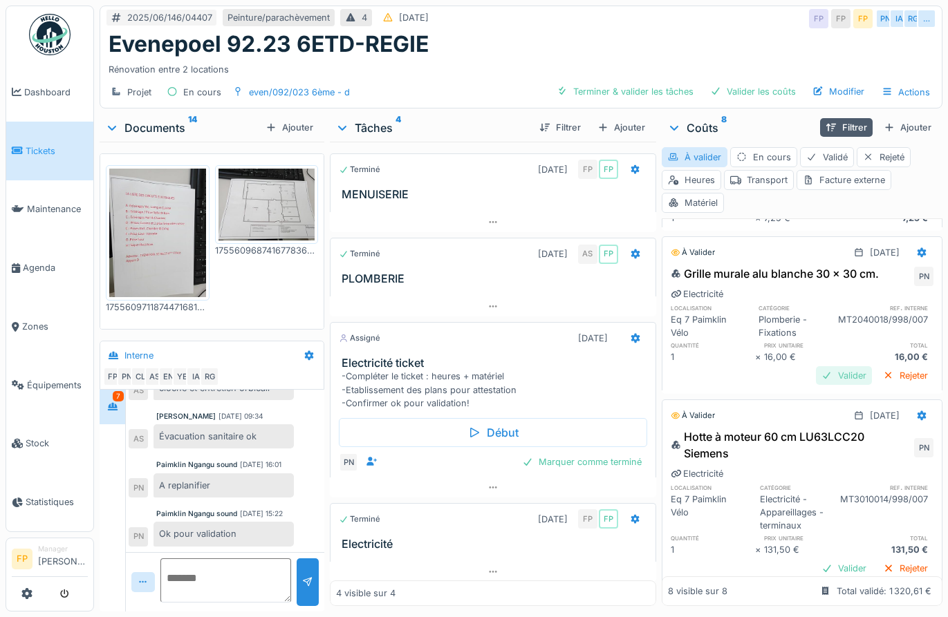
click at [828, 369] on div "Valider" at bounding box center [844, 375] width 56 height 19
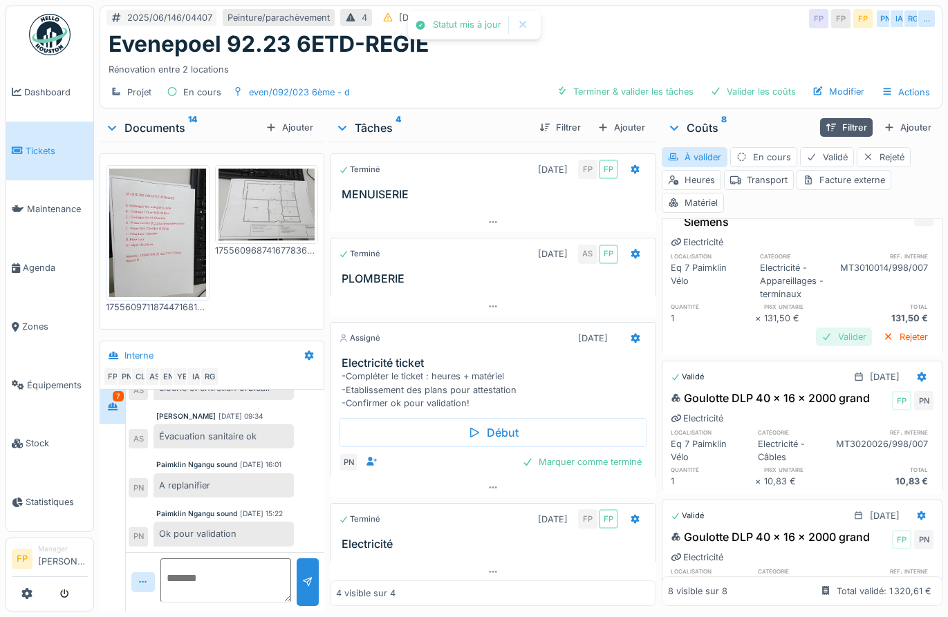
scroll to position [822, 0]
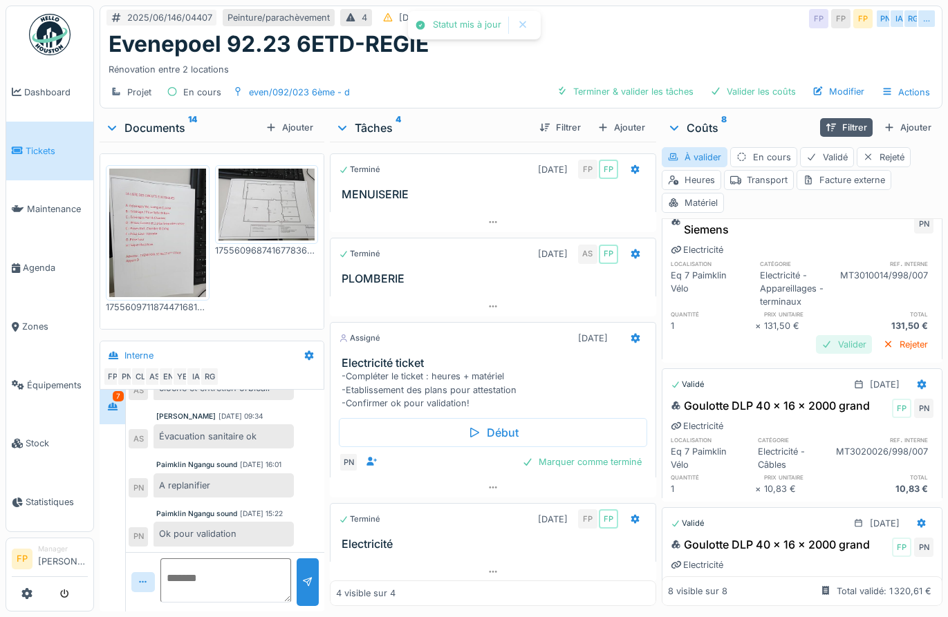
click at [816, 350] on div "Valider" at bounding box center [844, 344] width 56 height 19
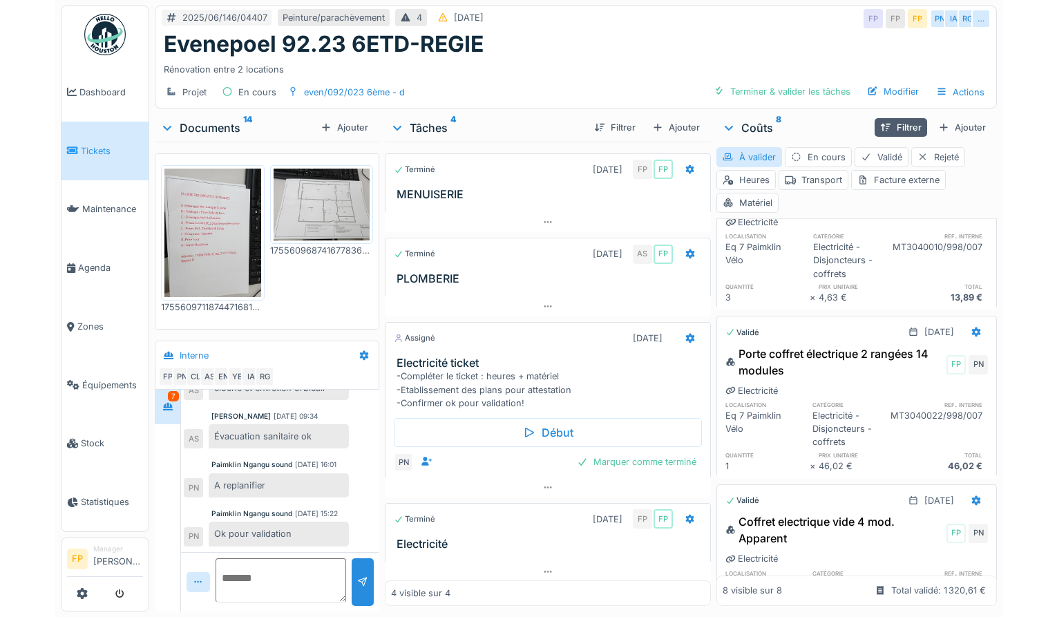
scroll to position [0, 0]
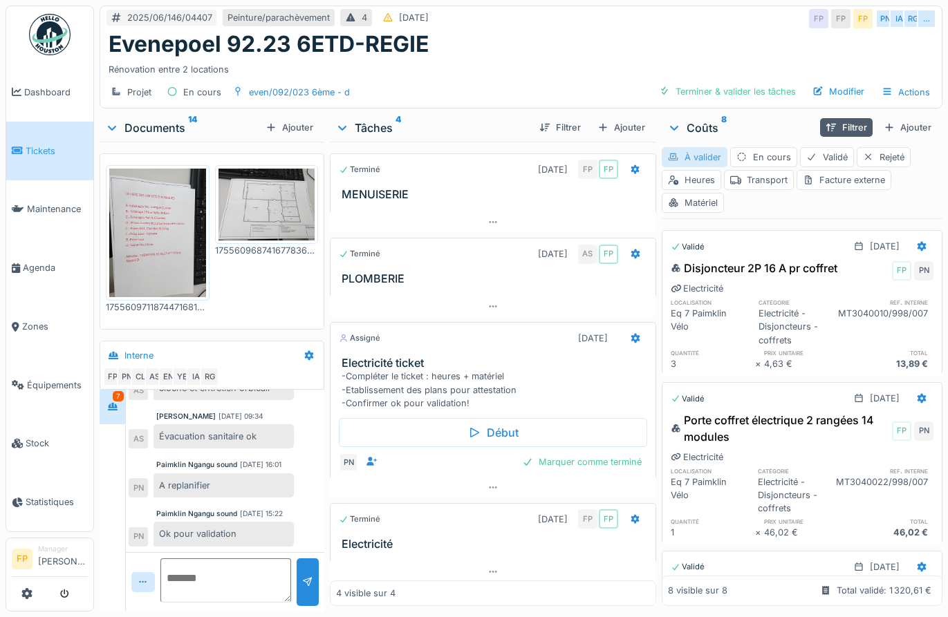
click at [703, 147] on div "À valider" at bounding box center [694, 157] width 66 height 20
click at [695, 148] on div "À valider" at bounding box center [694, 157] width 66 height 20
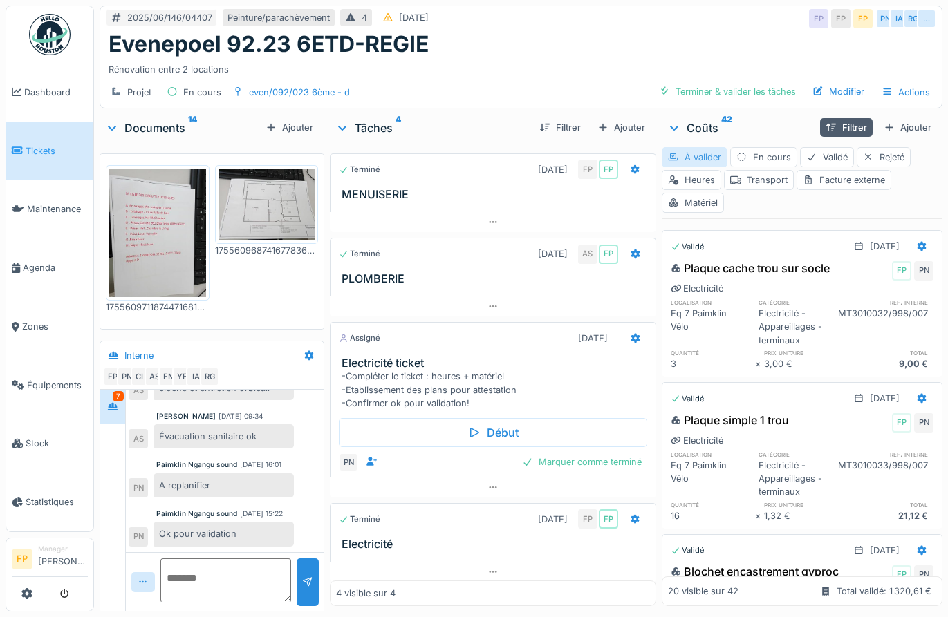
click at [695, 148] on div "À valider" at bounding box center [694, 157] width 66 height 20
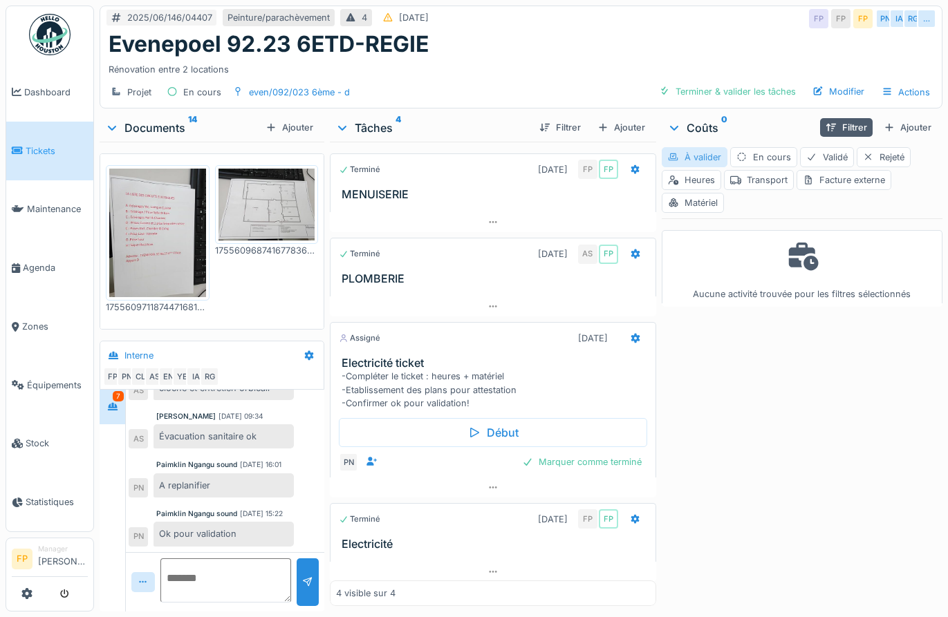
click at [695, 148] on div "À valider" at bounding box center [694, 157] width 66 height 20
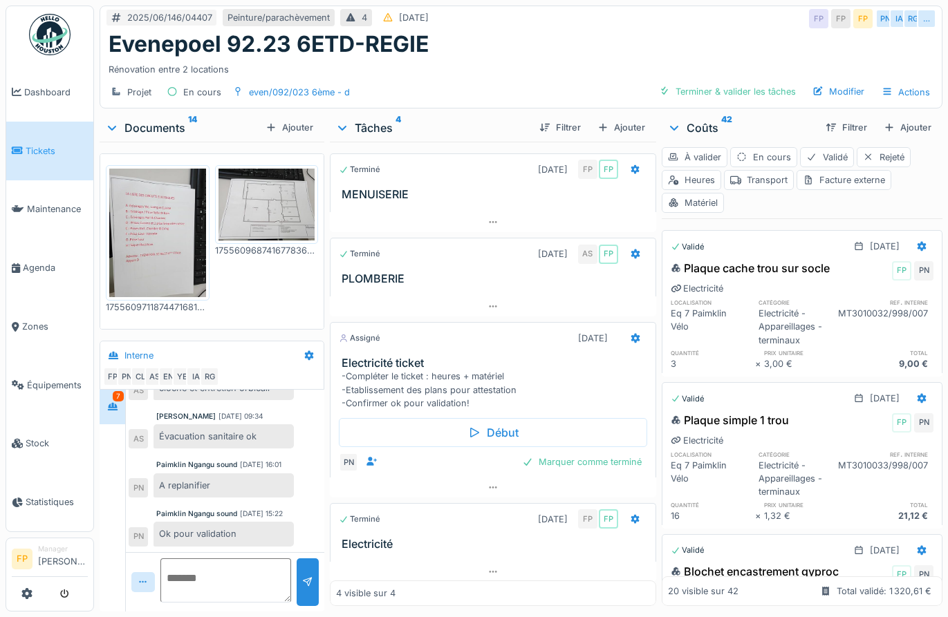
click at [626, 32] on div "Evenepoel 92.23 6ETD-REGIE" at bounding box center [521, 44] width 825 height 26
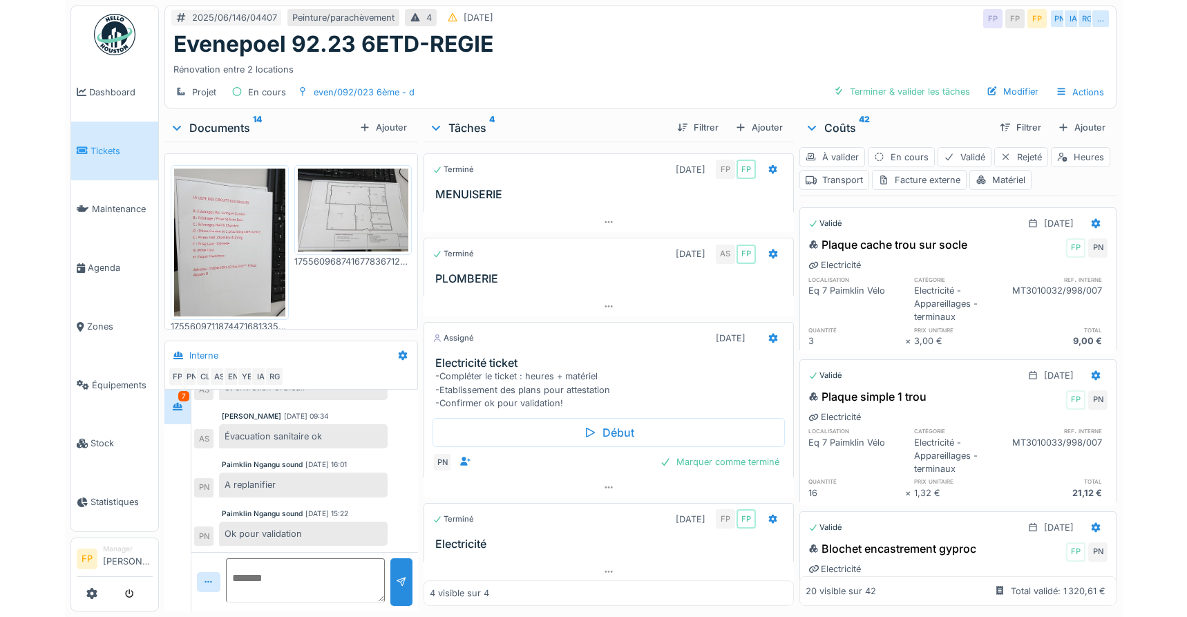
scroll to position [282, 0]
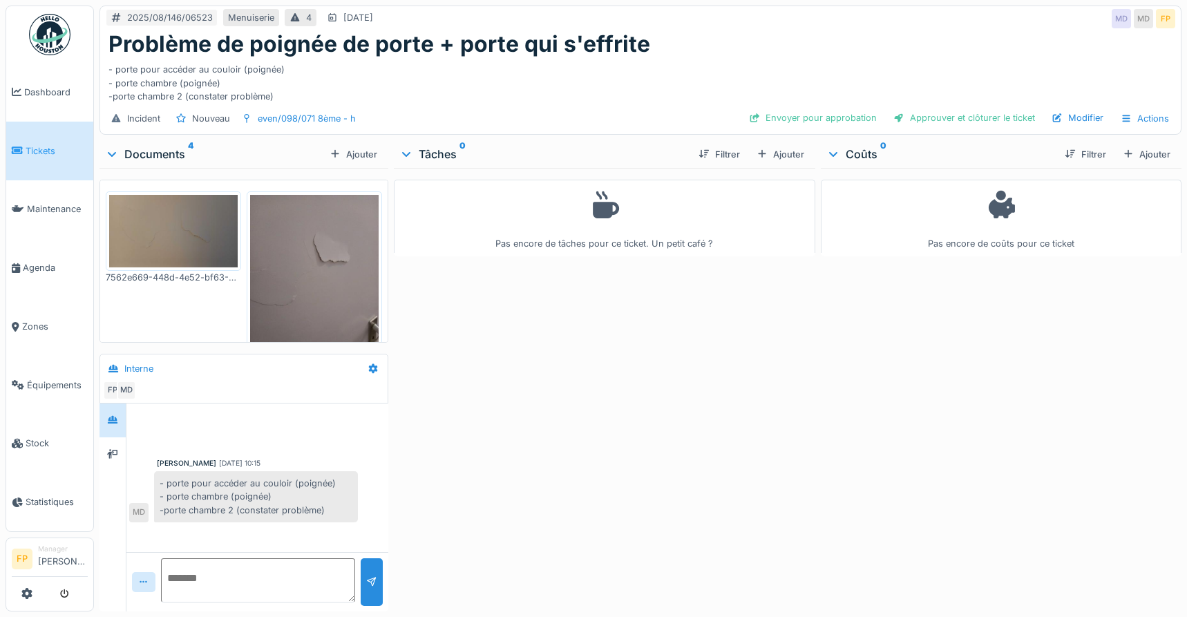
click at [319, 416] on div at bounding box center [257, 429] width 256 height 35
